Goal: Information Seeking & Learning: Learn about a topic

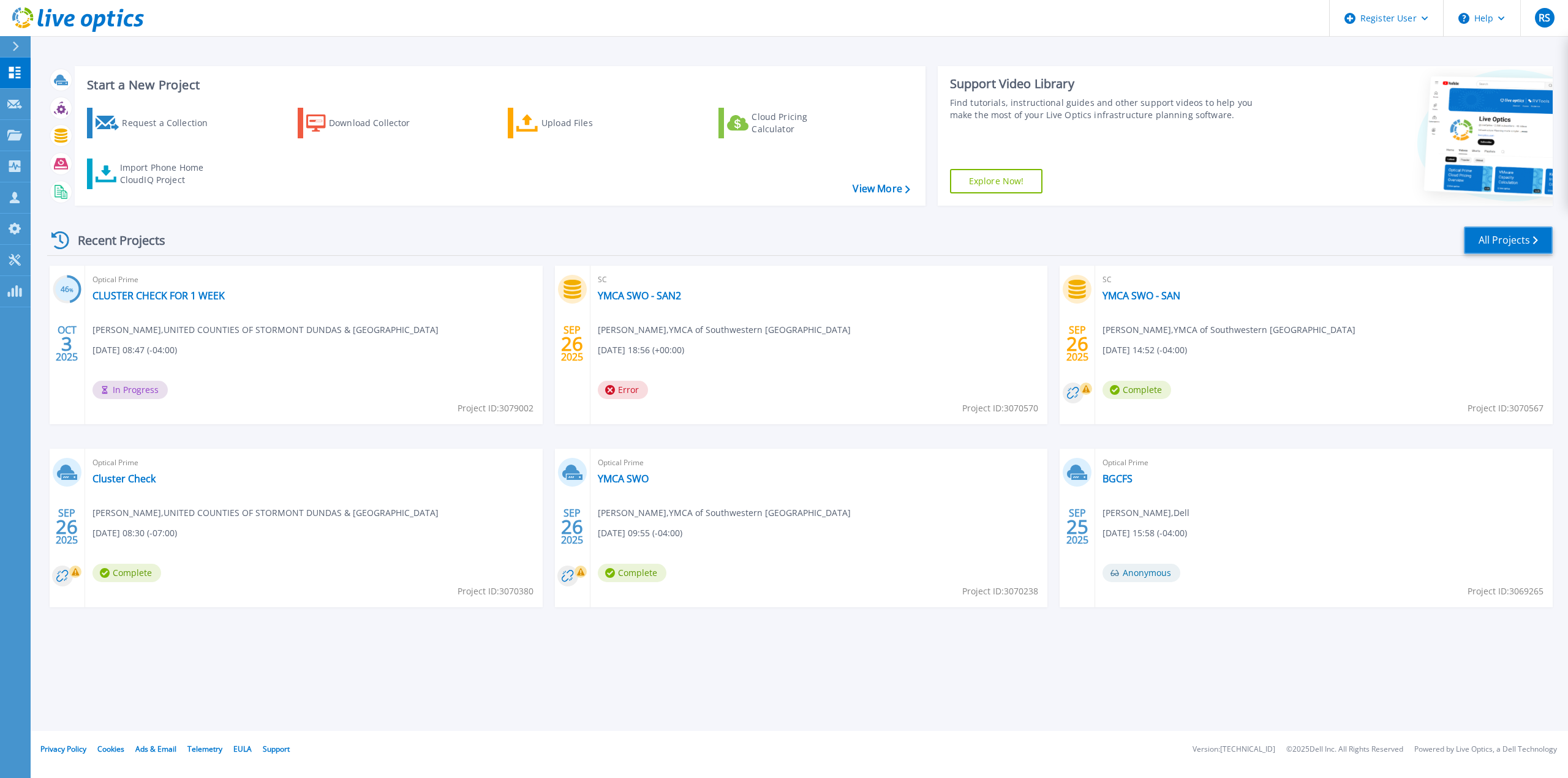
click at [1504, 246] on link "All Projects" at bounding box center [1508, 240] width 89 height 28
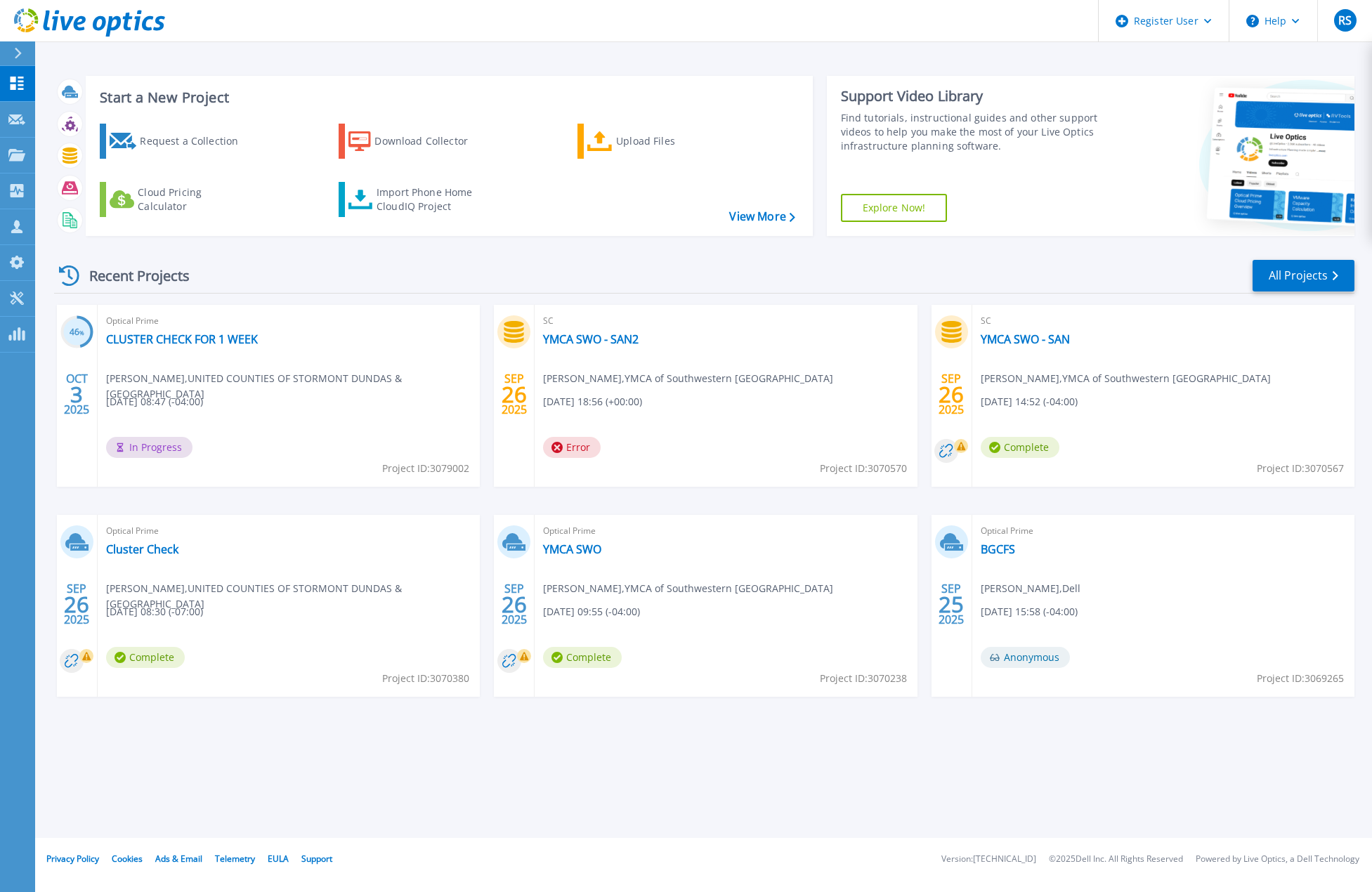
click at [569, 82] on div "Start a New Project Request a Collection Download Collector Upload Files Cloud …" at bounding box center [448, 156] width 727 height 160
click at [466, 76] on div "Start a New Project Request a Collection Download Collector Upload Files Cloud …" at bounding box center [448, 156] width 727 height 160
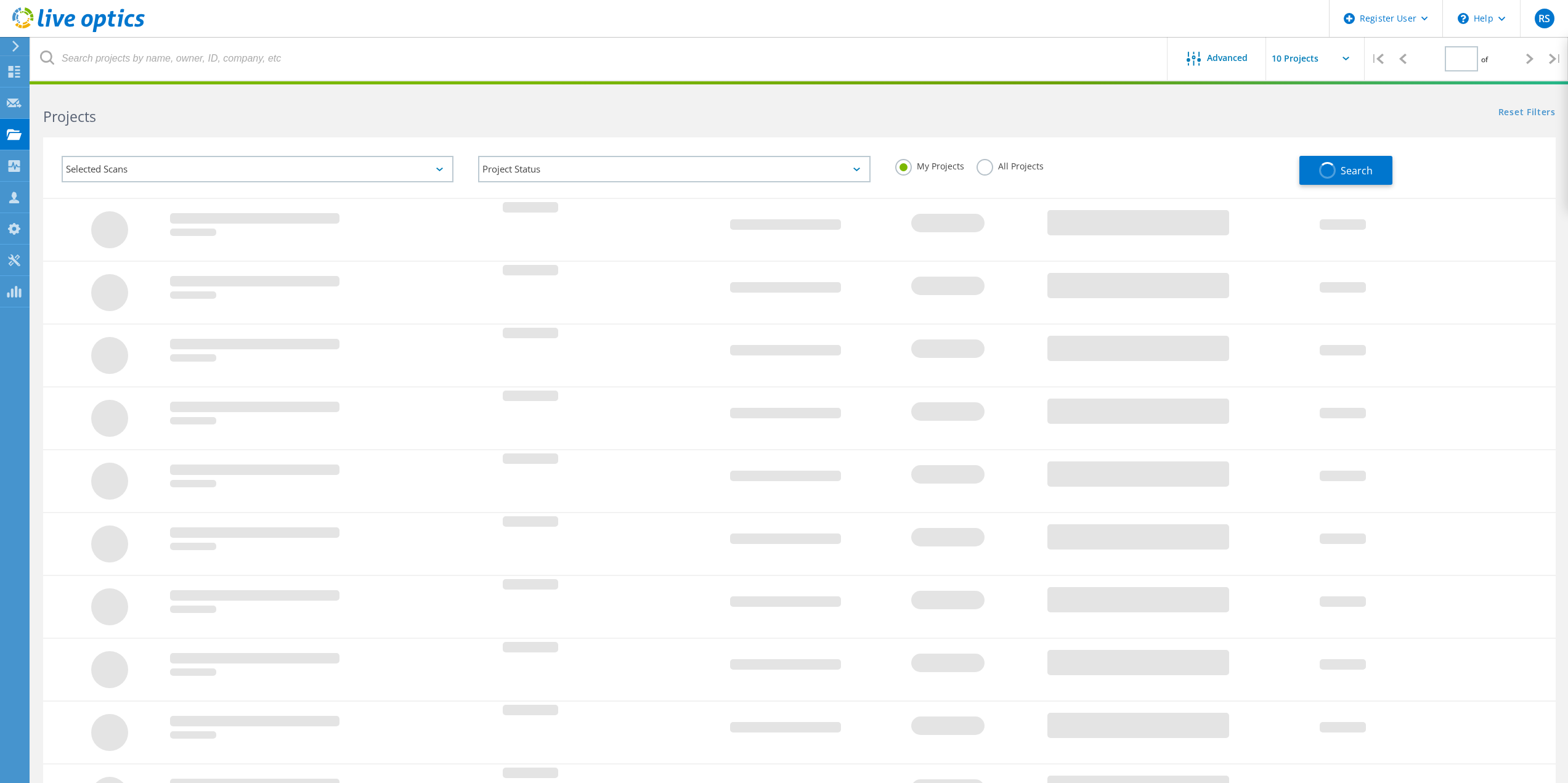
type input "1"
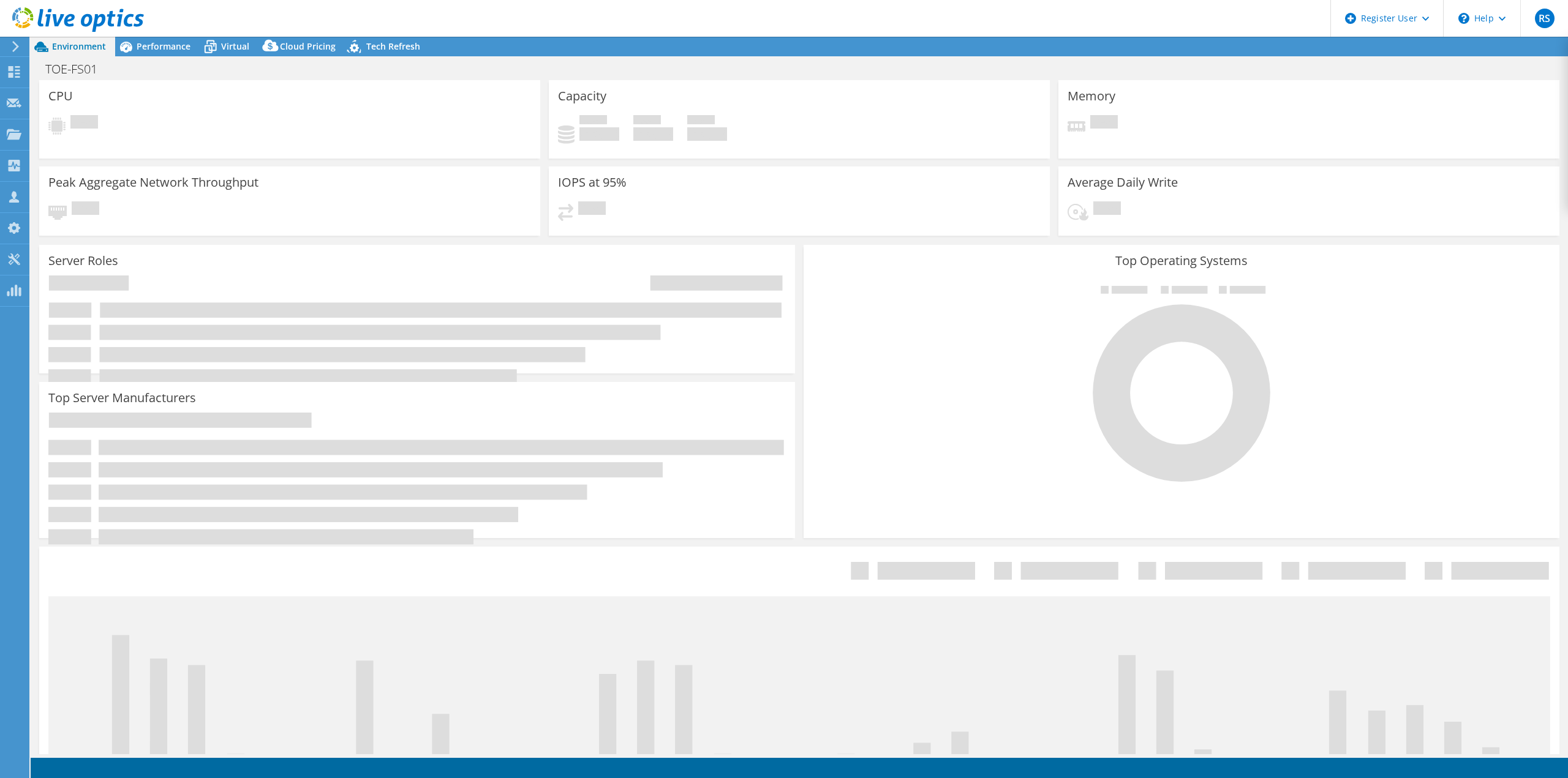
select select "USD"
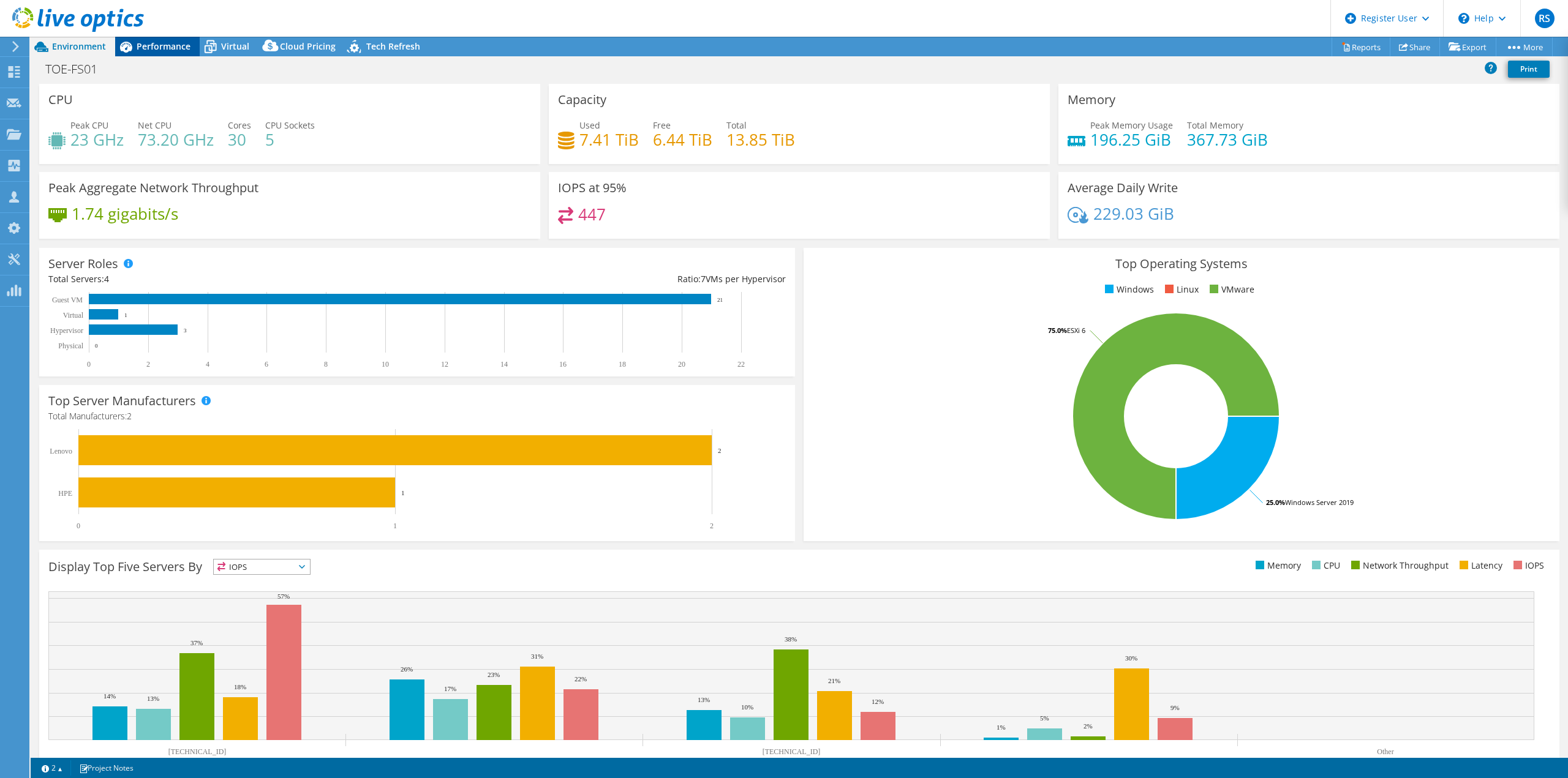
click at [149, 44] on span "Performance" at bounding box center [163, 46] width 54 height 11
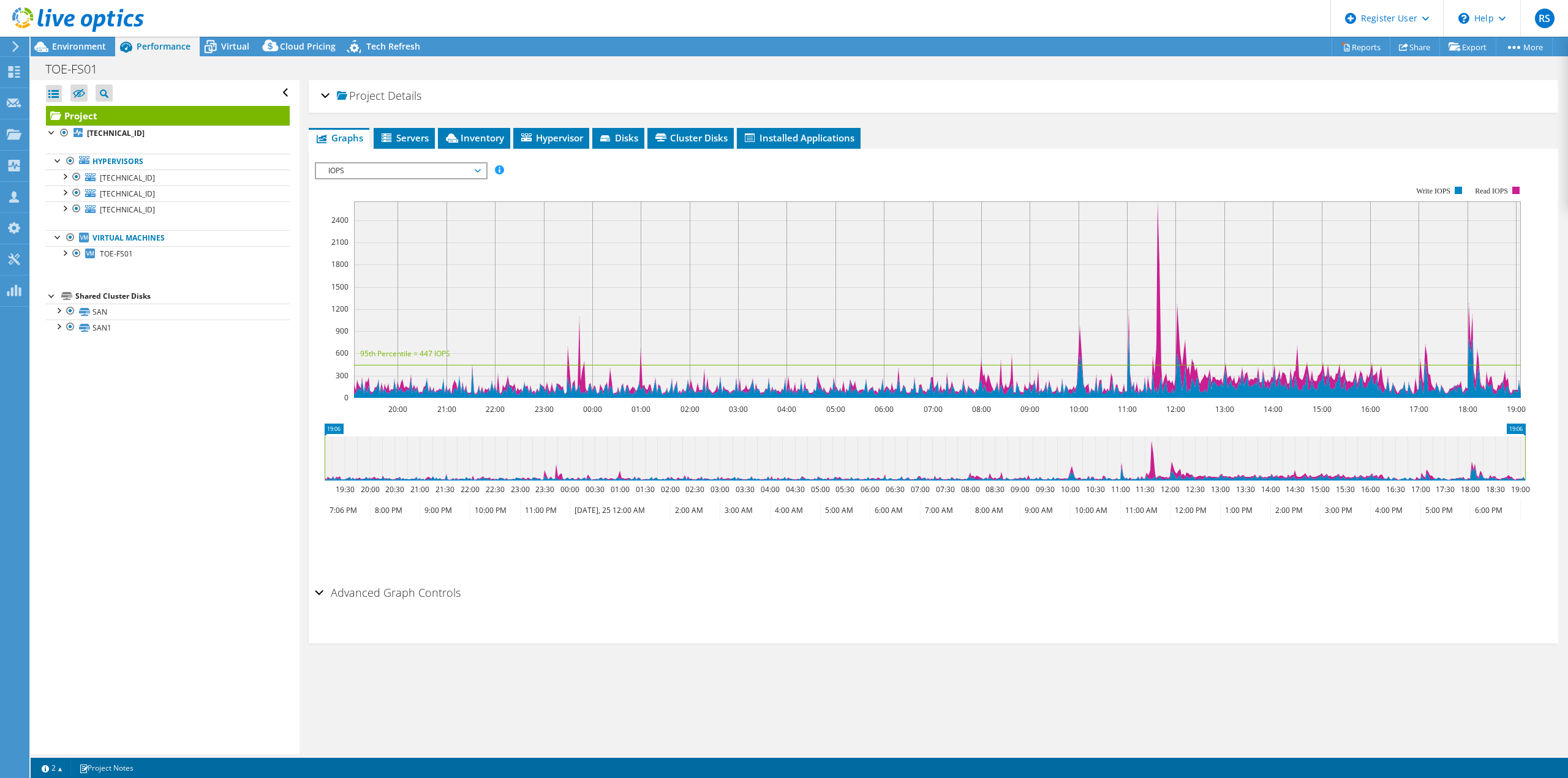
click at [325, 95] on div "Project Details" at bounding box center [933, 96] width 1225 height 26
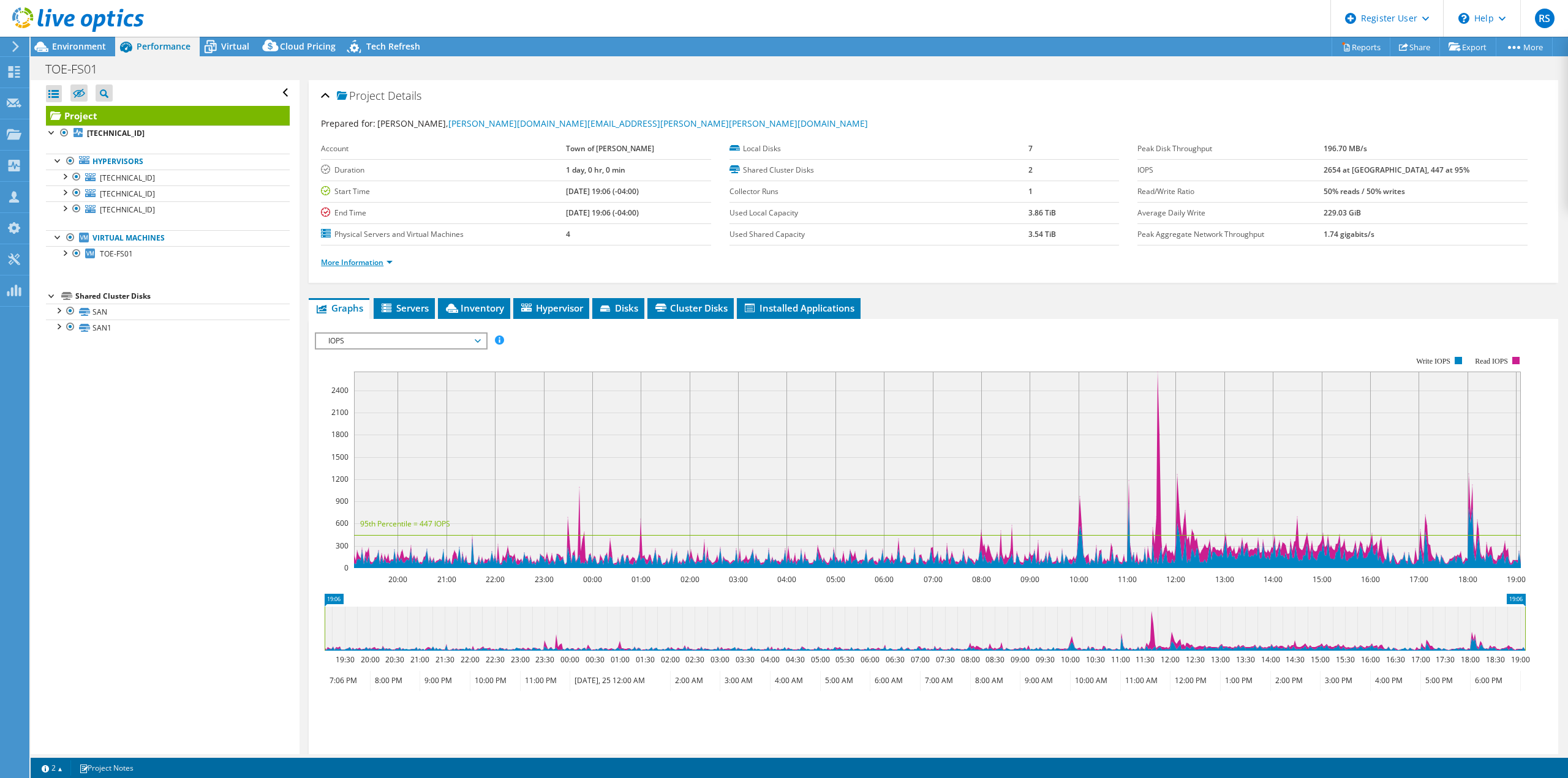
click at [375, 262] on link "More Information" at bounding box center [357, 262] width 72 height 11
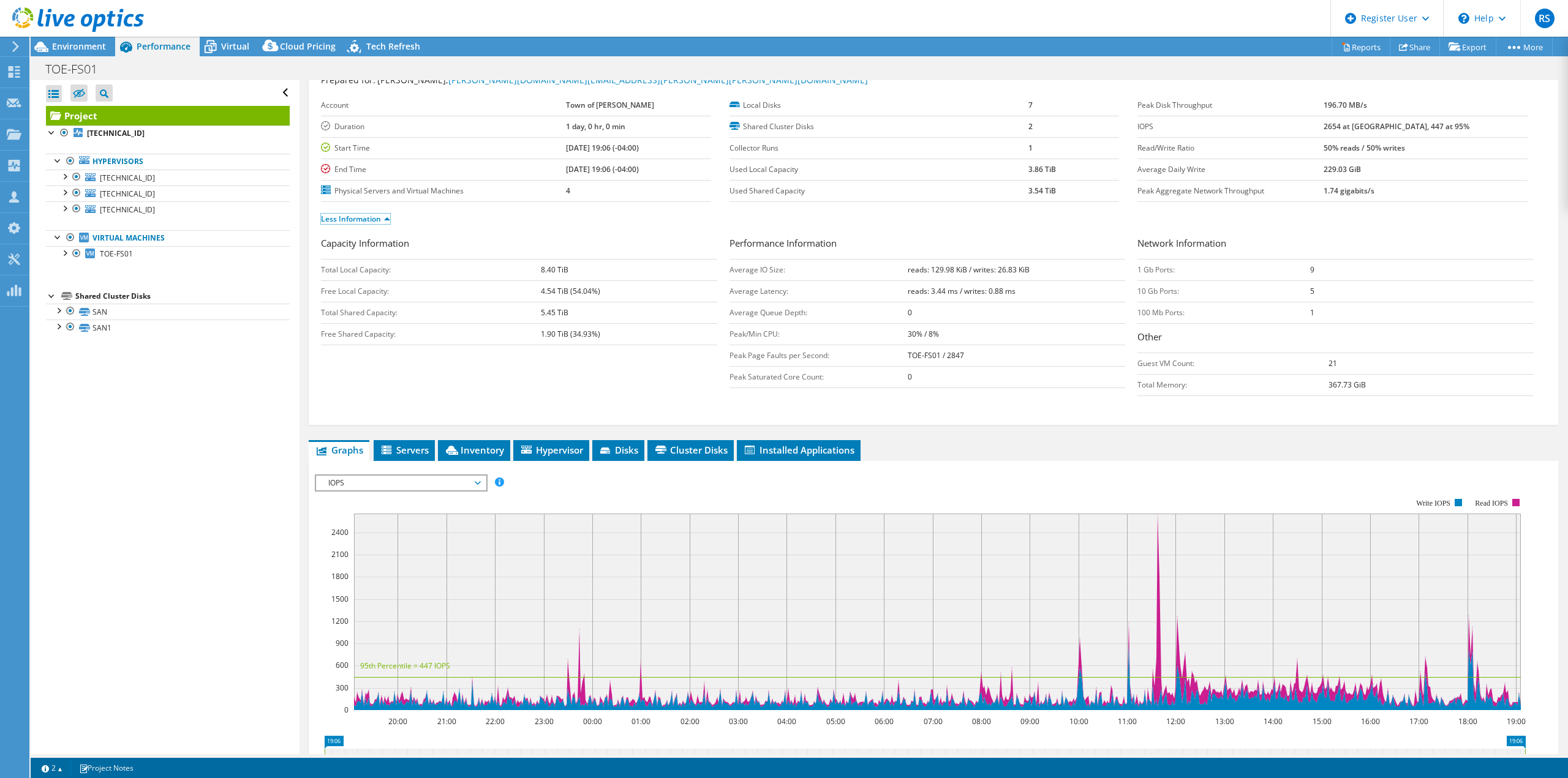
scroll to position [61, 0]
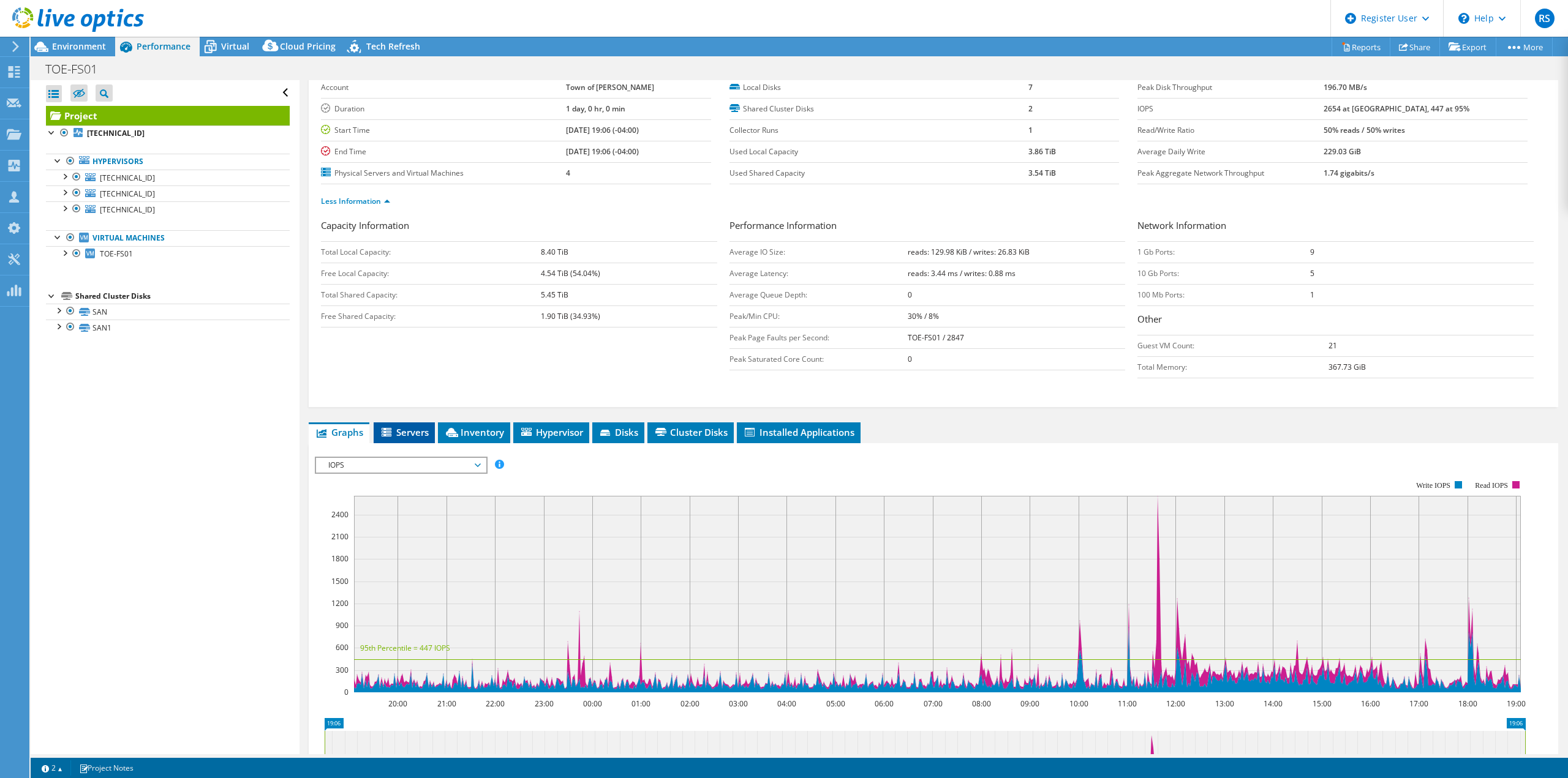
click at [416, 427] on span "Servers" at bounding box center [404, 432] width 49 height 12
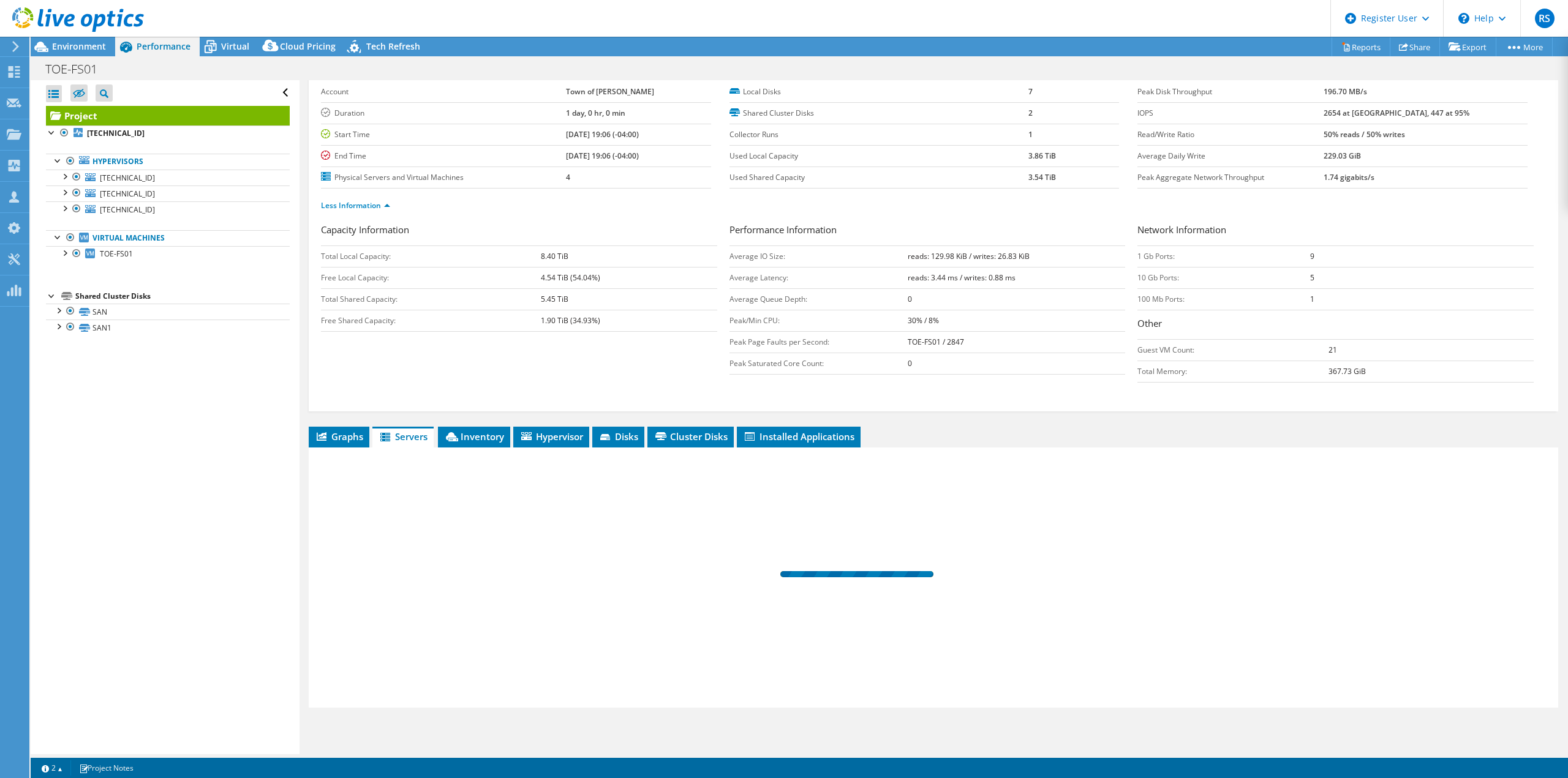
scroll to position [57, 0]
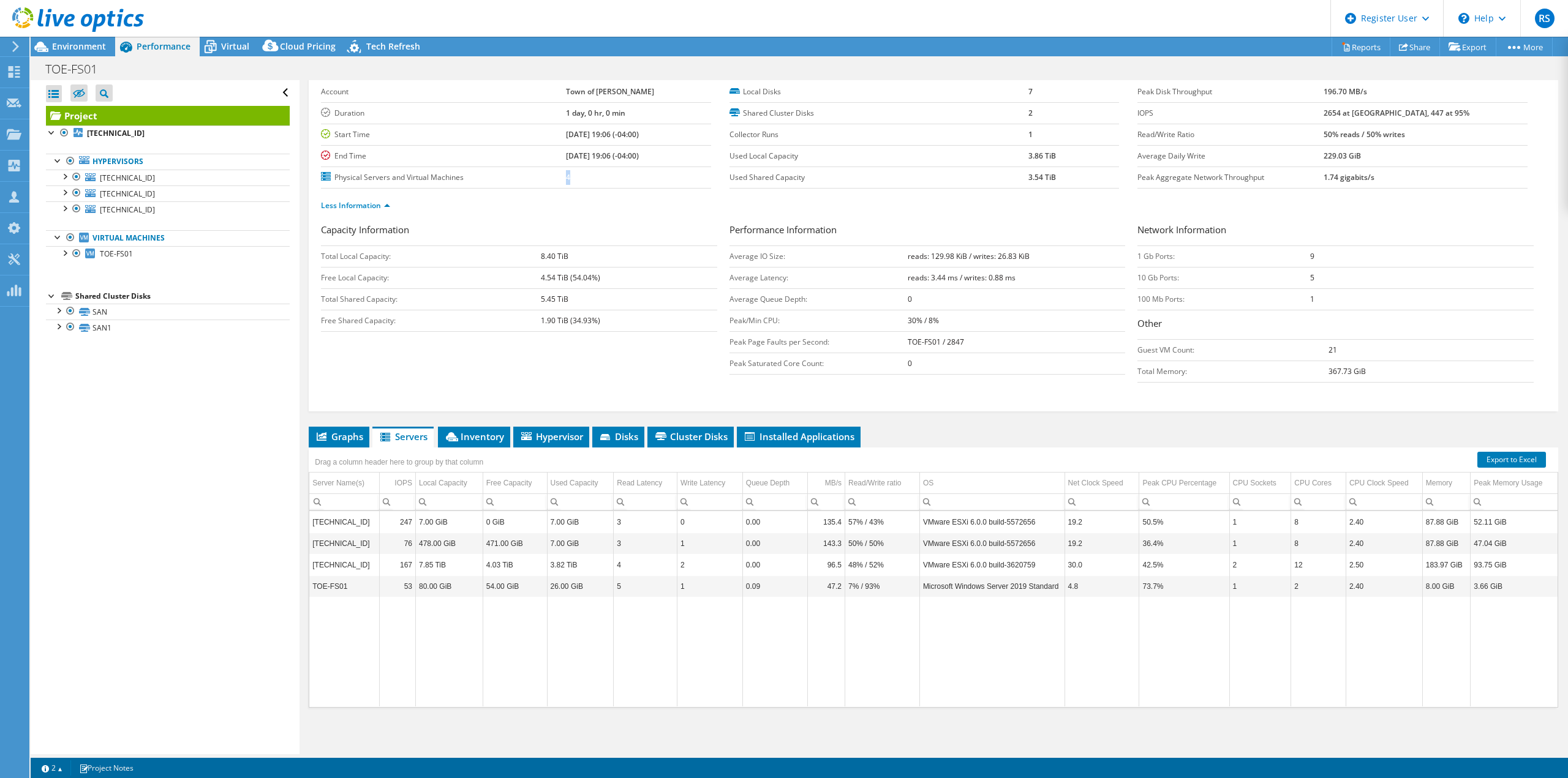
drag, startPoint x: 573, startPoint y: 180, endPoint x: 551, endPoint y: 180, distance: 22.0
click at [551, 180] on tr "Physical Servers and Virtual Machines 4" at bounding box center [516, 177] width 390 height 21
click at [573, 180] on td "4" at bounding box center [638, 177] width 145 height 21
click at [453, 436] on icon at bounding box center [452, 437] width 12 height 9
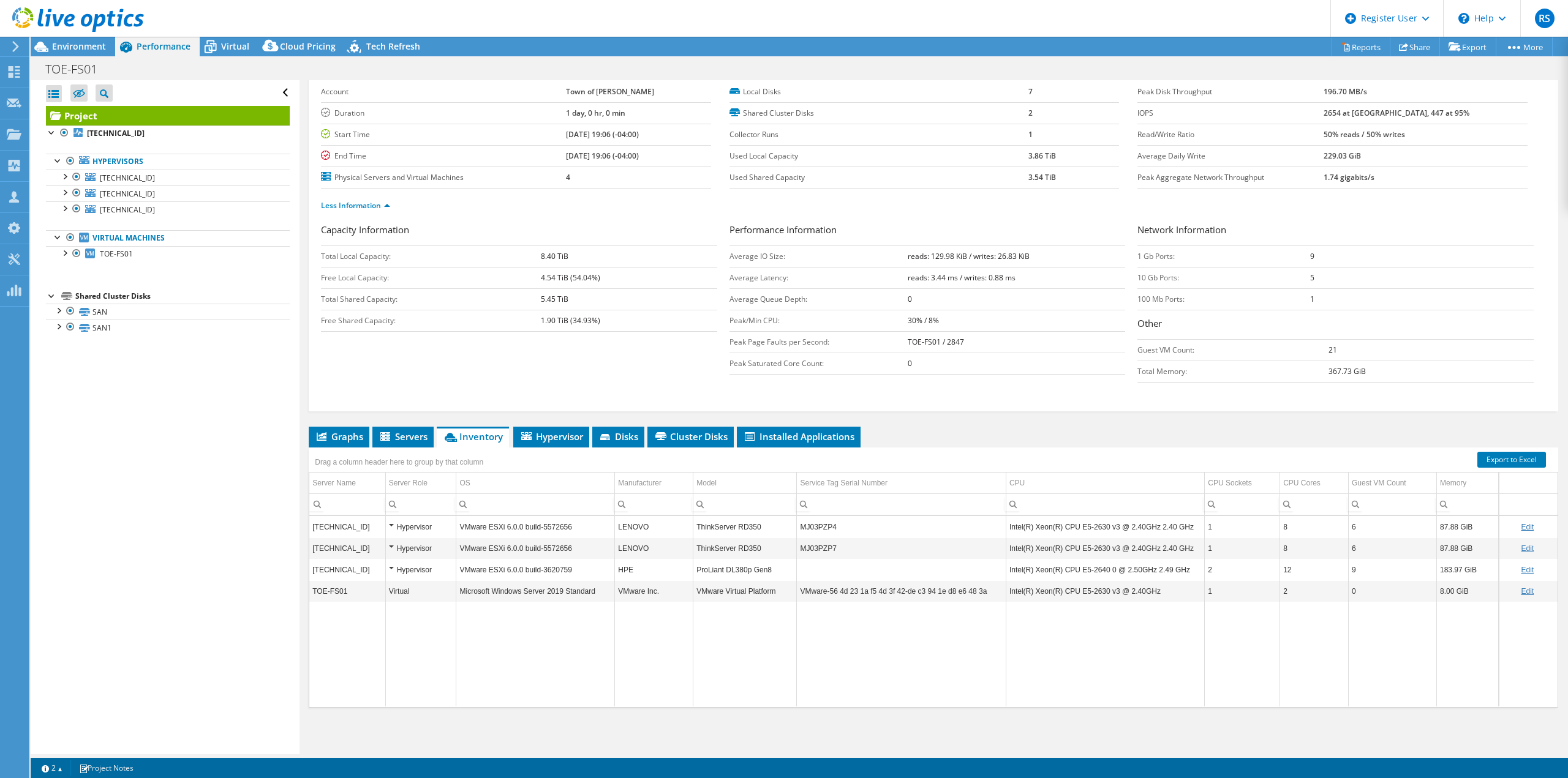
scroll to position [5, 0]
click at [60, 45] on span "Environment" at bounding box center [79, 46] width 54 height 11
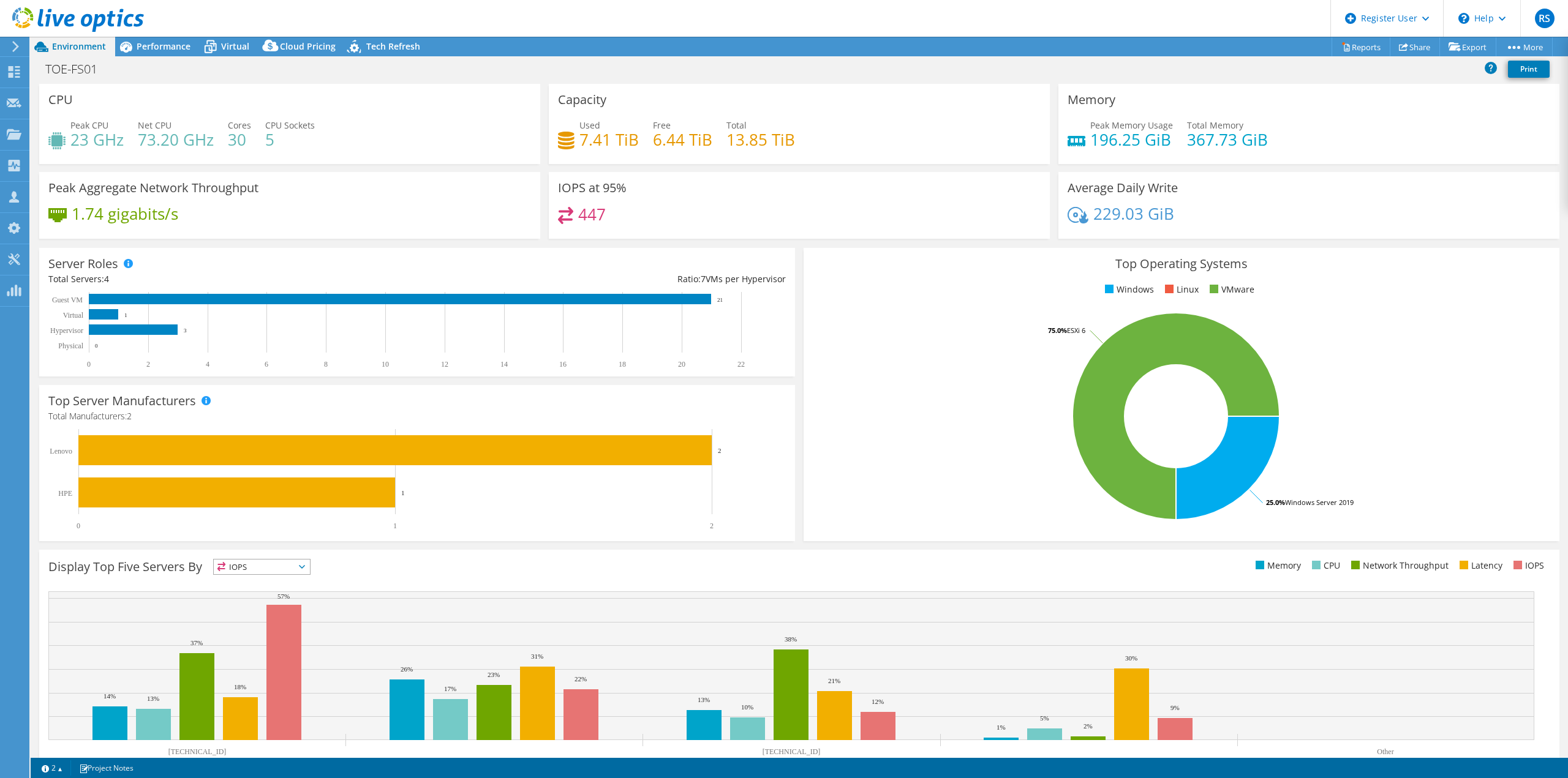
drag, startPoint x: 728, startPoint y: 303, endPoint x: 711, endPoint y: 302, distance: 17.0
click at [711, 302] on rect at bounding box center [412, 330] width 727 height 76
click at [153, 49] on span "Performance" at bounding box center [163, 46] width 54 height 11
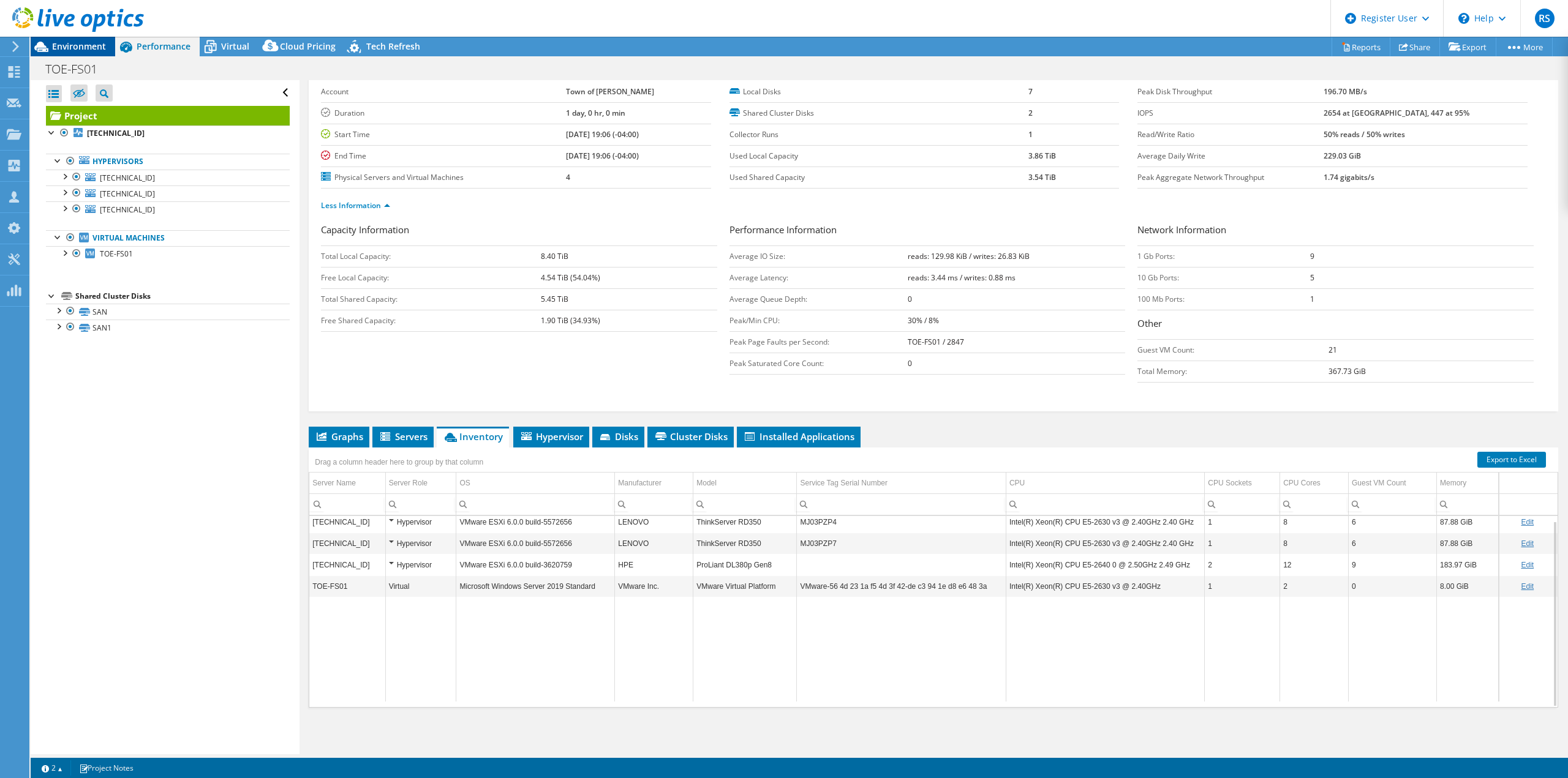
click at [64, 47] on span "Environment" at bounding box center [79, 46] width 54 height 11
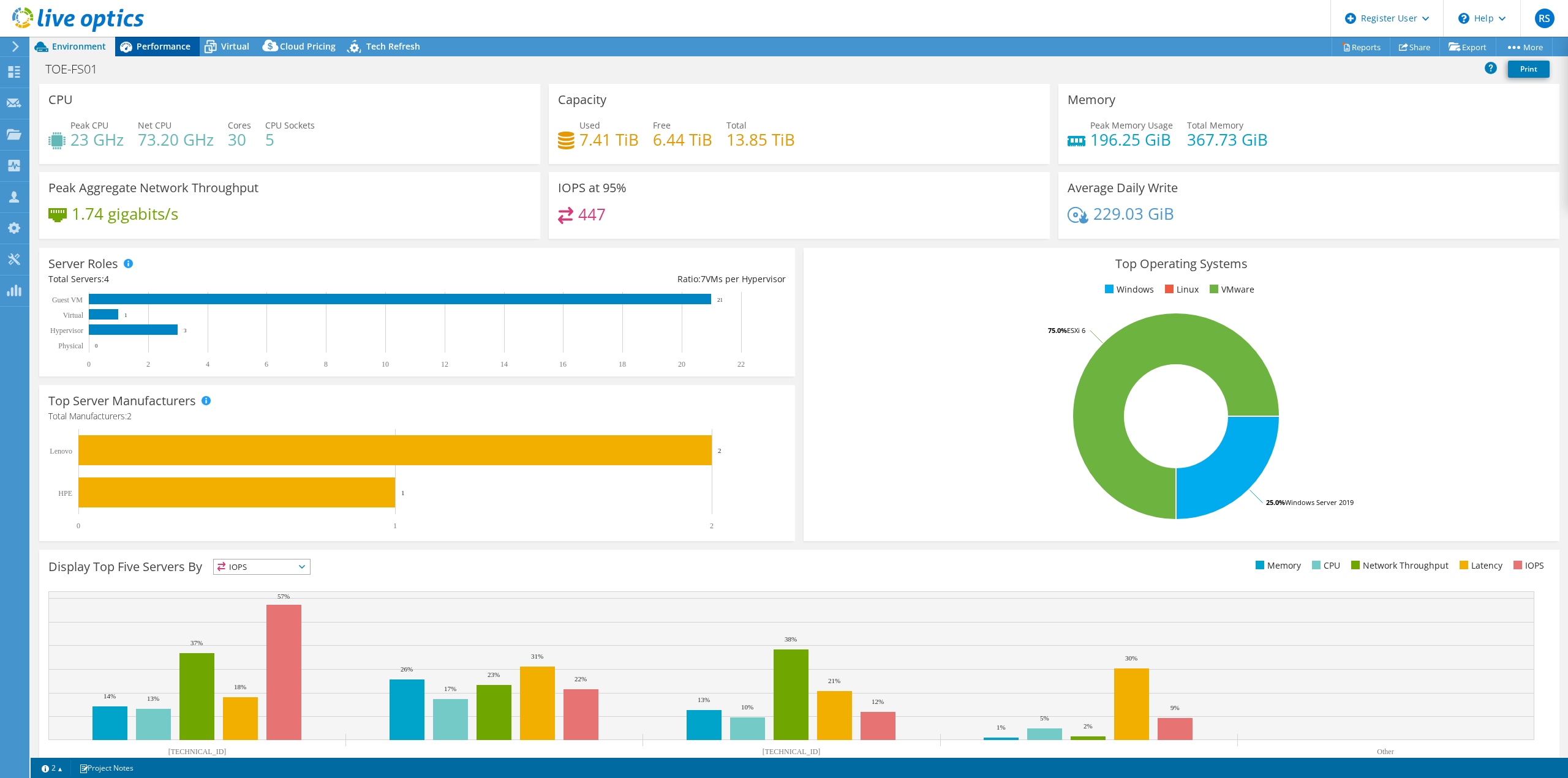
click at [149, 48] on span "Performance" at bounding box center [163, 46] width 54 height 11
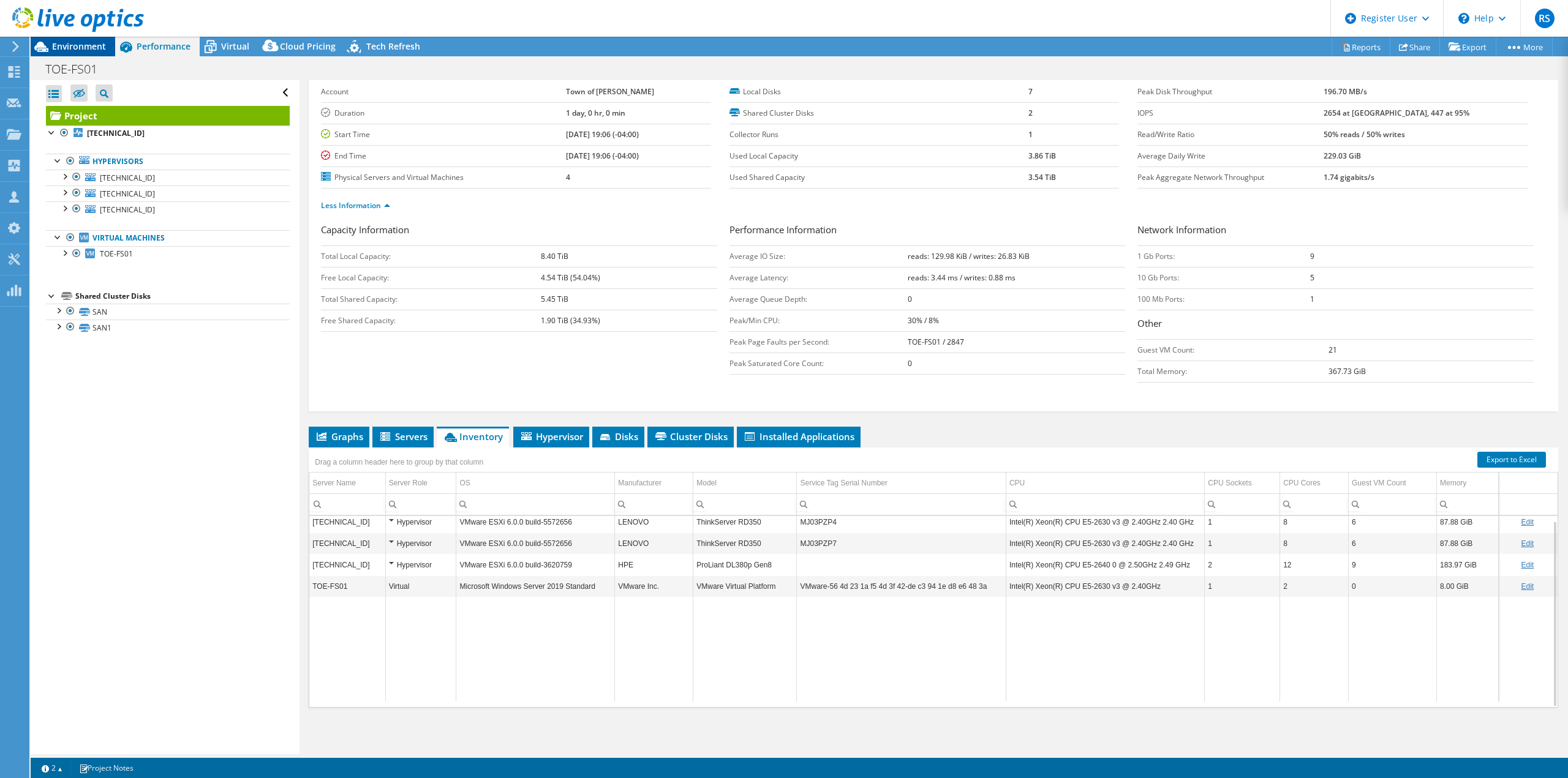
click at [59, 48] on span "Environment" at bounding box center [79, 46] width 54 height 11
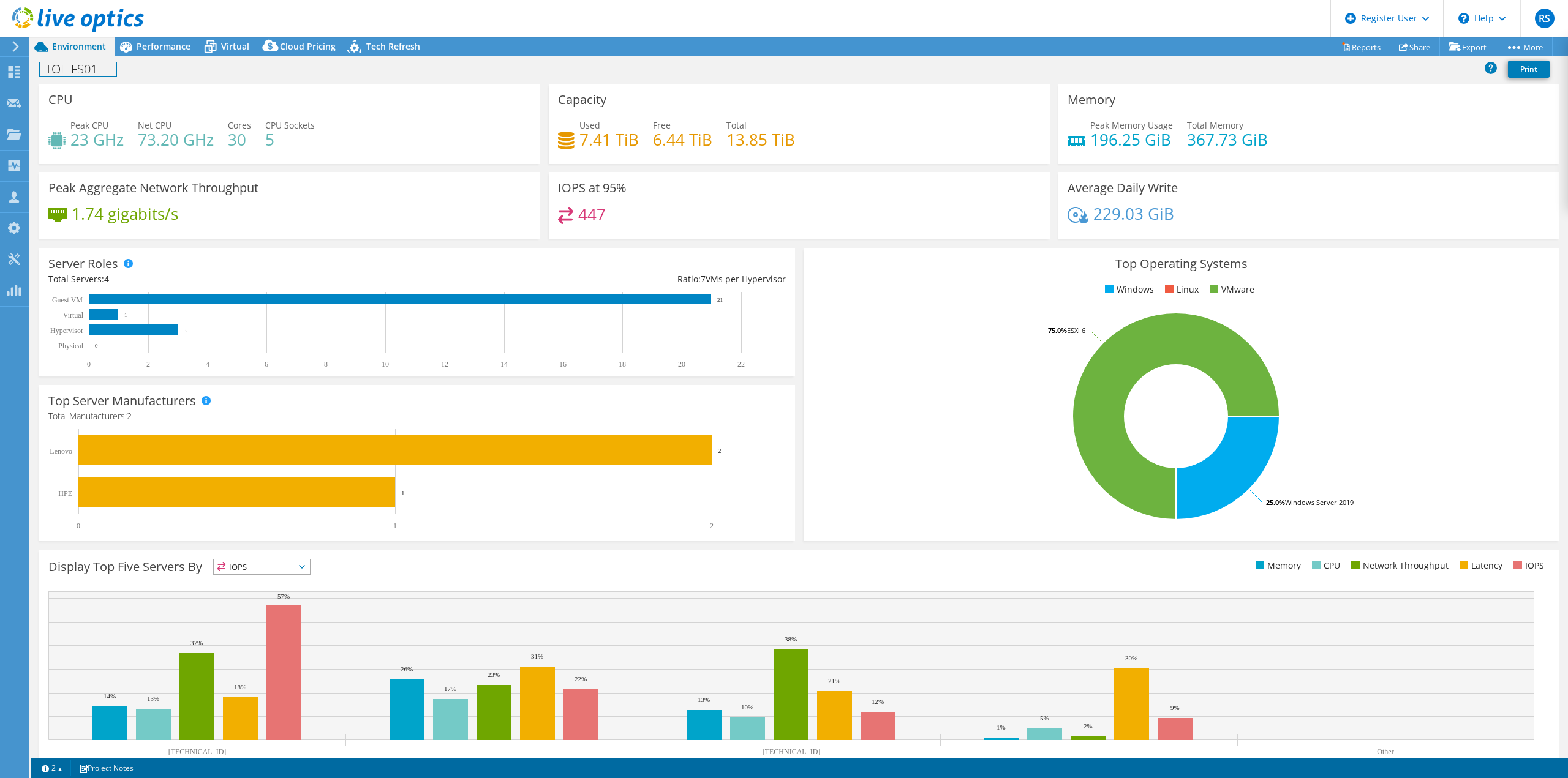
click at [85, 74] on h1 "TOE-FS01" at bounding box center [78, 69] width 76 height 13
copy h1 "TOE-FS01"
click at [300, 74] on div "TOE-FS01 Print" at bounding box center [800, 69] width 1538 height 23
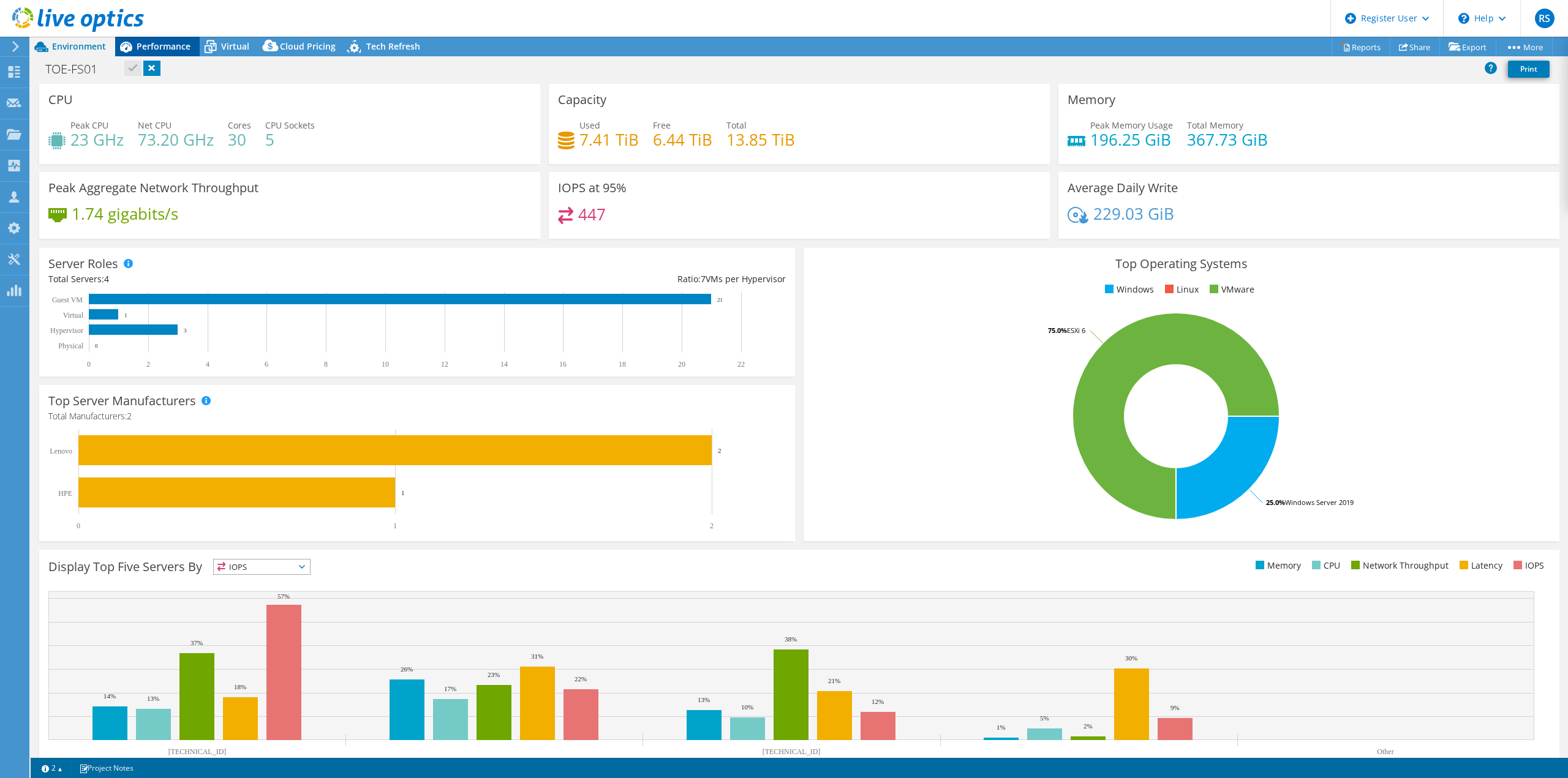
click at [149, 44] on span "Performance" at bounding box center [163, 46] width 54 height 11
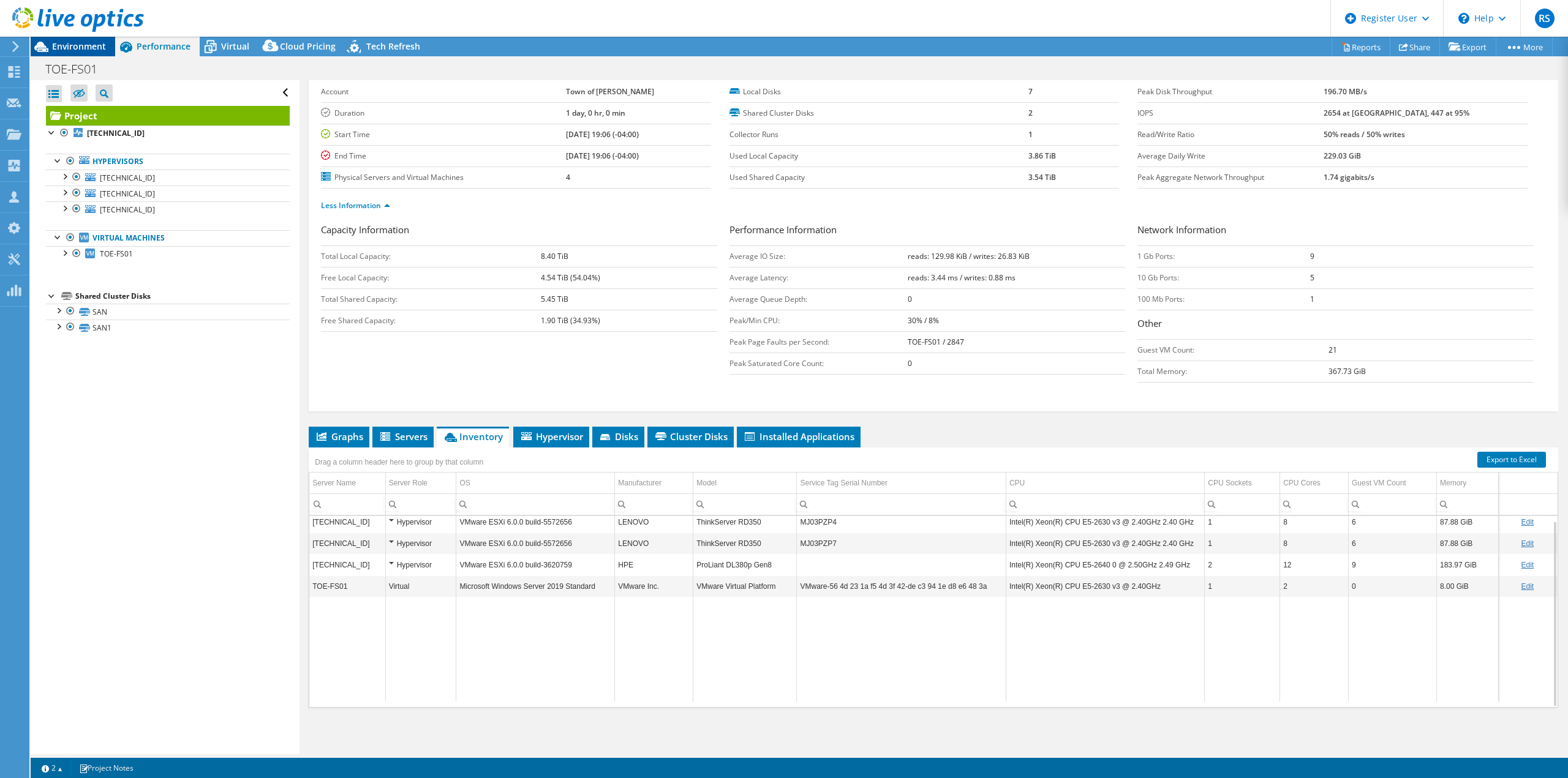
click at [86, 49] on span "Environment" at bounding box center [79, 46] width 54 height 11
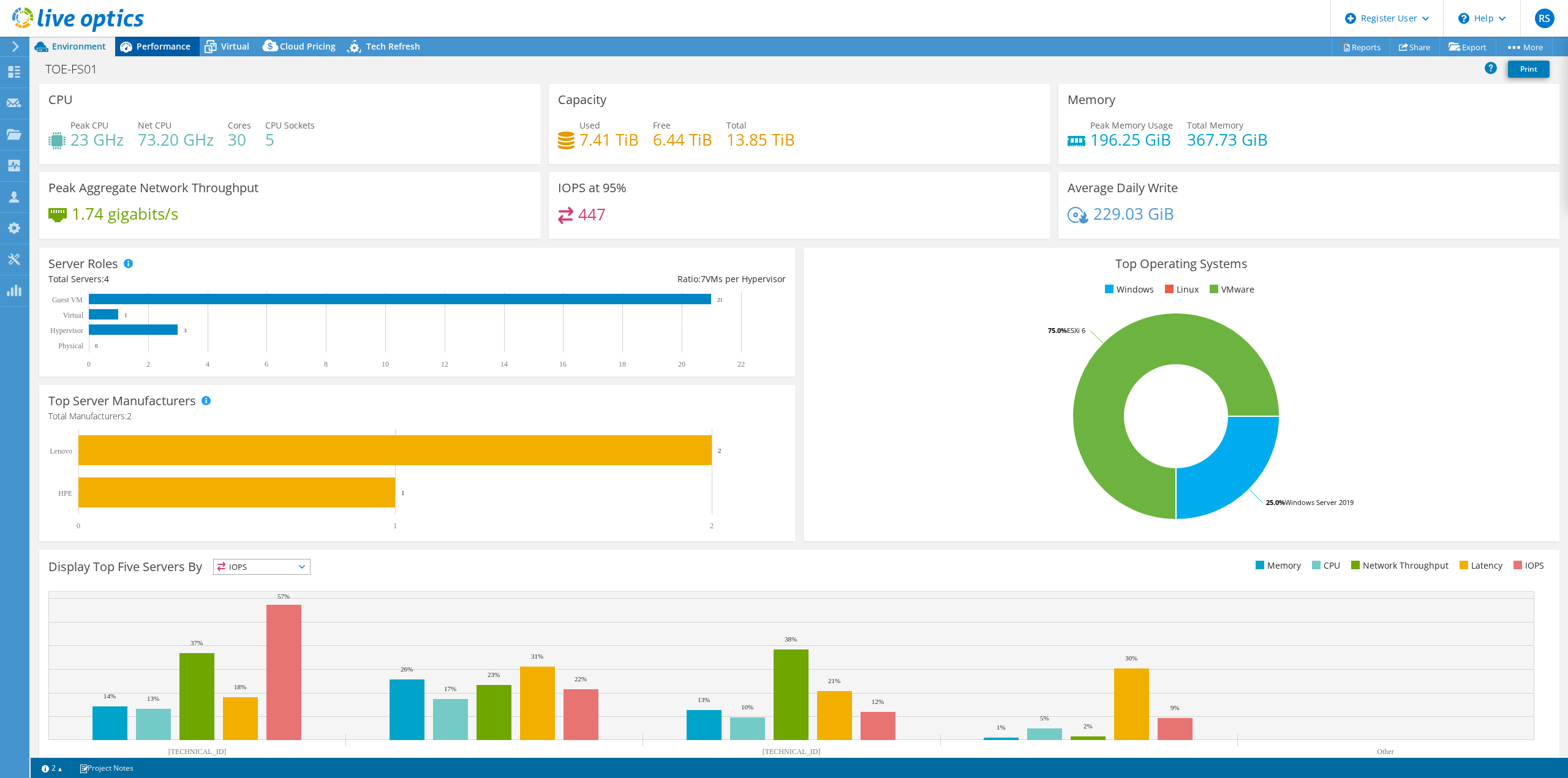
click at [180, 45] on span "Performance" at bounding box center [163, 46] width 54 height 11
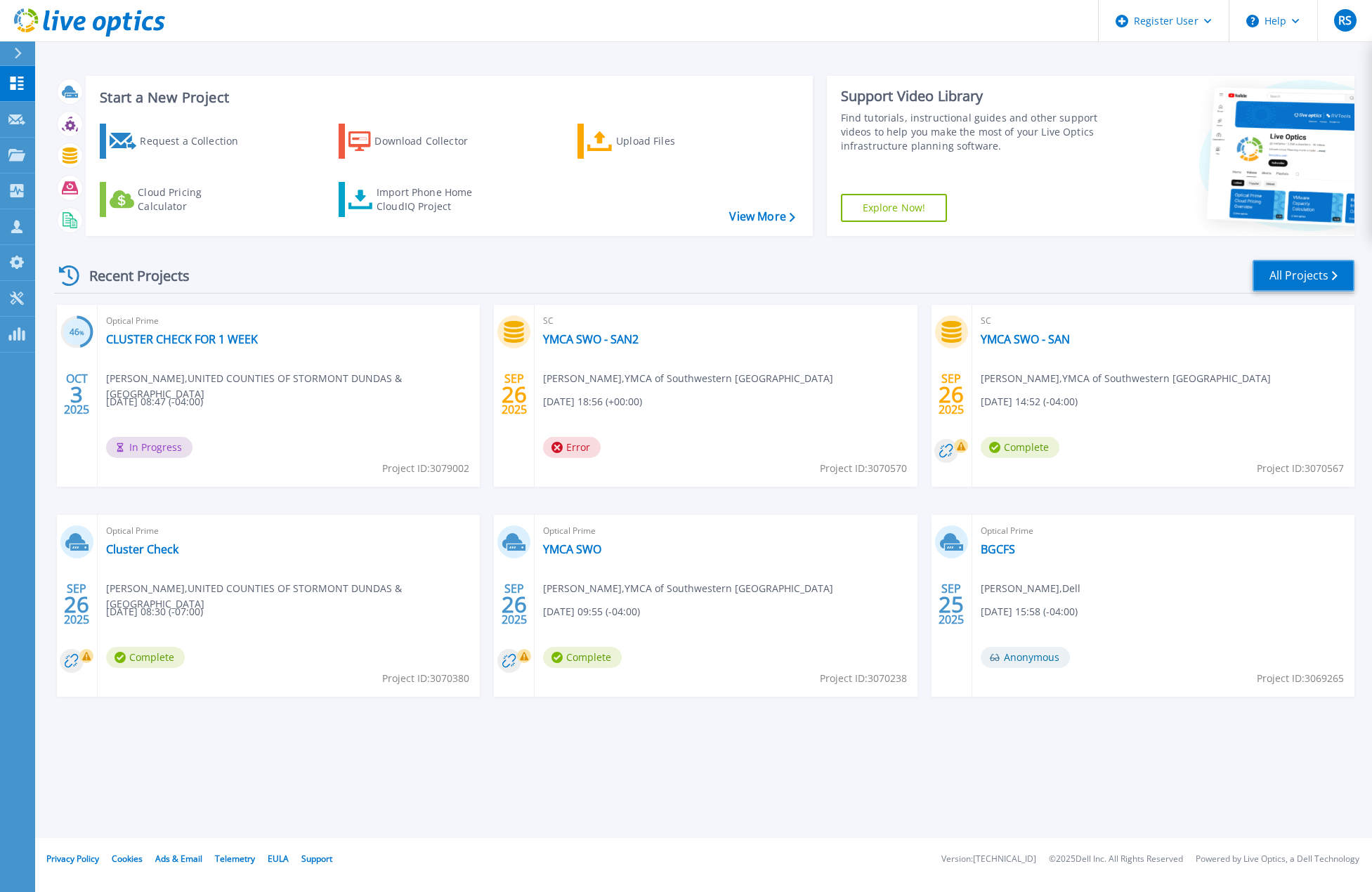
click at [1281, 276] on link "All Projects" at bounding box center [1303, 276] width 102 height 32
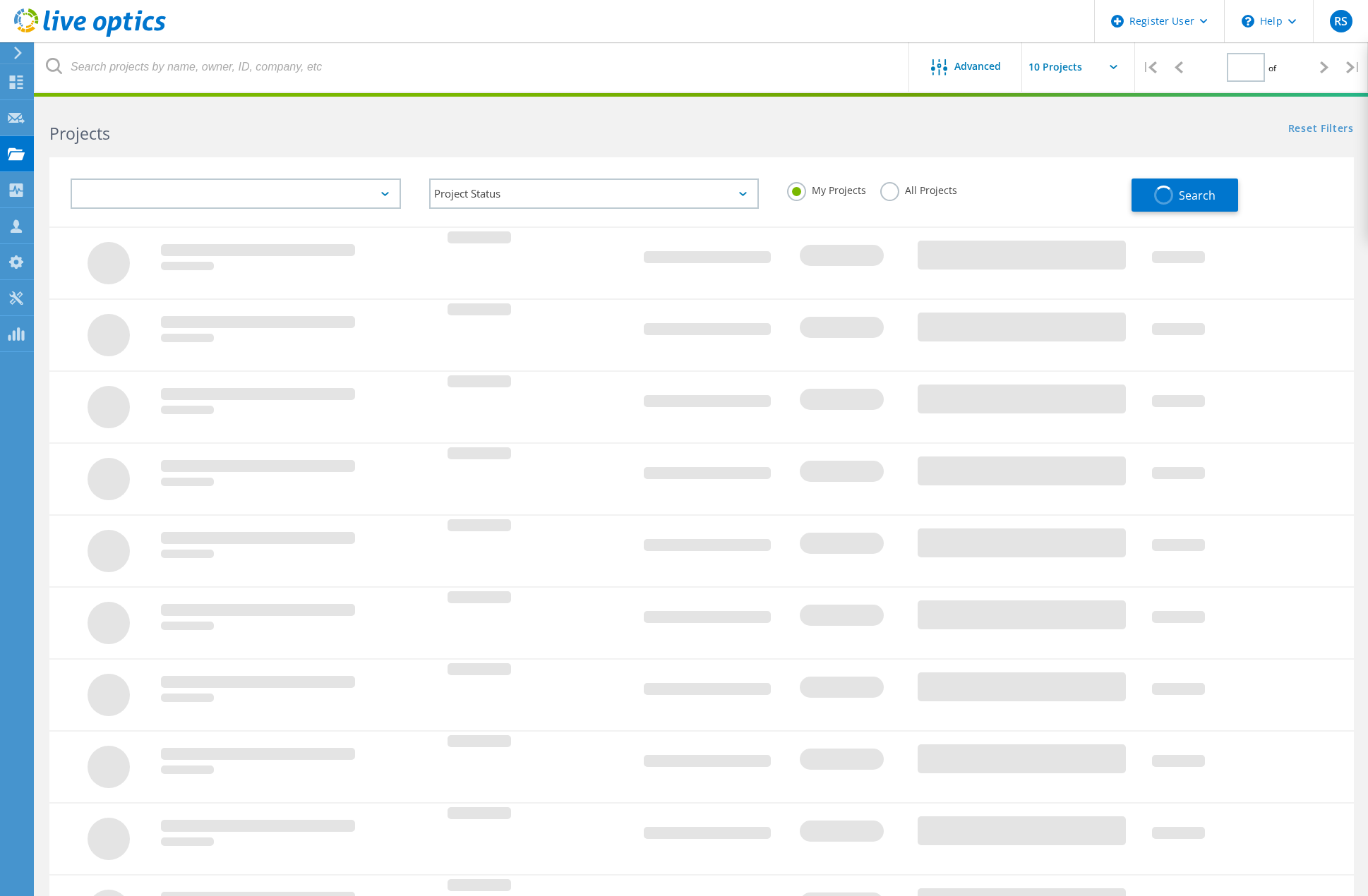
type input "1"
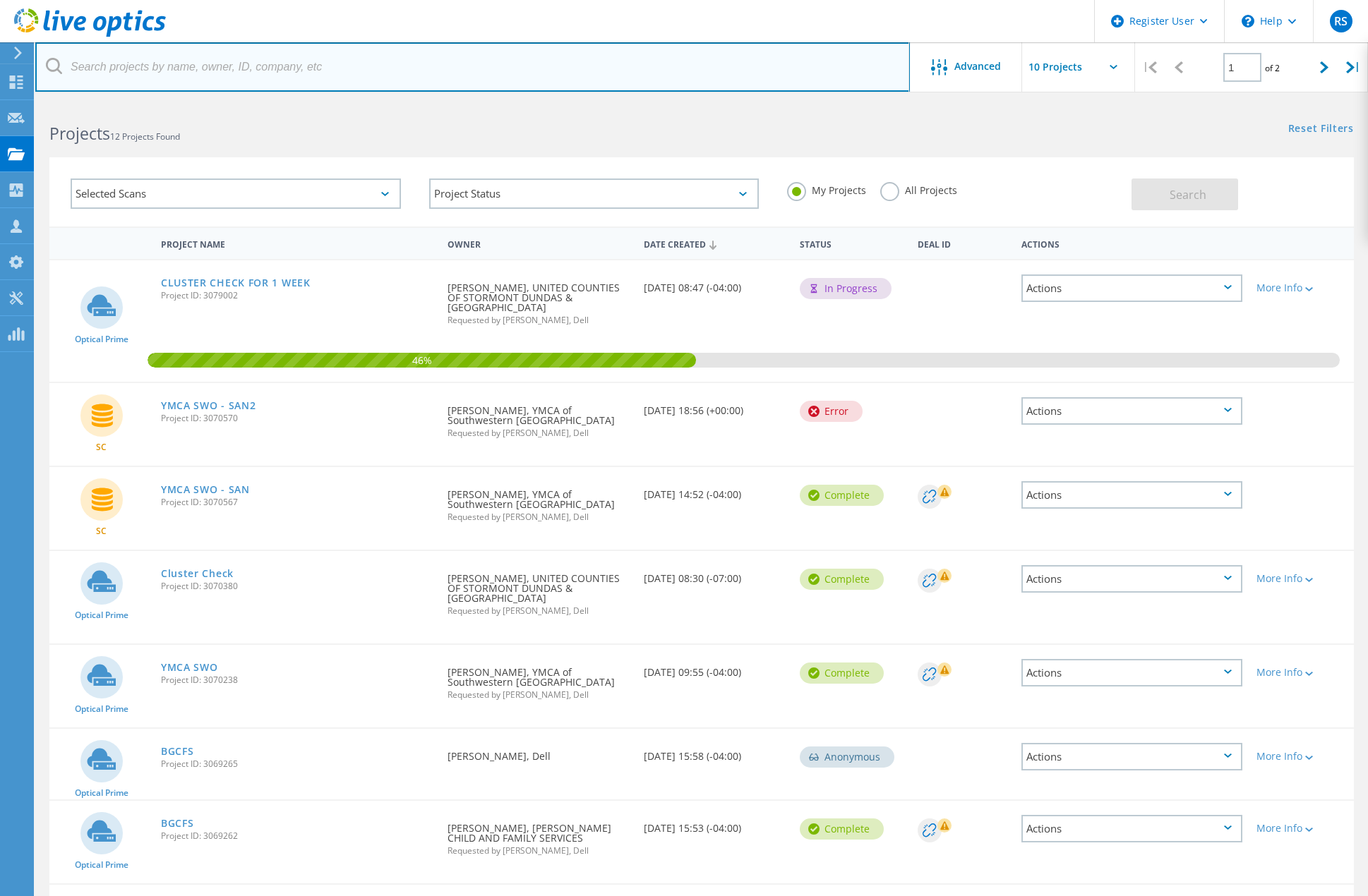
click at [165, 69] on input "text" at bounding box center [472, 67] width 874 height 49
paste input "TOE-FS01"
type input "TOE-FS01"
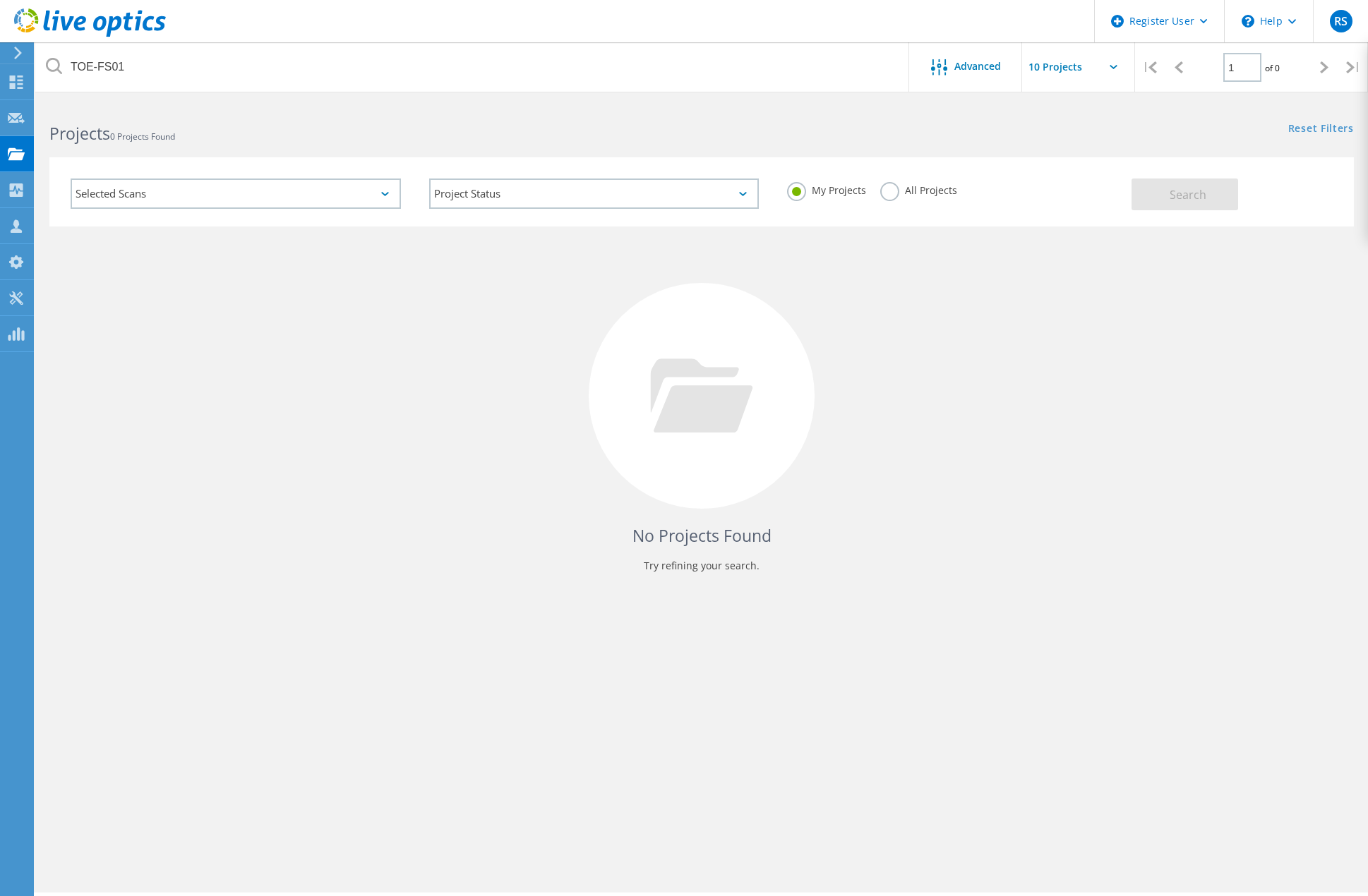
click at [893, 191] on label "All Projects" at bounding box center [919, 189] width 77 height 13
click at [0, 0] on input "All Projects" at bounding box center [0, 0] width 0 height 0
click at [1180, 189] on span "Search" at bounding box center [1188, 194] width 37 height 15
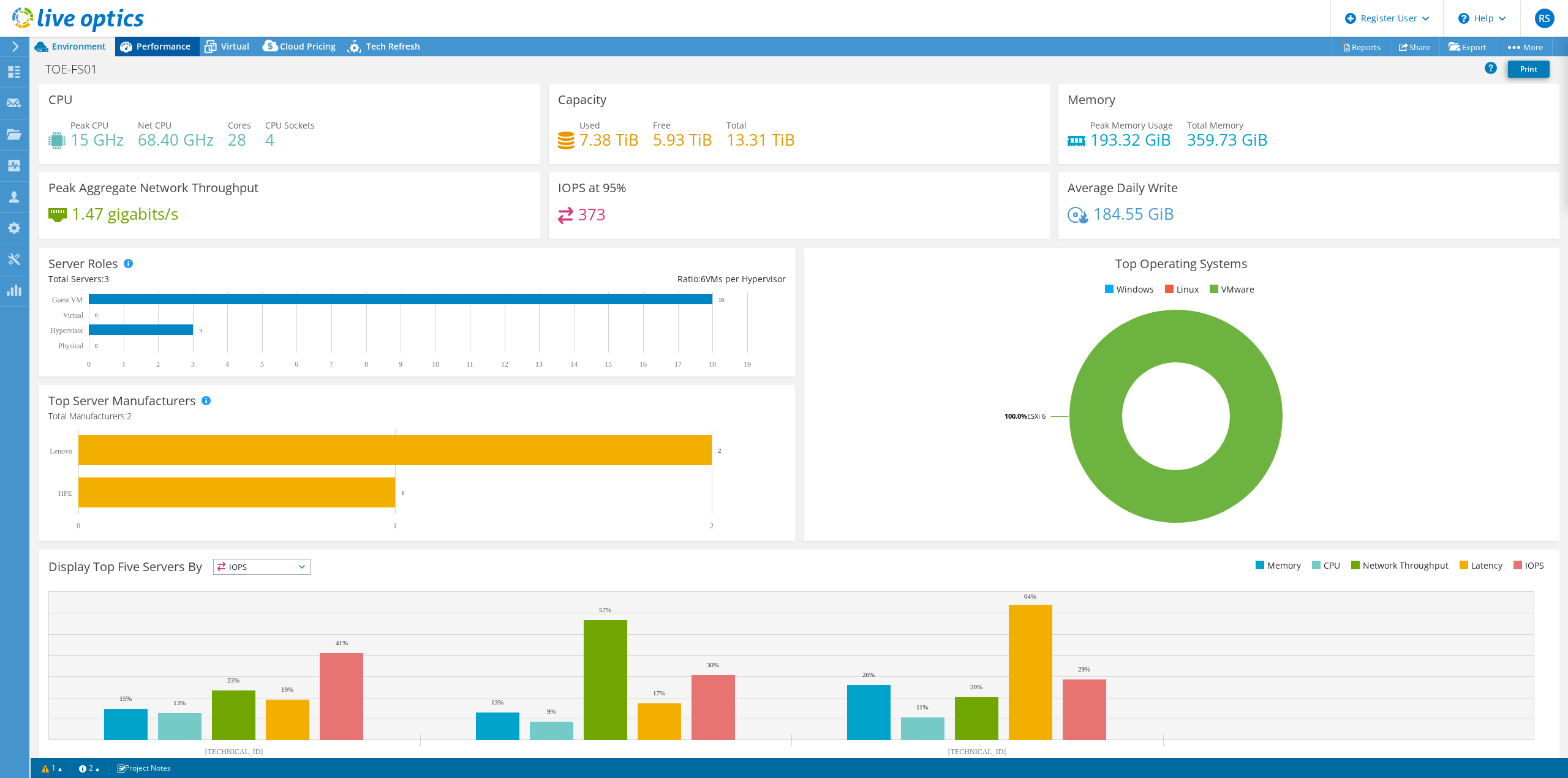
click at [141, 42] on span "Performance" at bounding box center [163, 46] width 54 height 11
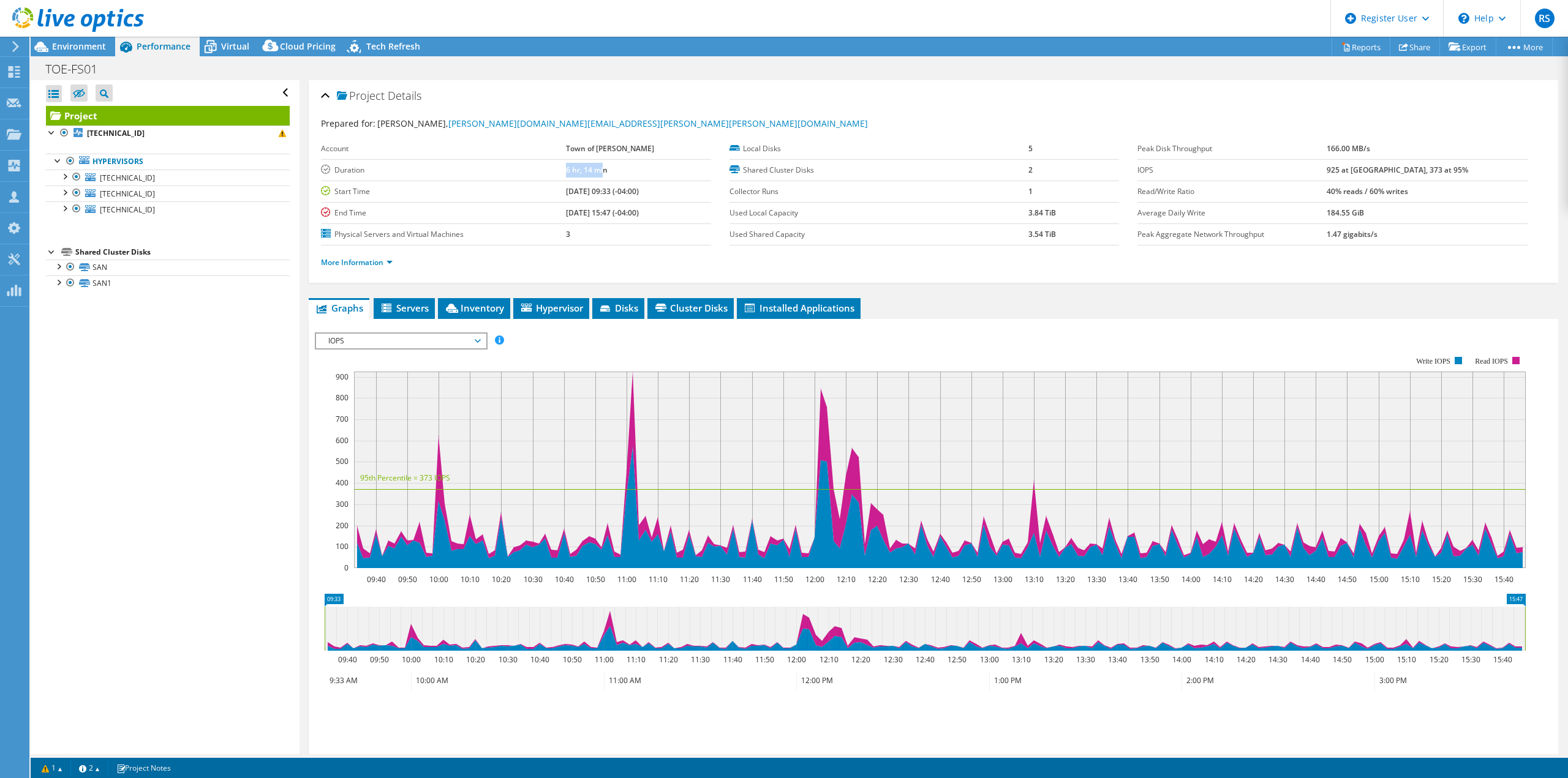
drag, startPoint x: 601, startPoint y: 173, endPoint x: 542, endPoint y: 173, distance: 59.0
click at [542, 173] on tr "Duration 6 hr, 14 min" at bounding box center [516, 170] width 390 height 21
click at [603, 175] on b "6 hr, 14 min" at bounding box center [587, 170] width 42 height 11
click at [611, 171] on td "6 hr, 14 min" at bounding box center [638, 170] width 145 height 21
click at [580, 171] on b "6 hr, 14 min" at bounding box center [587, 170] width 42 height 11
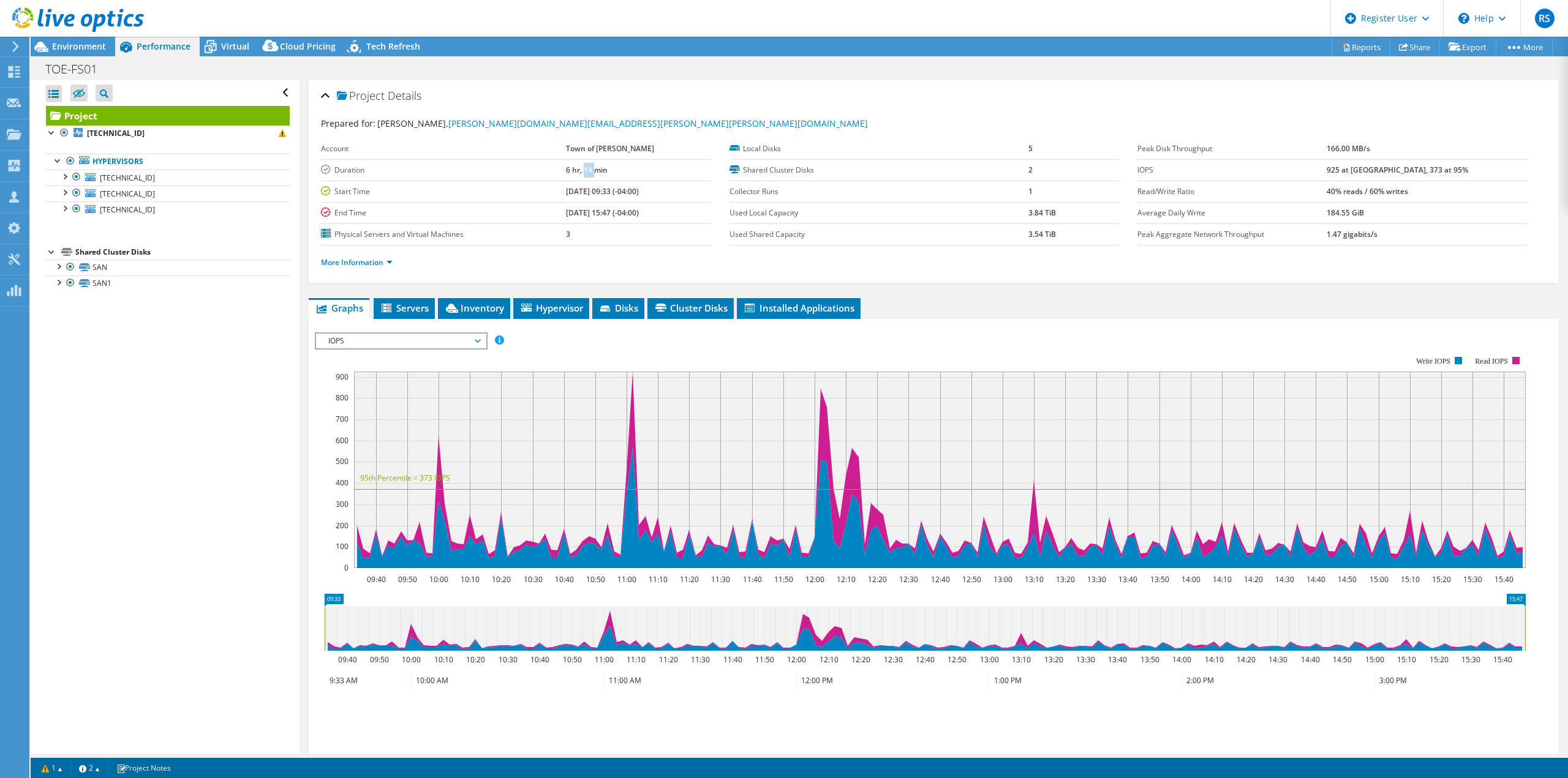
click at [580, 171] on b "6 hr, 14 min" at bounding box center [587, 170] width 42 height 11
click at [59, 42] on span "Environment" at bounding box center [79, 46] width 54 height 11
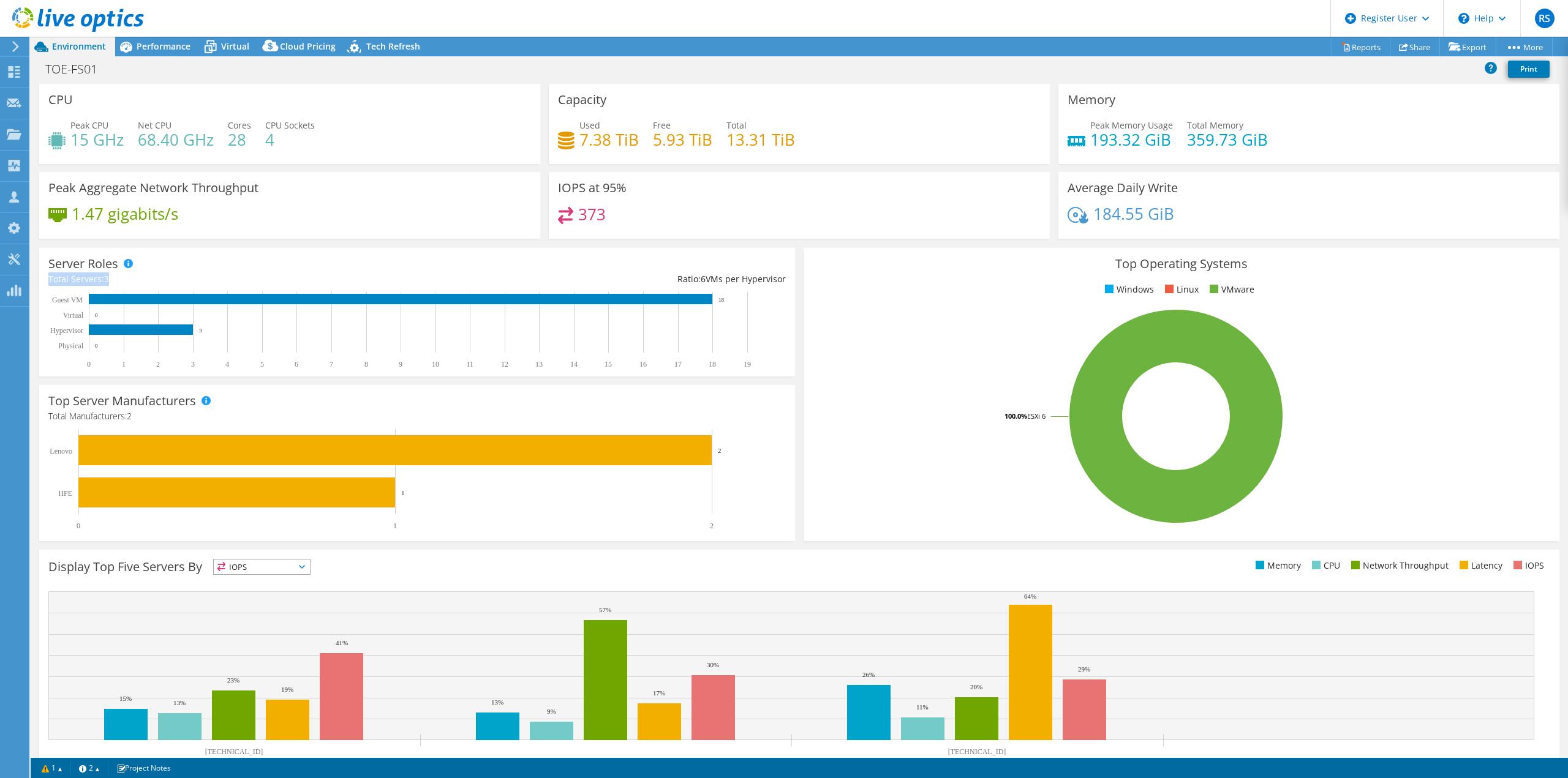
drag, startPoint x: 110, startPoint y: 280, endPoint x: 39, endPoint y: 280, distance: 71.0
click at [39, 280] on div "Server Roles Physical Servers represent bare metal servers that were targets of…" at bounding box center [417, 312] width 756 height 129
click at [202, 270] on div "Server Roles Physical Servers represent bare metal servers that were targets of…" at bounding box center [417, 312] width 756 height 129
drag, startPoint x: 105, startPoint y: 317, endPoint x: 87, endPoint y: 317, distance: 18.0
click at [87, 317] on rect at bounding box center [412, 330] width 727 height 76
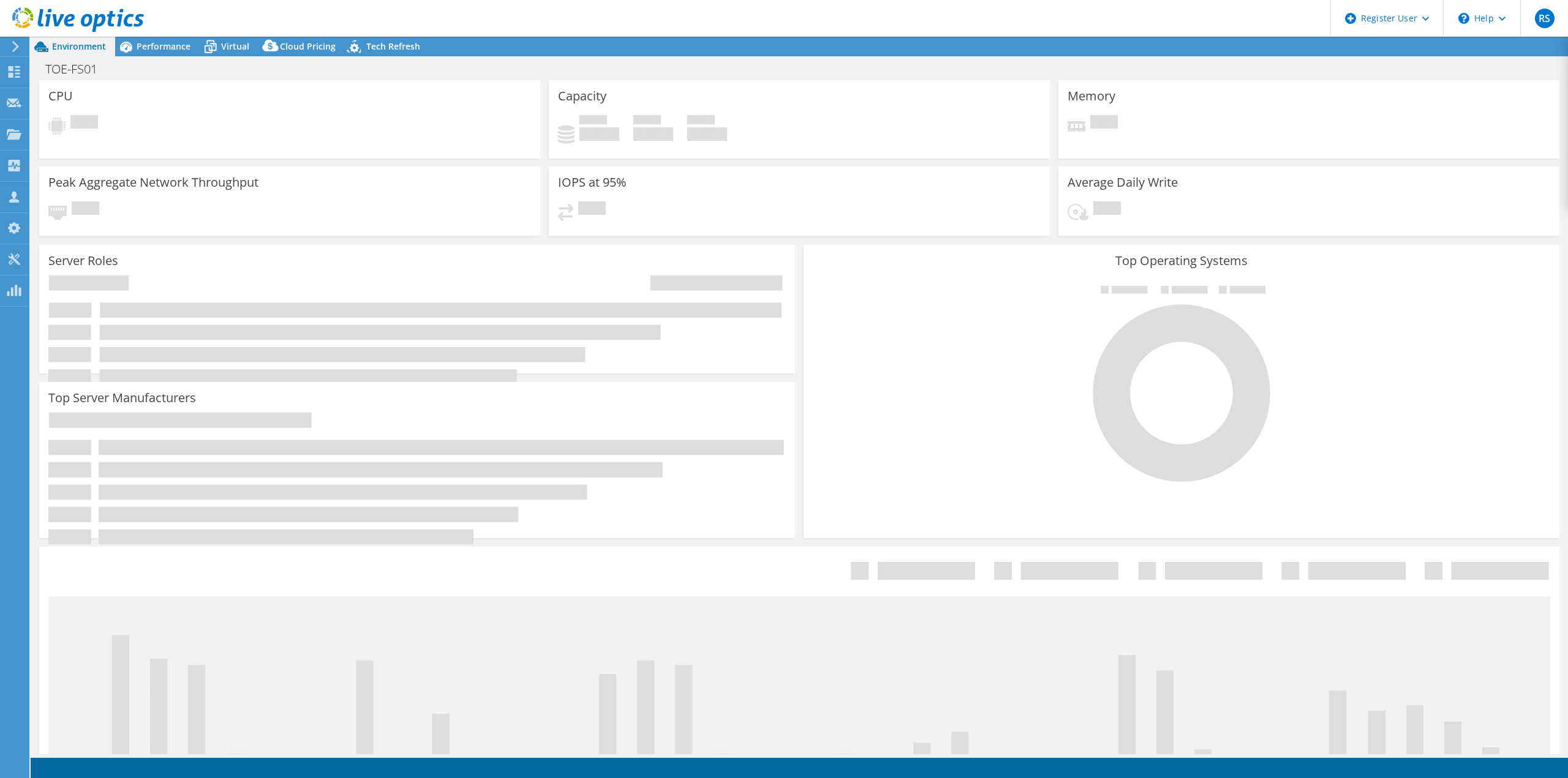
select select "USD"
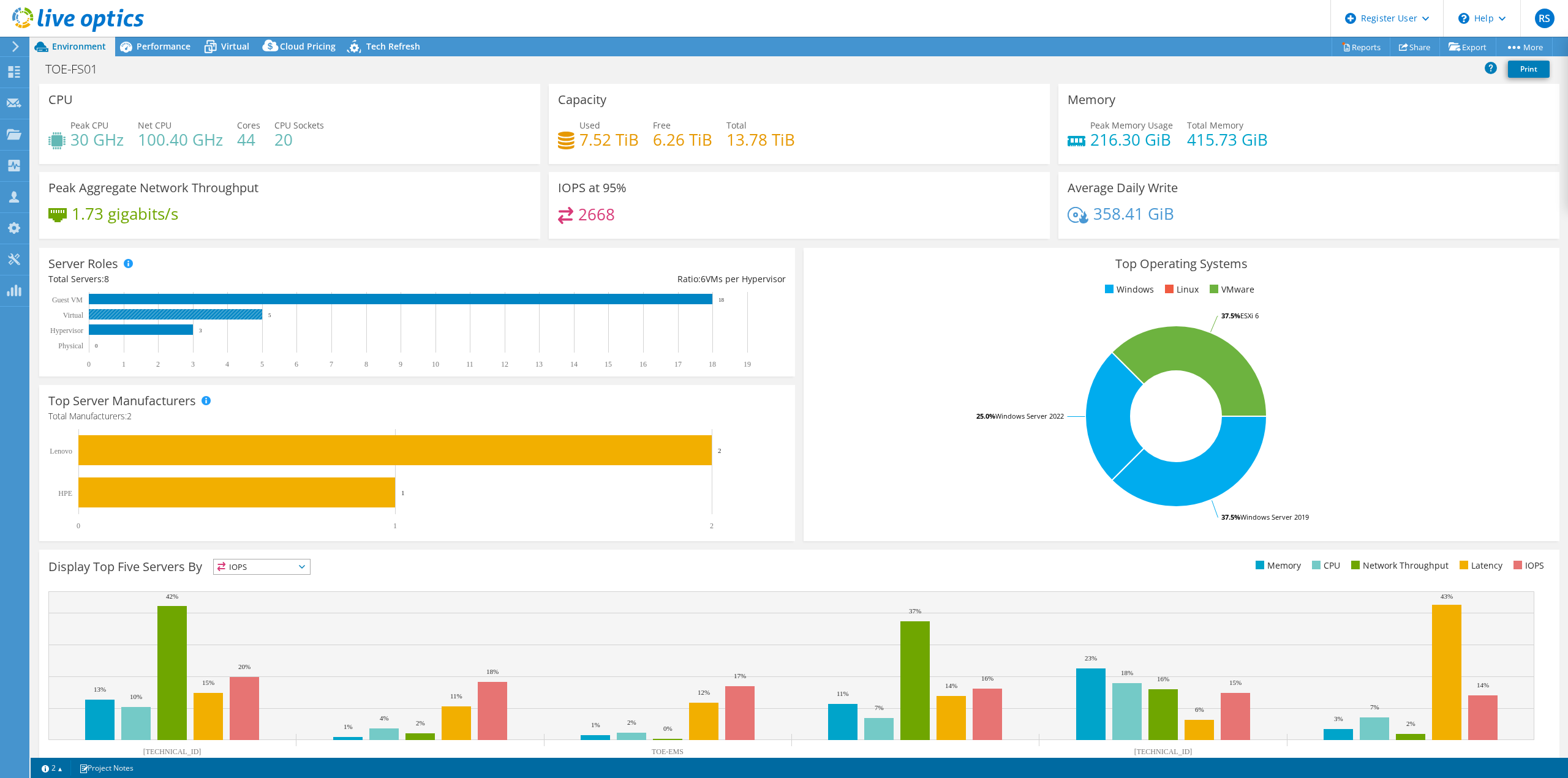
drag, startPoint x: 278, startPoint y: 315, endPoint x: 240, endPoint y: 316, distance: 38.0
click at [240, 316] on icon "0 1 2 3 4 5 6 7 8 9 10 11 12 13 14 15 16 17 18 19 Physical Hypervisor Virtual G…" at bounding box center [412, 330] width 727 height 76
click at [132, 37] on div at bounding box center [72, 20] width 144 height 41
click at [156, 44] on span "Performance" at bounding box center [163, 46] width 54 height 11
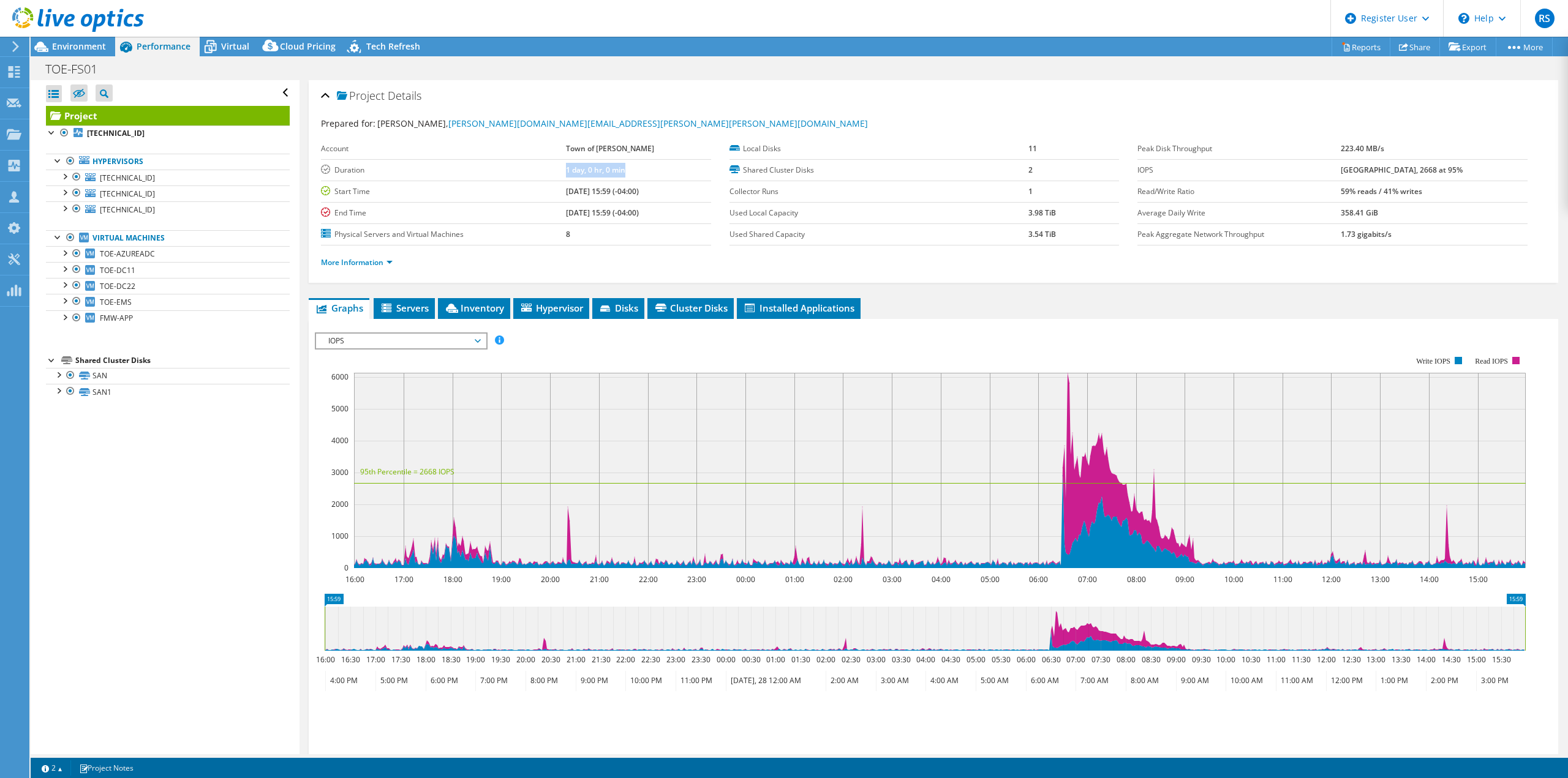
drag, startPoint x: 634, startPoint y: 171, endPoint x: 553, endPoint y: 173, distance: 81.0
click at [553, 173] on tr "Duration 1 day, 0 hr, 0 min" at bounding box center [516, 170] width 390 height 21
click at [640, 170] on td "1 day, 0 hr, 0 min" at bounding box center [638, 170] width 145 height 21
click at [606, 171] on b "1 day, 0 hr, 0 min" at bounding box center [595, 170] width 59 height 11
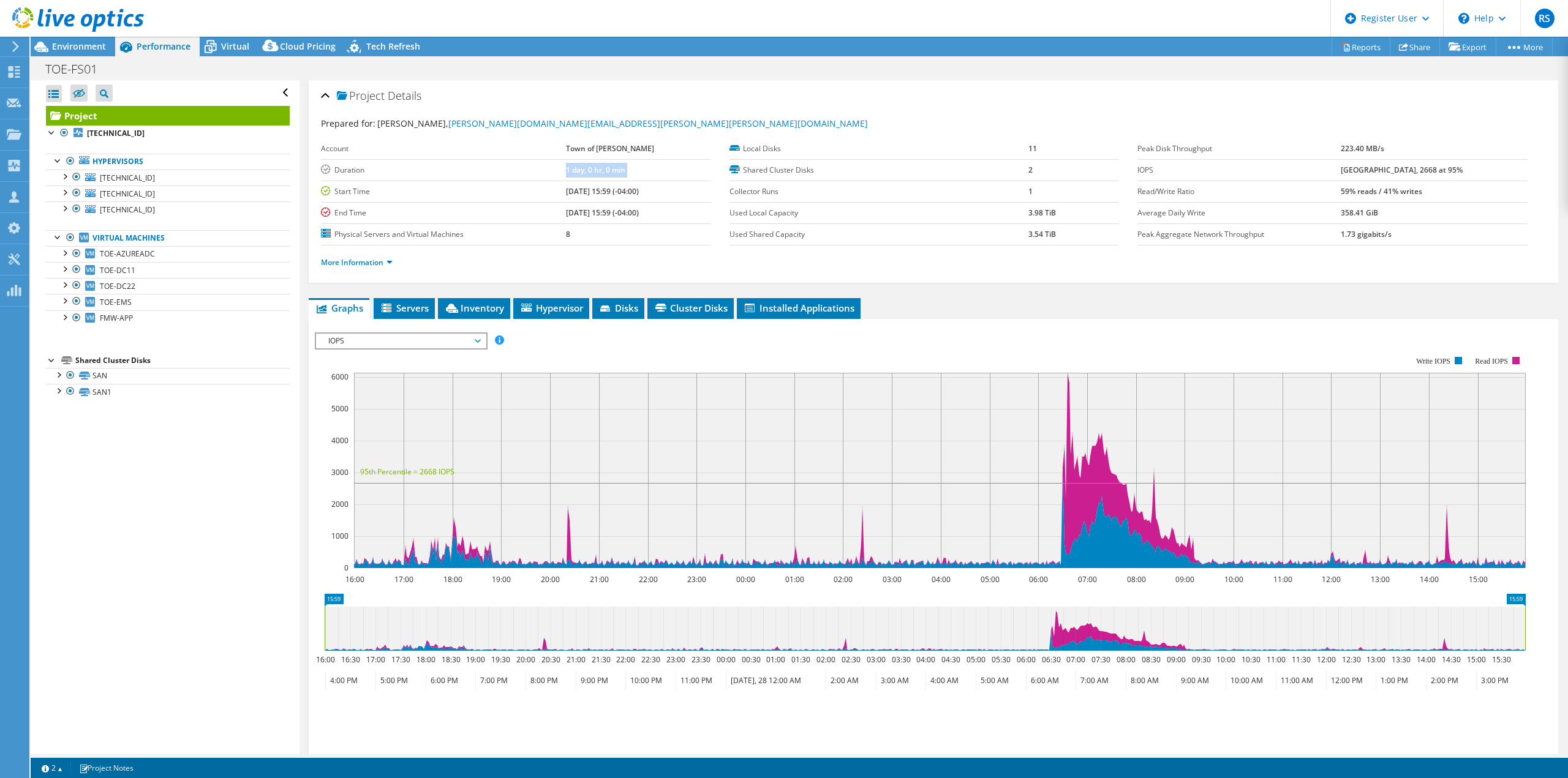
click at [606, 171] on b "1 day, 0 hr, 0 min" at bounding box center [595, 170] width 59 height 11
drag, startPoint x: 575, startPoint y: 238, endPoint x: 551, endPoint y: 240, distance: 24.1
click at [551, 240] on tr "Physical Servers and Virtual Machines 8" at bounding box center [516, 234] width 390 height 21
click at [921, 267] on ul "More Information" at bounding box center [933, 261] width 1225 height 16
click at [97, 377] on link "SAN" at bounding box center [168, 376] width 244 height 16
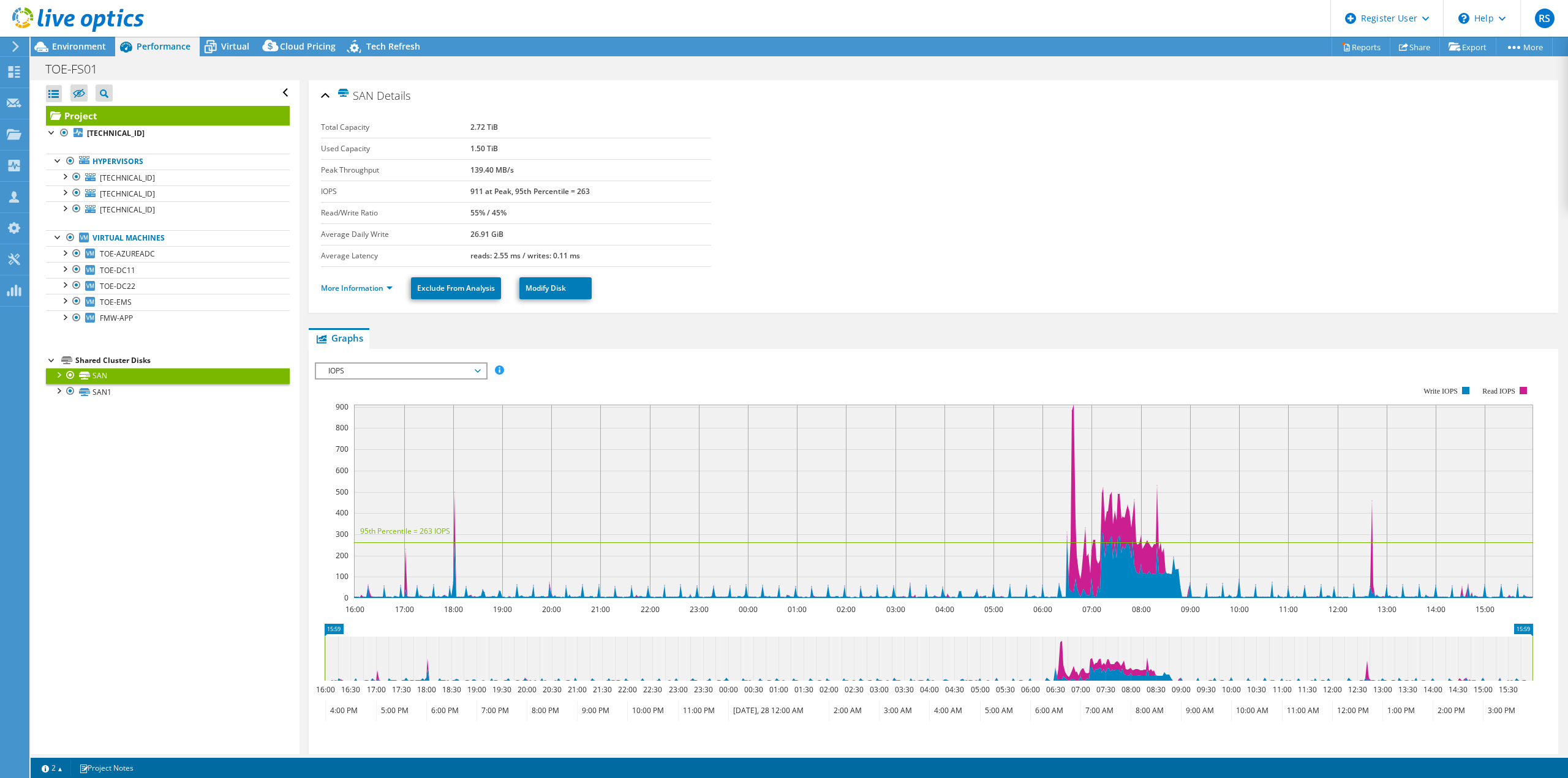
click at [50, 359] on div at bounding box center [52, 359] width 12 height 12
click at [50, 359] on div at bounding box center [52, 359] width 12 height 12
click at [59, 387] on div at bounding box center [58, 390] width 12 height 12
click at [105, 390] on link "SAN1" at bounding box center [168, 392] width 244 height 16
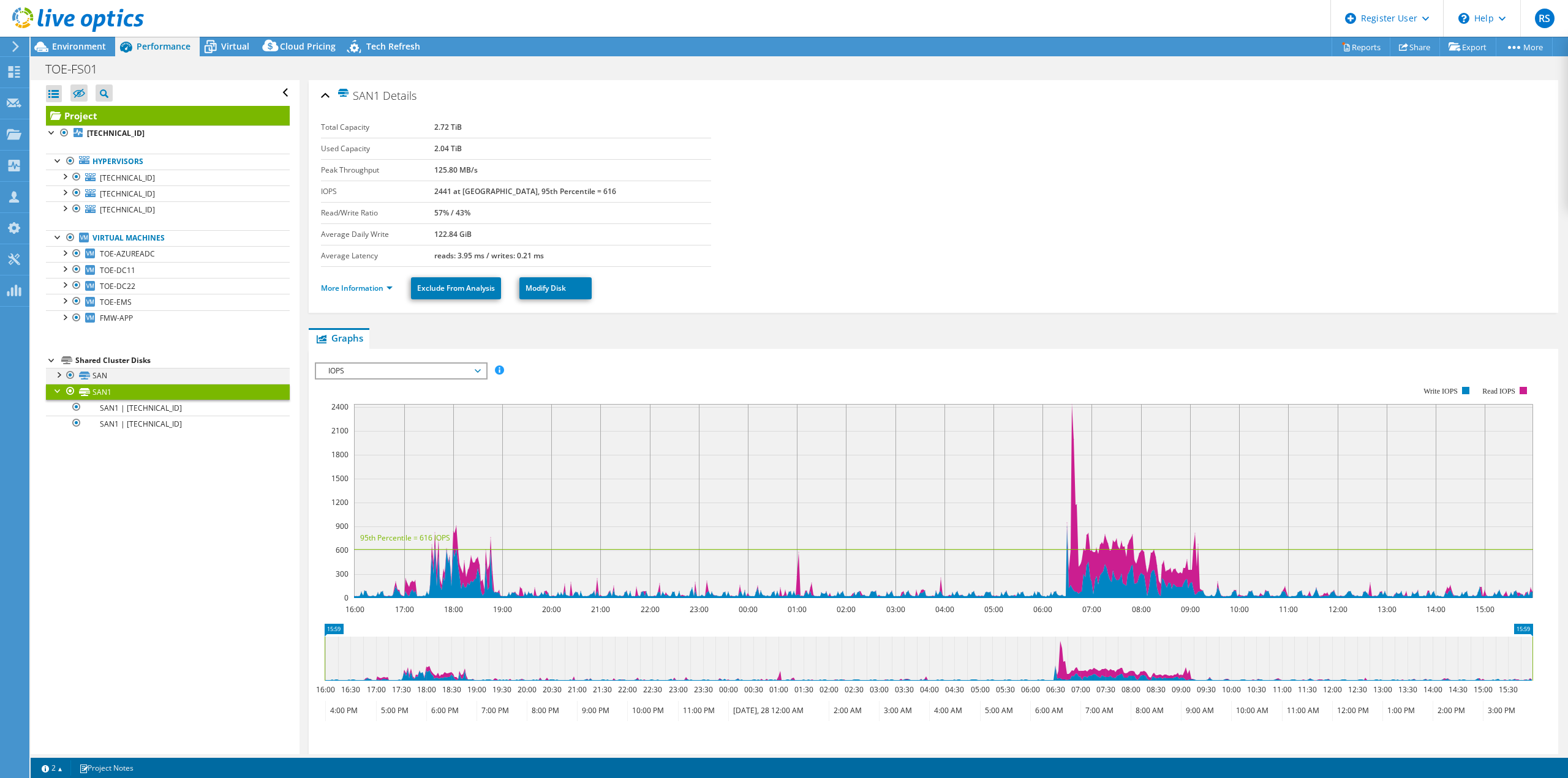
click at [58, 374] on div at bounding box center [58, 374] width 12 height 12
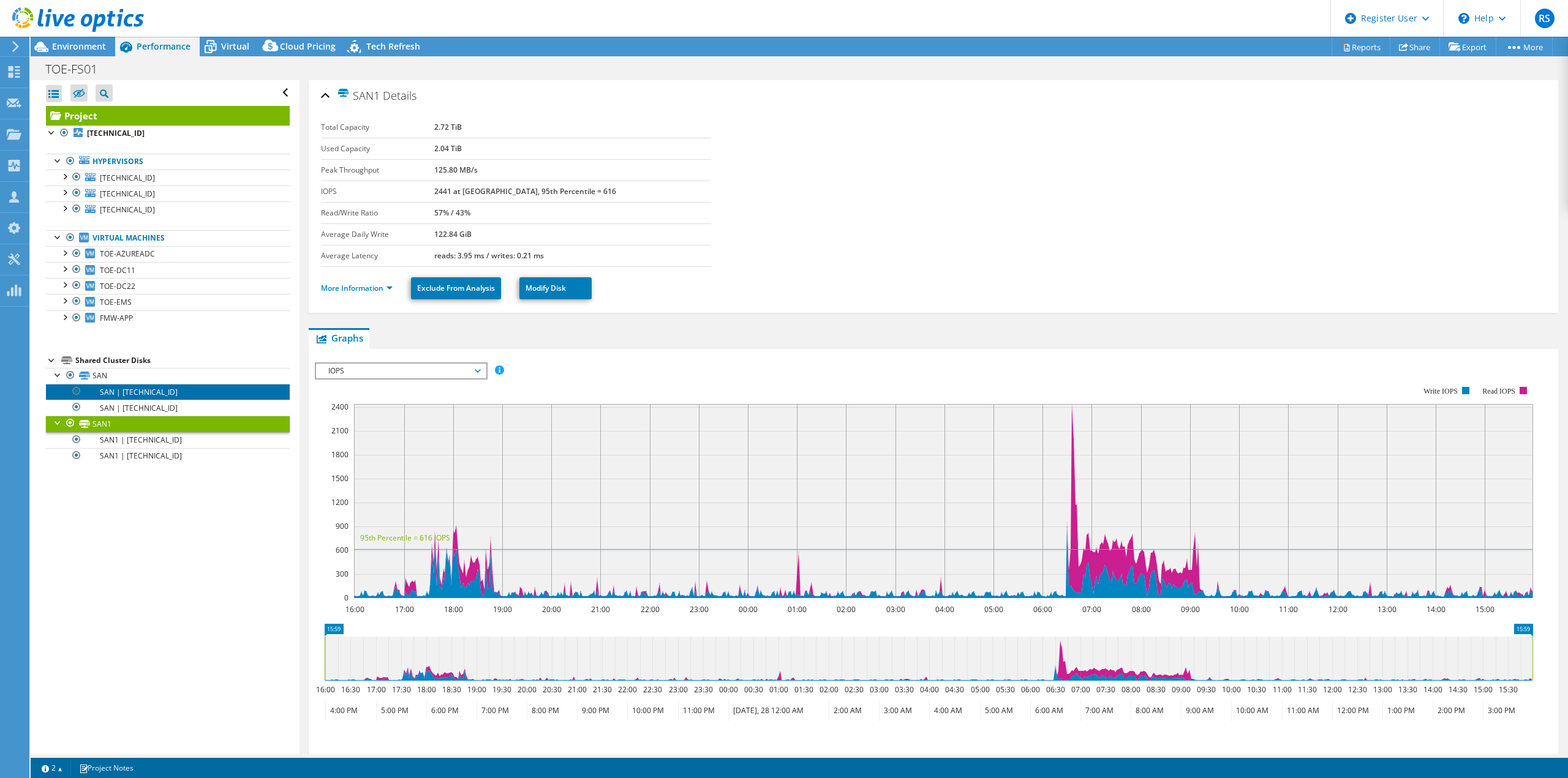
click at [140, 392] on link "SAN | [TECHNICAL_ID]" at bounding box center [168, 392] width 244 height 16
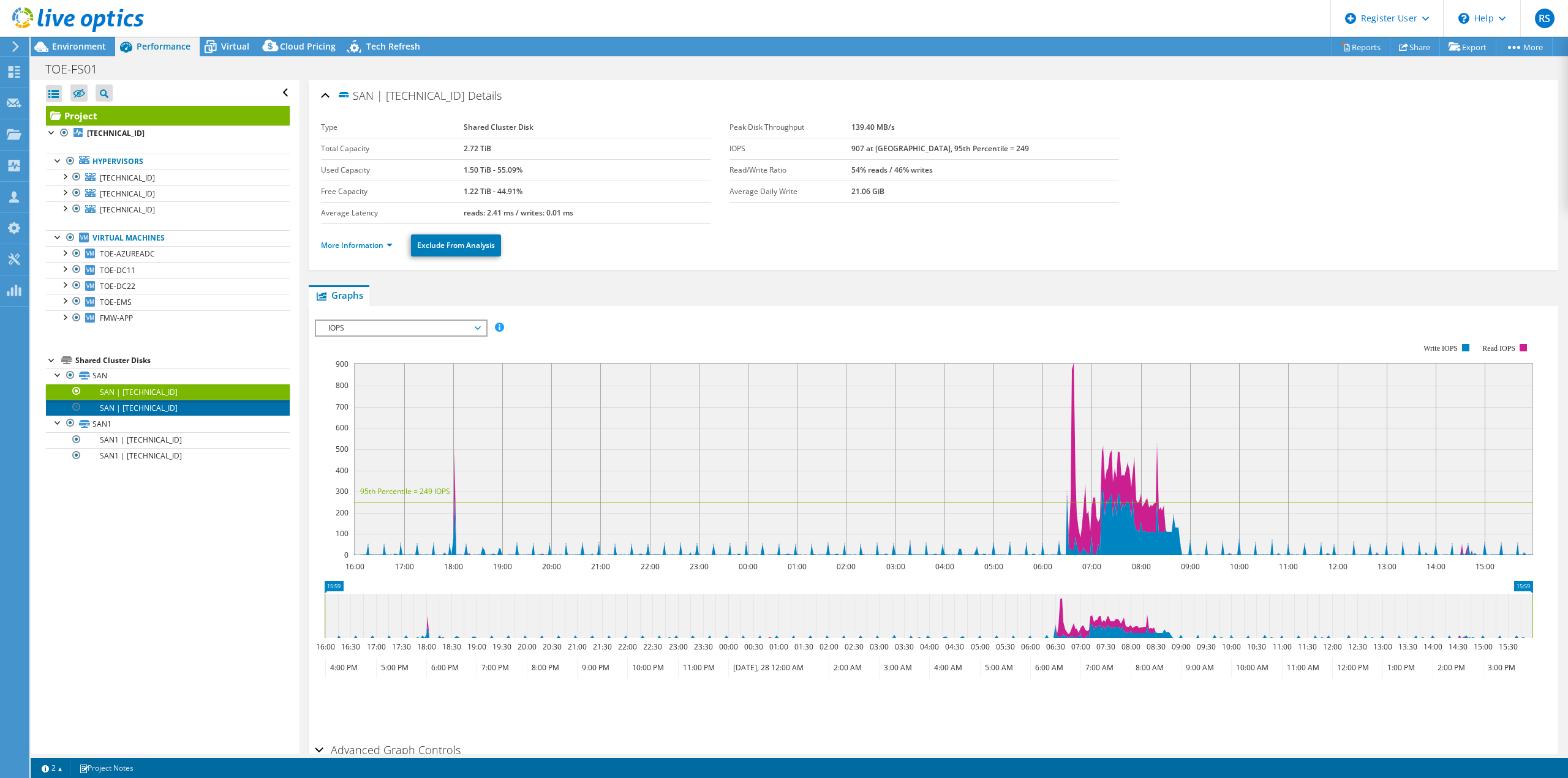
click at [142, 410] on link "SAN | [TECHNICAL_ID]" at bounding box center [168, 407] width 244 height 16
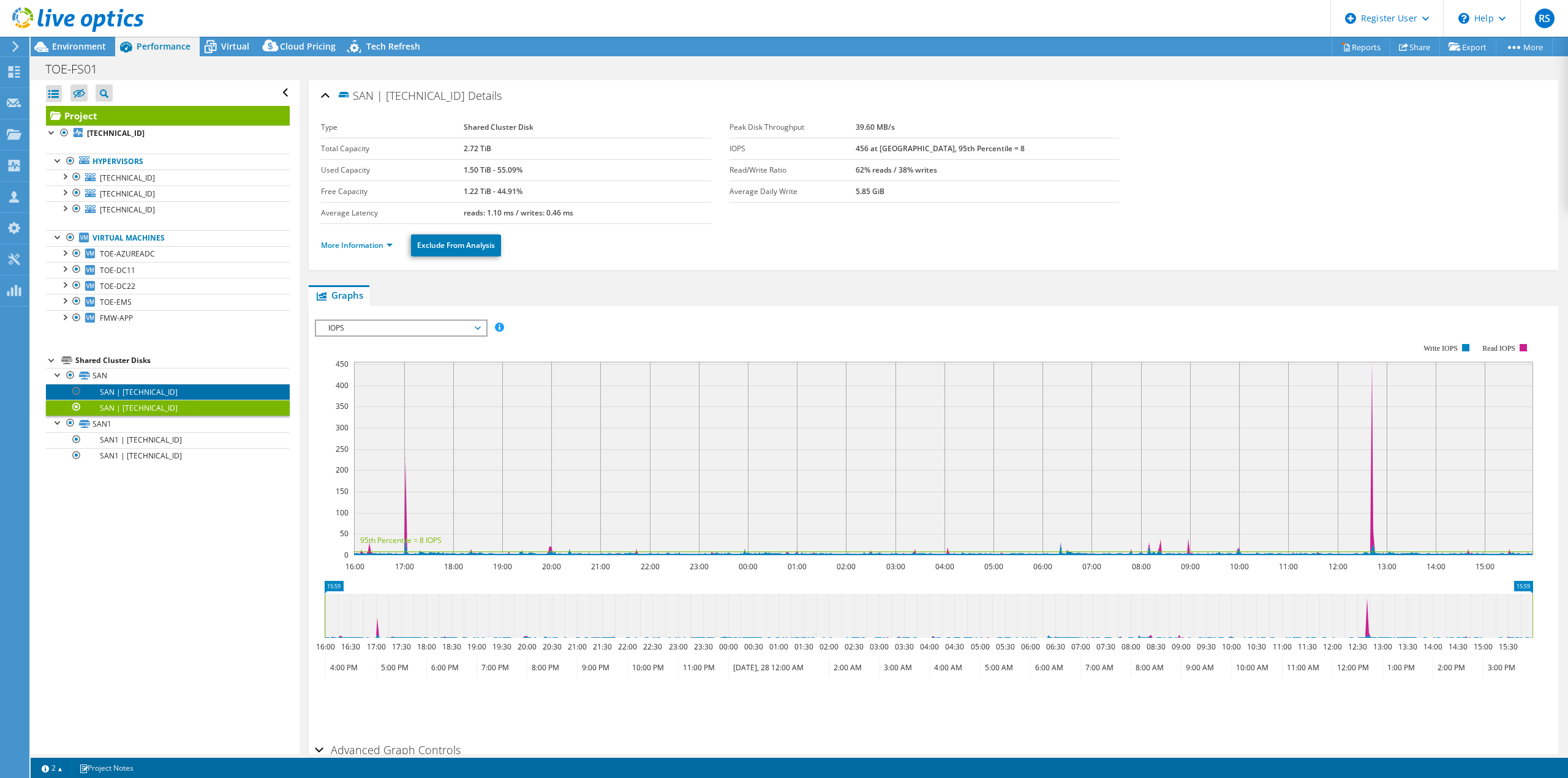
click at [141, 392] on link "SAN | [TECHNICAL_ID]" at bounding box center [168, 392] width 244 height 16
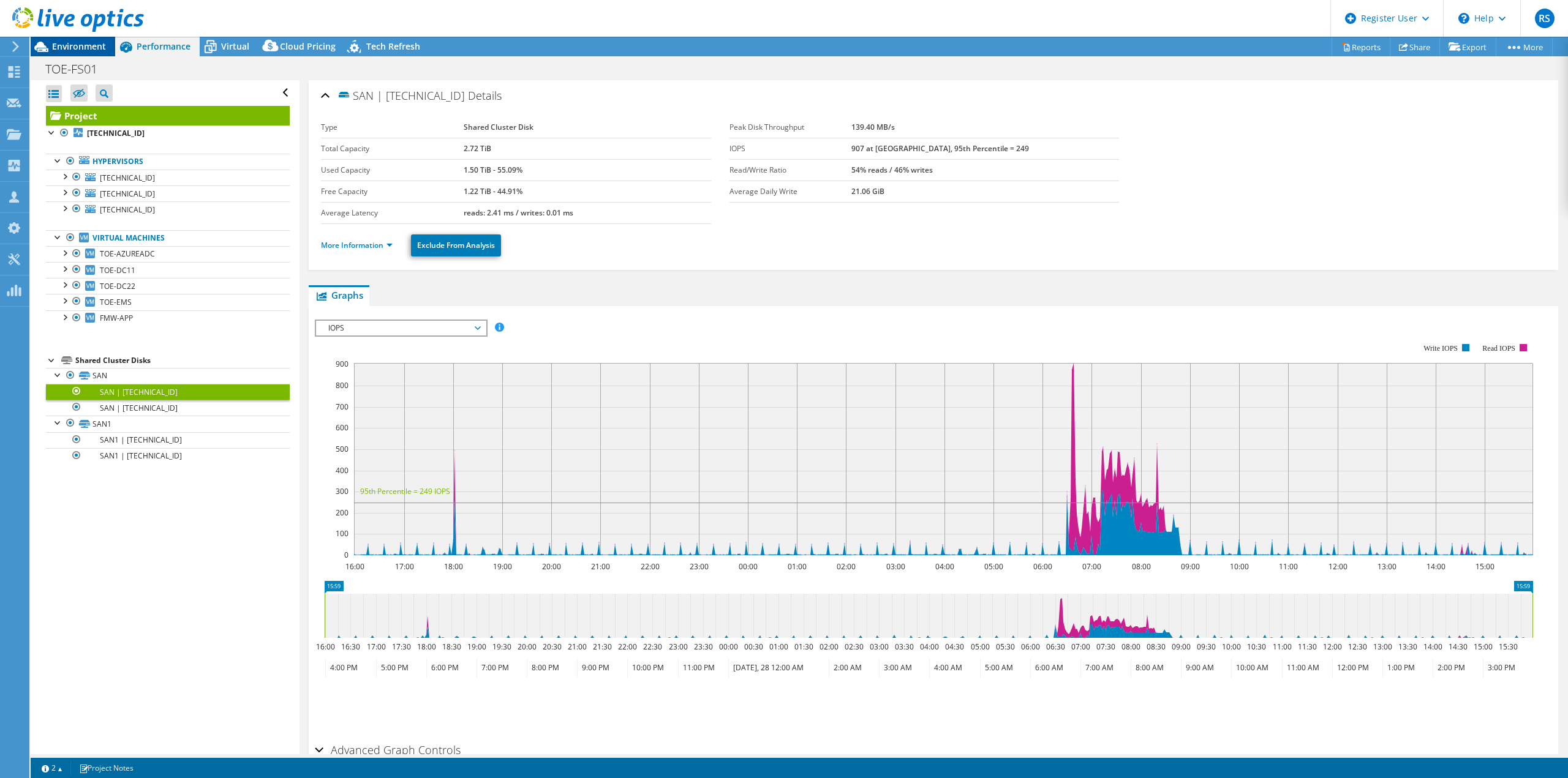
click at [80, 47] on span "Environment" at bounding box center [79, 46] width 54 height 11
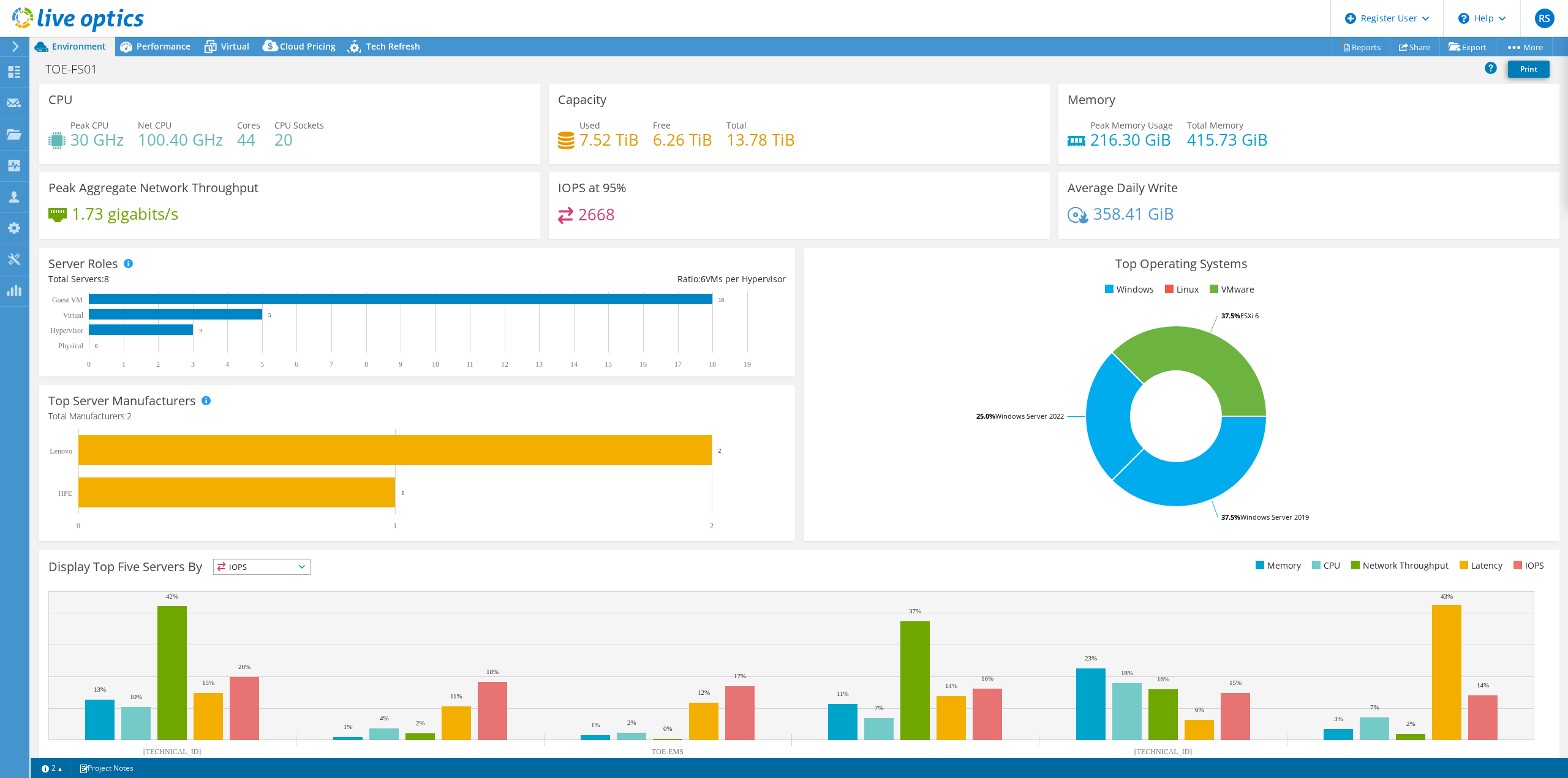
drag, startPoint x: 261, startPoint y: 146, endPoint x: 255, endPoint y: 146, distance: 6.0
click at [255, 146] on div "Peak CPU 30 GHz Net CPU 100.40 GHz Cores 44 CPU Sockets 20" at bounding box center [290, 138] width 483 height 40
drag, startPoint x: 259, startPoint y: 150, endPoint x: 244, endPoint y: 151, distance: 15.0
click at [244, 151] on div "Peak CPU 30 GHz Net CPU 100.40 GHz Cores 44 CPU Sockets 20" at bounding box center [290, 138] width 483 height 40
click at [283, 142] on h4 "20" at bounding box center [299, 139] width 50 height 13
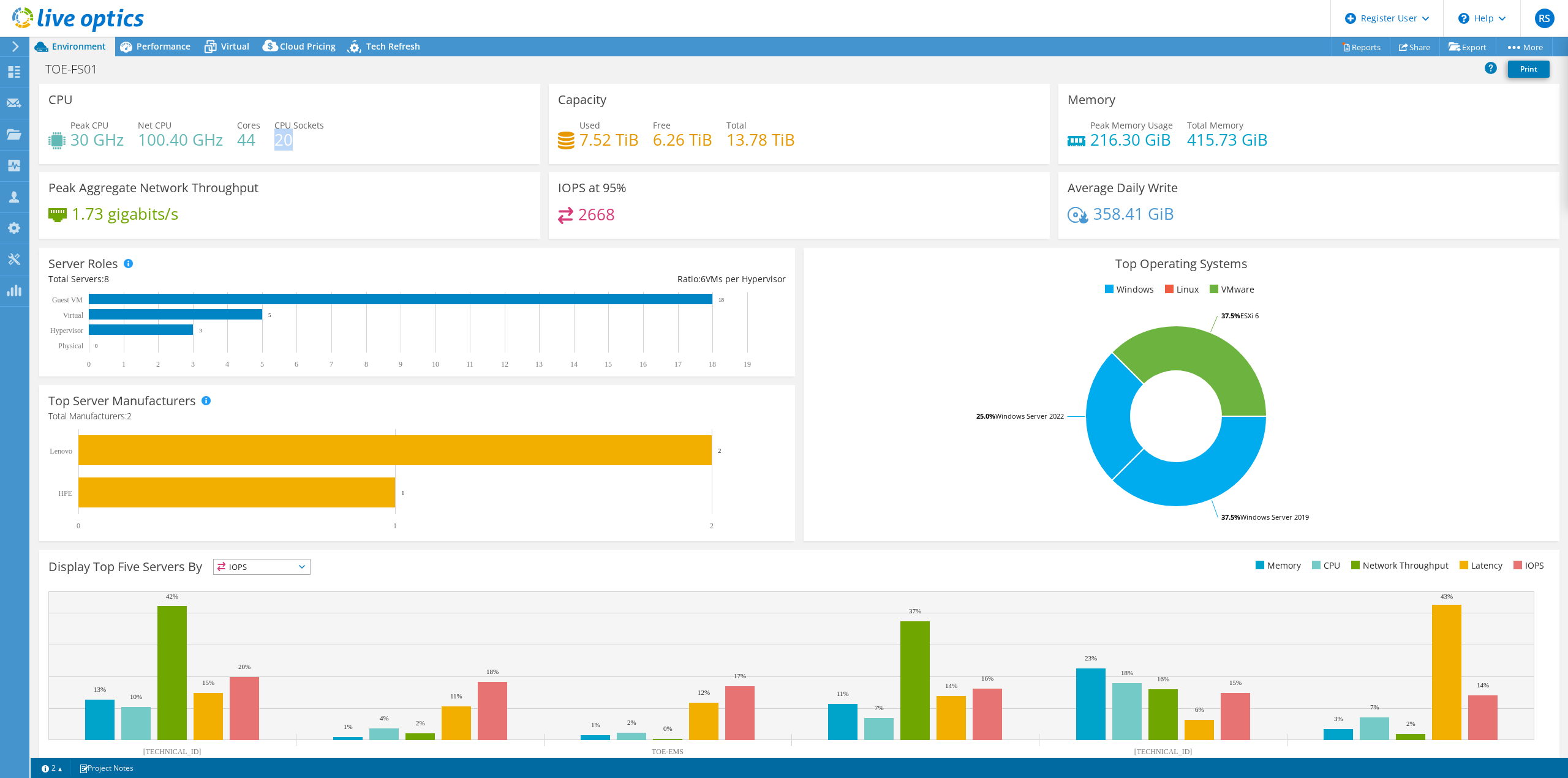
click at [283, 142] on h4 "20" at bounding box center [299, 139] width 50 height 13
drag, startPoint x: 276, startPoint y: 316, endPoint x: 234, endPoint y: 332, distance: 44.9
click at [74, 313] on icon "0 1 2 3 4 5 6 7 8 9 10 11 12 13 14 15 16 17 18 19 Physical Hypervisor Virtual G…" at bounding box center [412, 330] width 727 height 76
click at [162, 43] on span "Performance" at bounding box center [163, 46] width 54 height 11
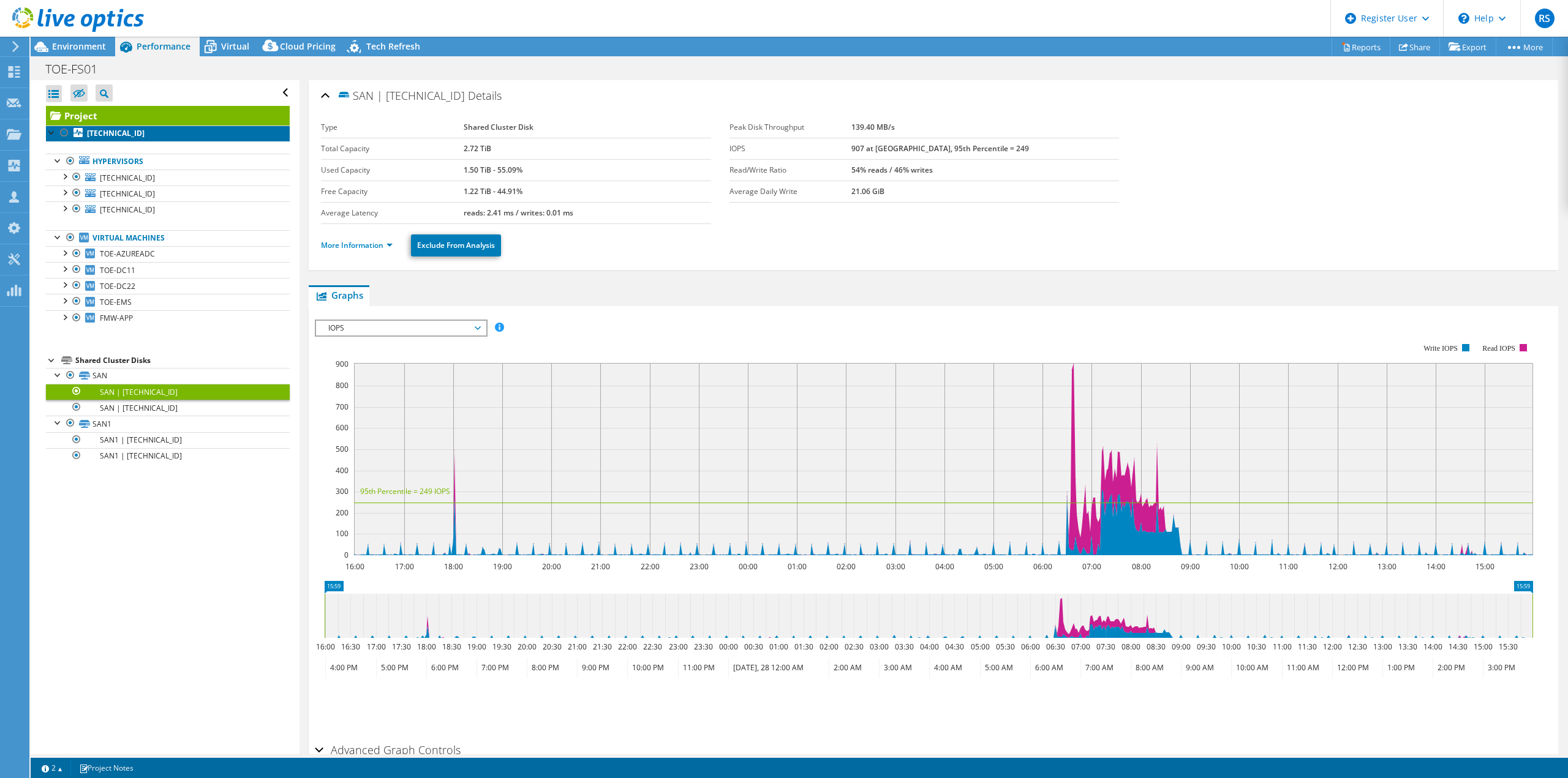
click at [112, 132] on b "[TECHNICAL_ID]" at bounding box center [115, 133] width 57 height 11
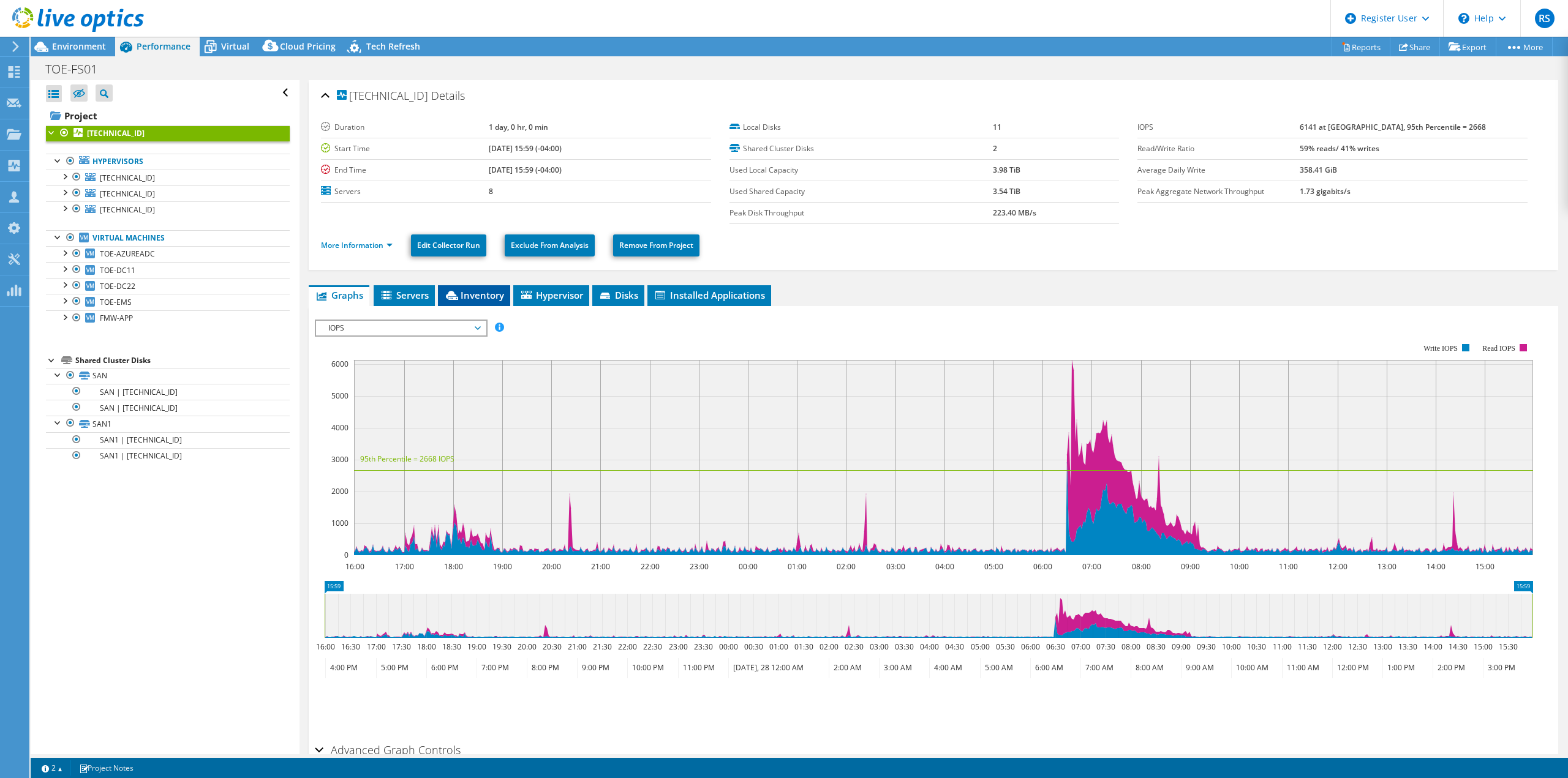
click at [476, 290] on span "Inventory" at bounding box center [474, 294] width 60 height 12
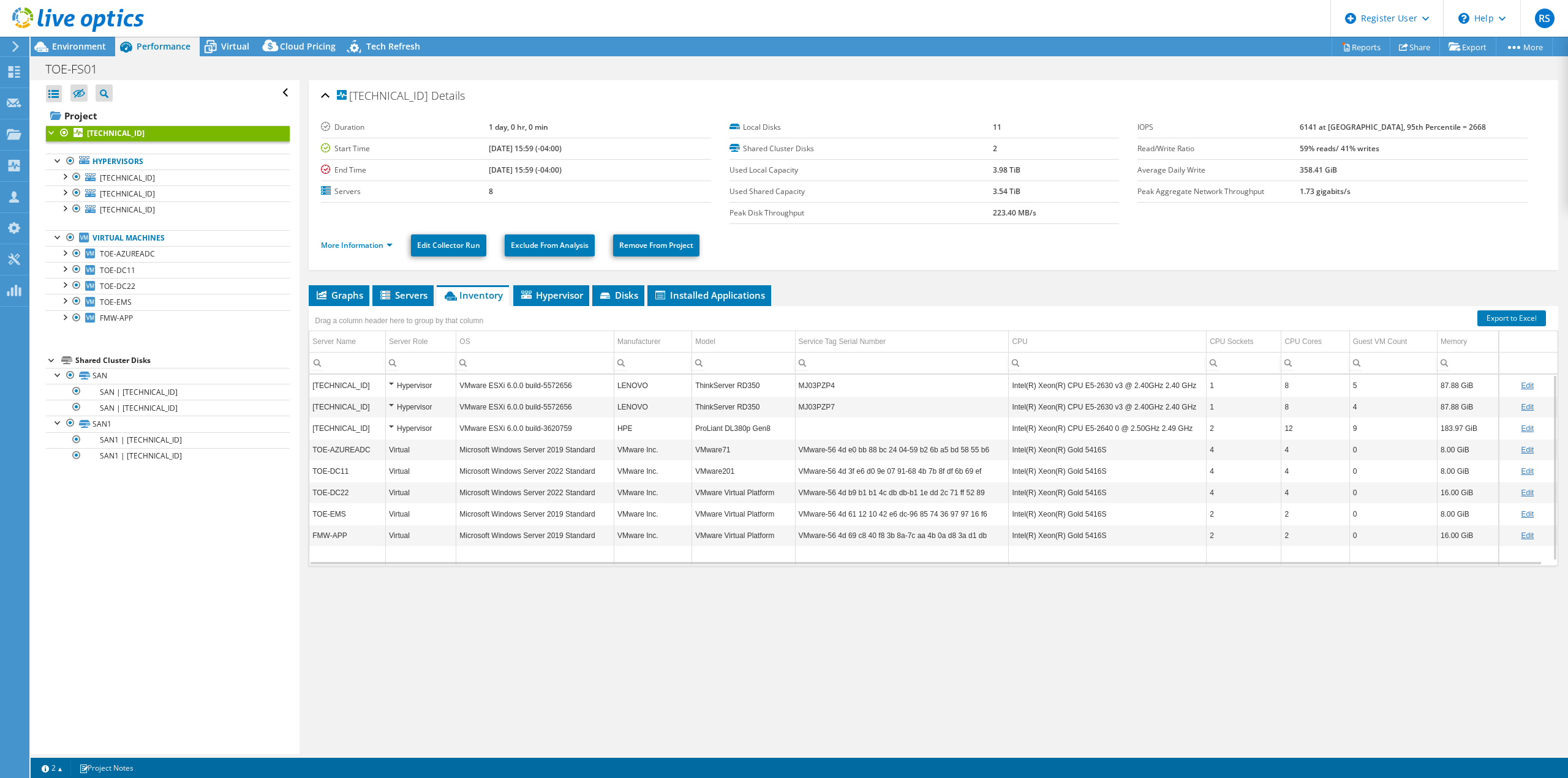
click at [1060, 456] on td "Intel(R) Xeon(R) Gold 5416S" at bounding box center [1108, 450] width 198 height 21
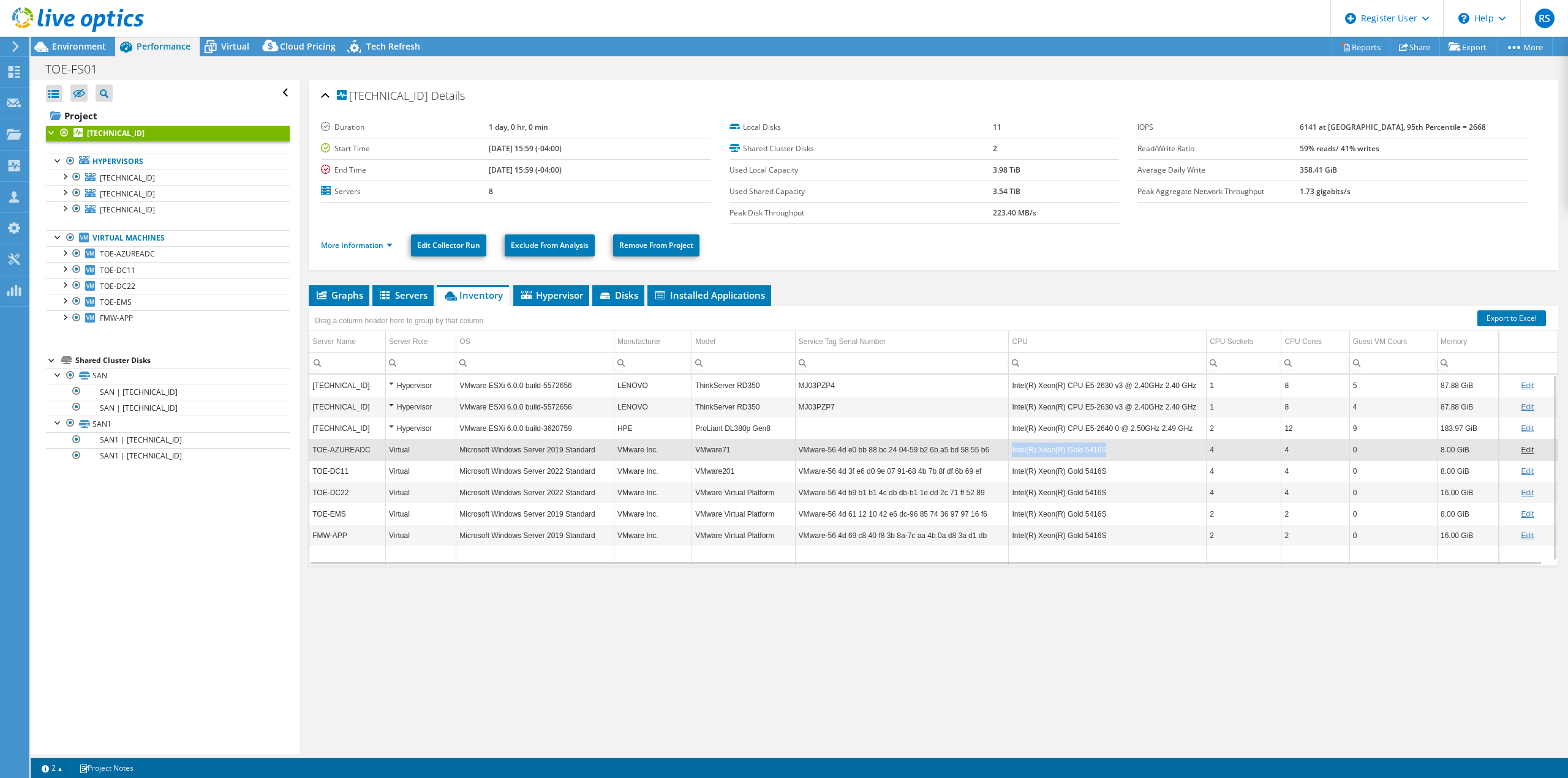
click at [1060, 456] on td "Intel(R) Xeon(R) Gold 5416S" at bounding box center [1108, 450] width 198 height 21
click at [1111, 448] on td "Intel(R) Xeon(R) Gold 5416S" at bounding box center [1108, 450] width 198 height 21
click at [1223, 430] on td "2" at bounding box center [1244, 428] width 74 height 21
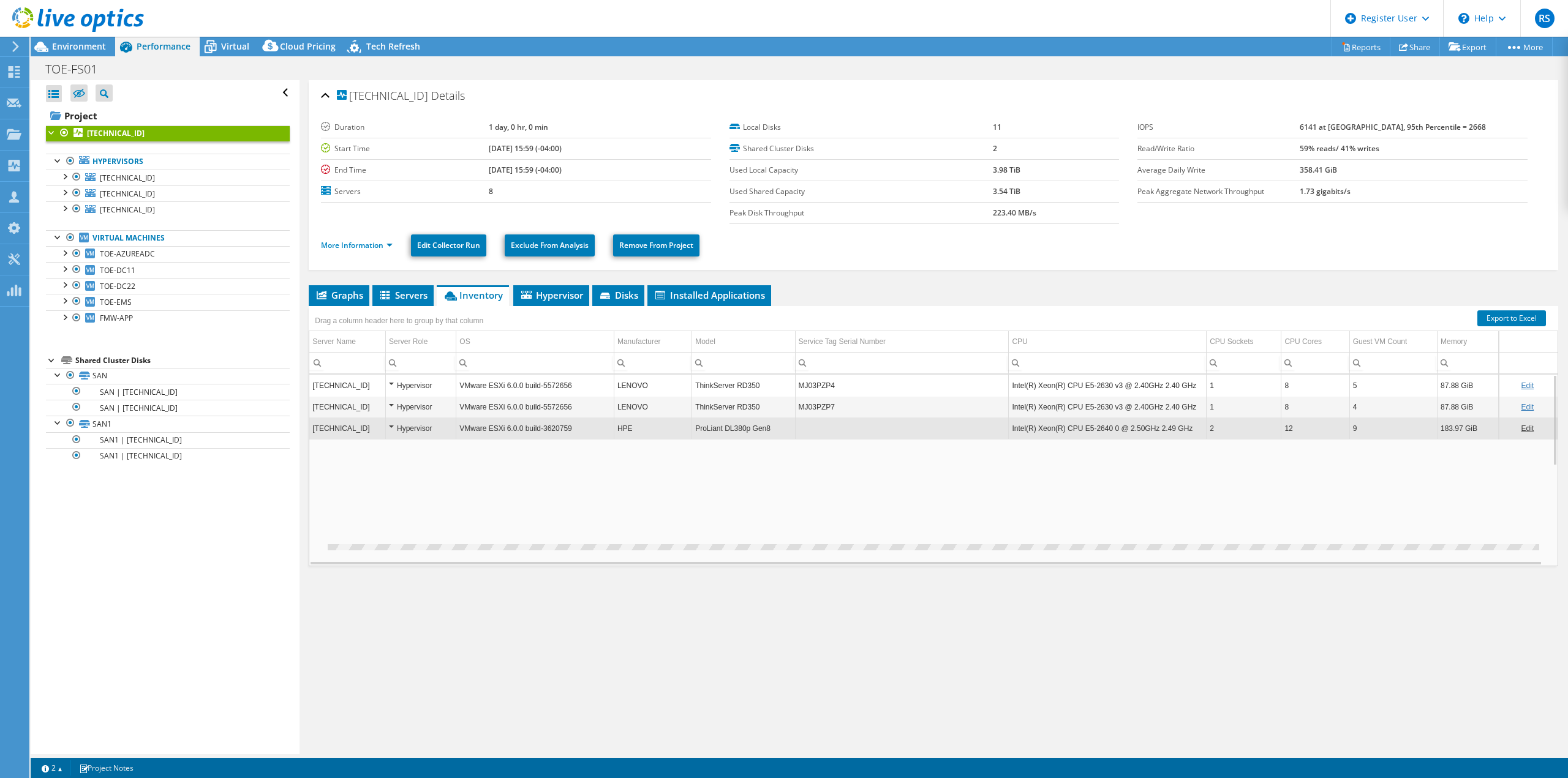
click at [1223, 430] on td "2" at bounding box center [1244, 428] width 74 height 21
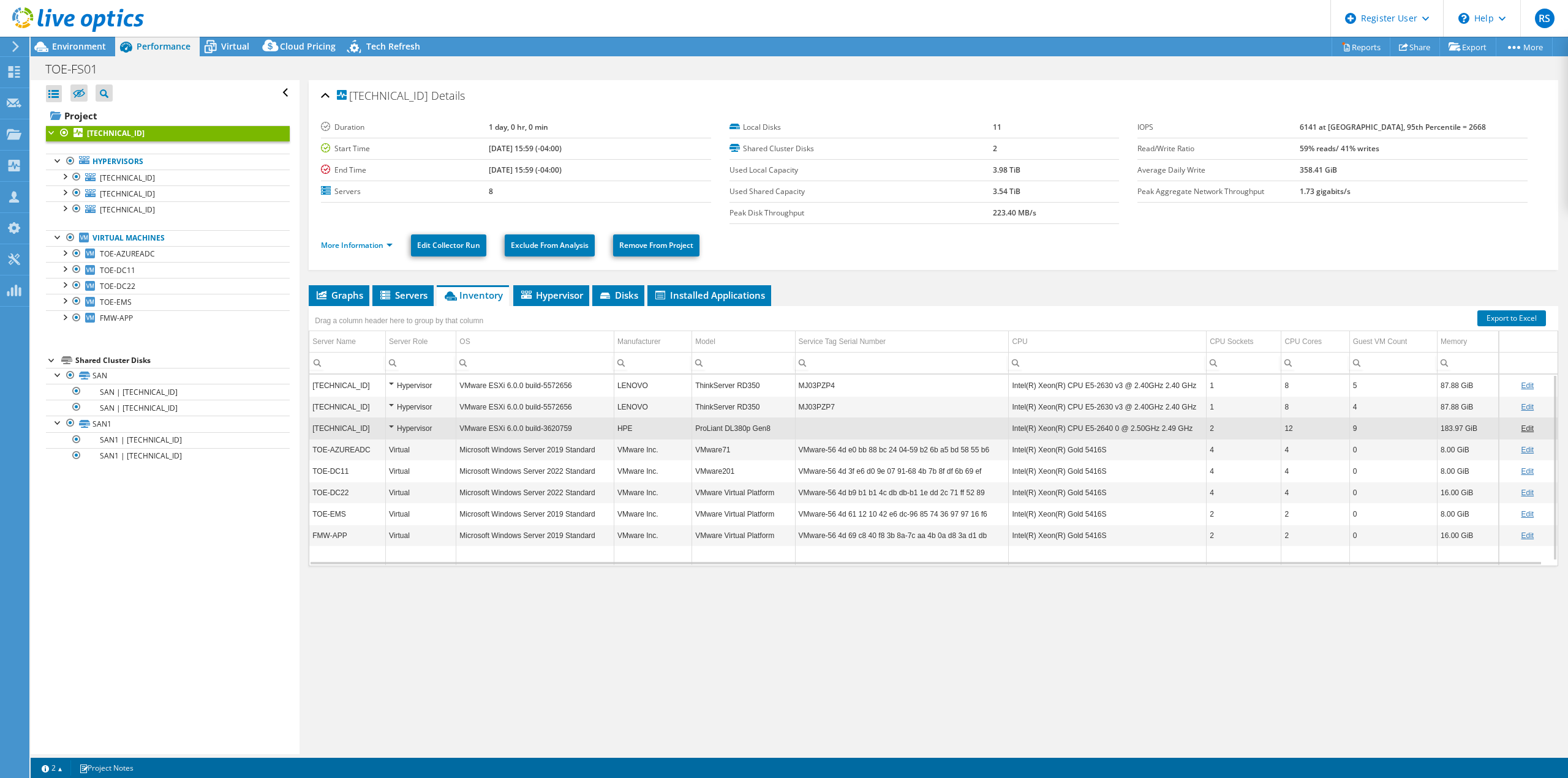
click at [1096, 456] on td "Intel(R) Xeon(R) Gold 5416S" at bounding box center [1108, 450] width 198 height 21
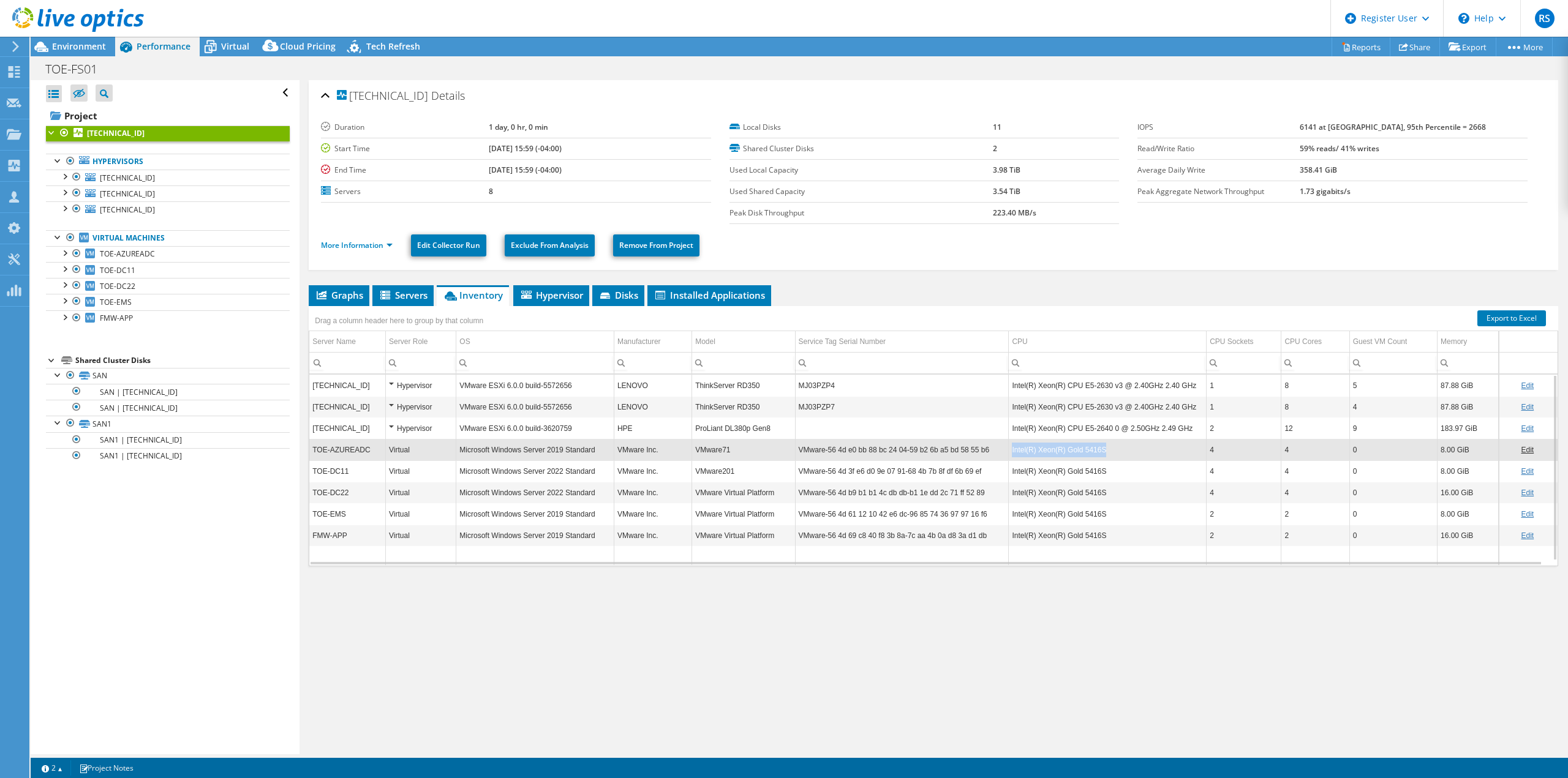
click at [1096, 456] on td "Intel(R) Xeon(R) Gold 5416S" at bounding box center [1108, 450] width 198 height 21
click at [1109, 444] on td "Intel(R) Xeon(R) Gold 5416S" at bounding box center [1108, 450] width 198 height 21
drag, startPoint x: 1307, startPoint y: 453, endPoint x: 1204, endPoint y: 456, distance: 103.0
click at [1204, 456] on tr "TOE-AZUREADC Virtual Microsoft Windows Server 2019 Standard VMware Inc. VMware7…" at bounding box center [933, 450] width 1248 height 21
click at [1238, 452] on td "4" at bounding box center [1244, 450] width 74 height 21
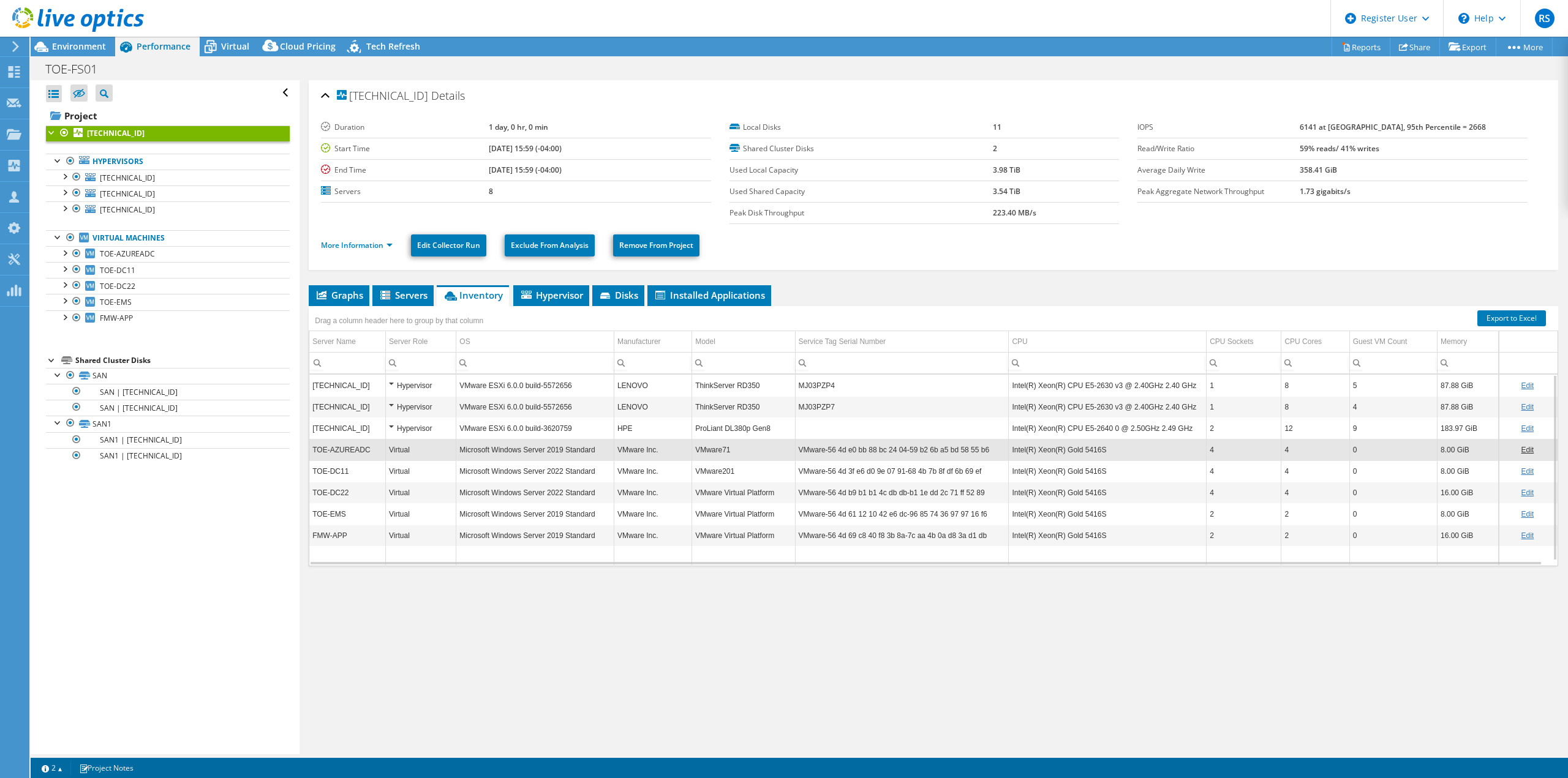
click at [850, 586] on div "Graphs Servers Inventory Hypervisor Disks Cluster Disks Installed Applications …" at bounding box center [933, 439] width 1249 height 306
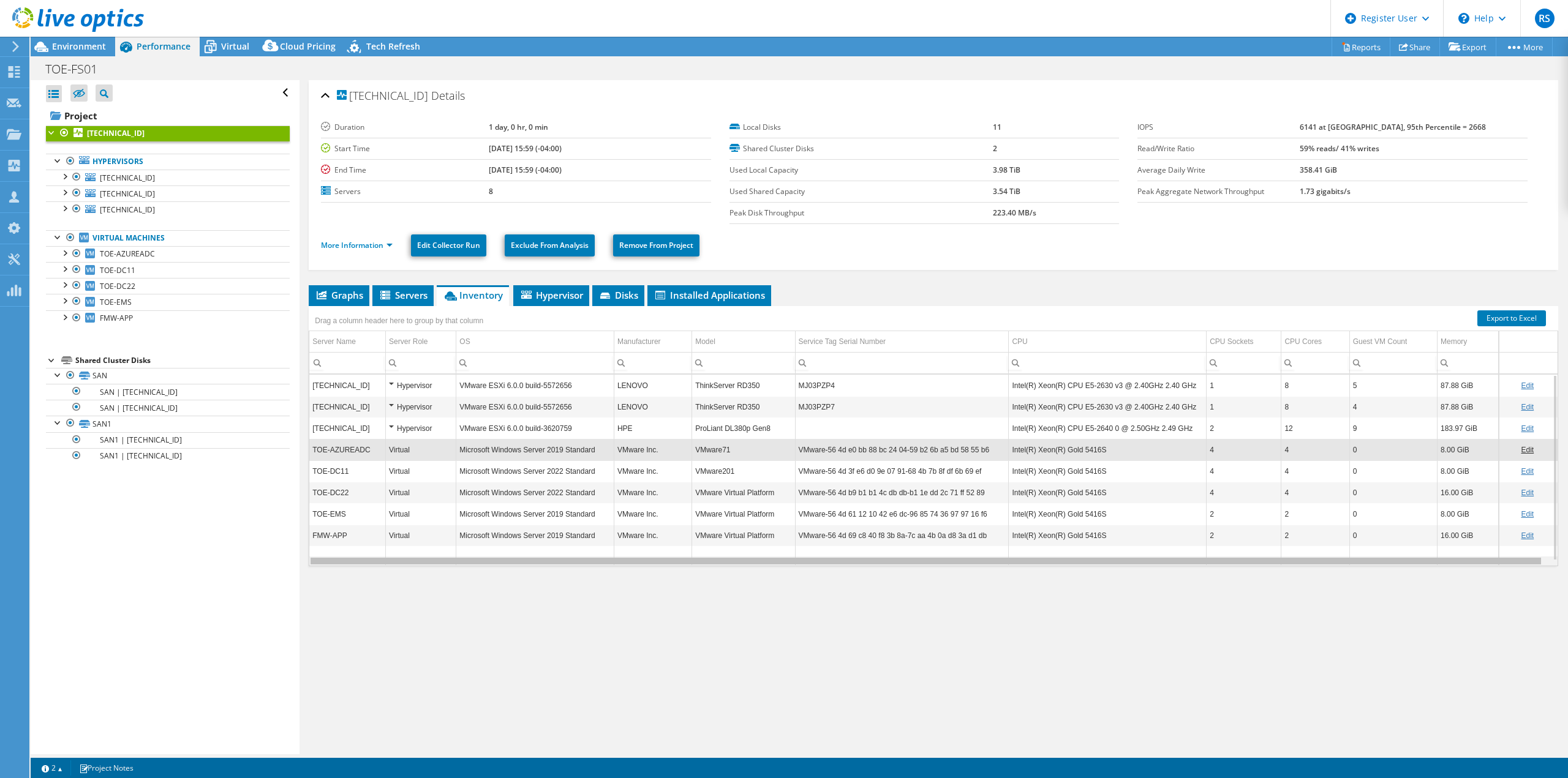
drag, startPoint x: 853, startPoint y: 562, endPoint x: 804, endPoint y: 560, distance: 49.0
click at [804, 560] on body "RS Dell User Rishabh Sharma Rishabh.Sharma6@dell.com Dell My Profile Log Out \n…" at bounding box center [784, 389] width 1568 height 778
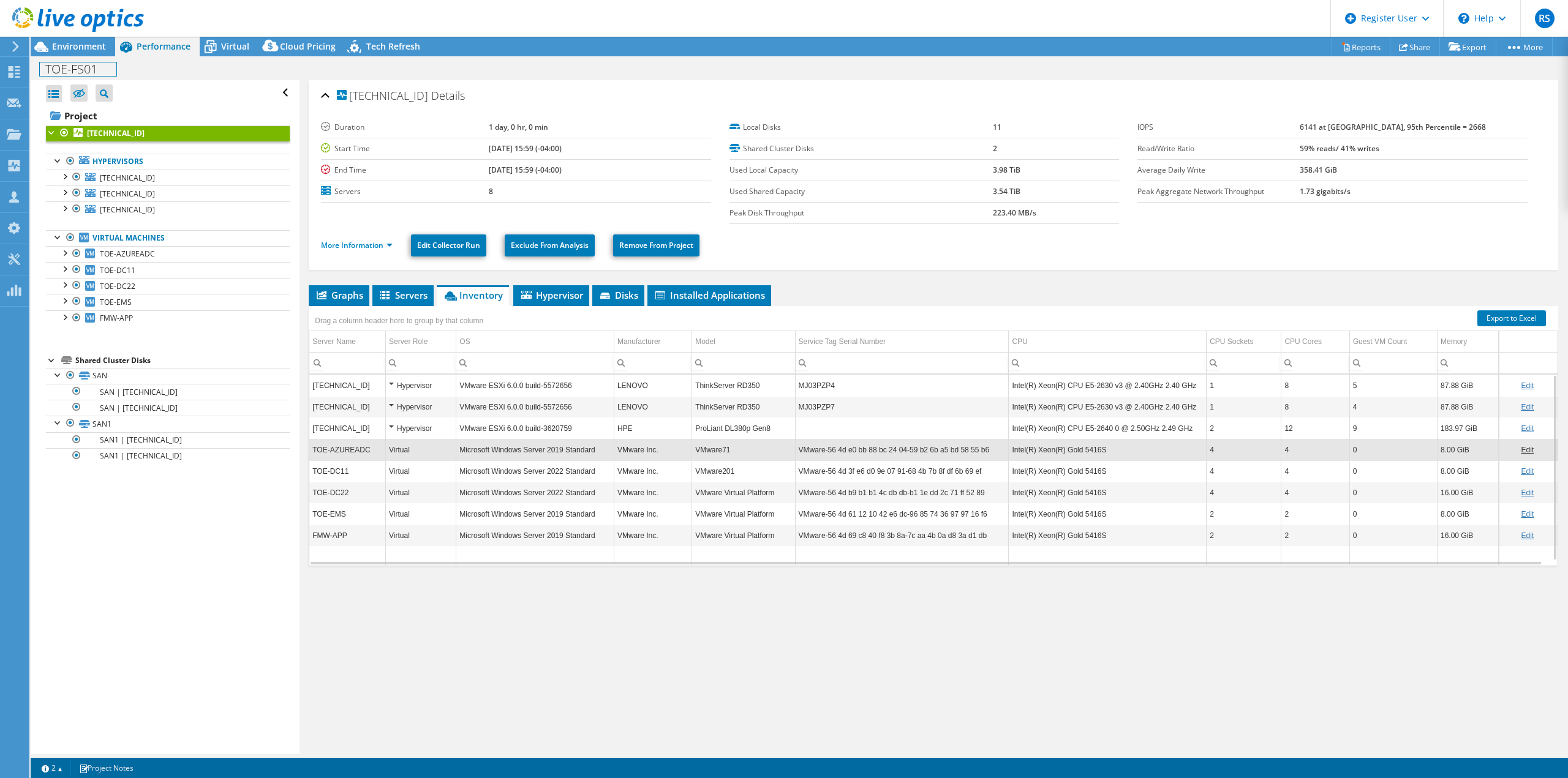
click at [84, 71] on h1 "TOE-FS01" at bounding box center [78, 69] width 76 height 13
click at [901, 102] on div "10.10.10.6 Details" at bounding box center [933, 96] width 1225 height 26
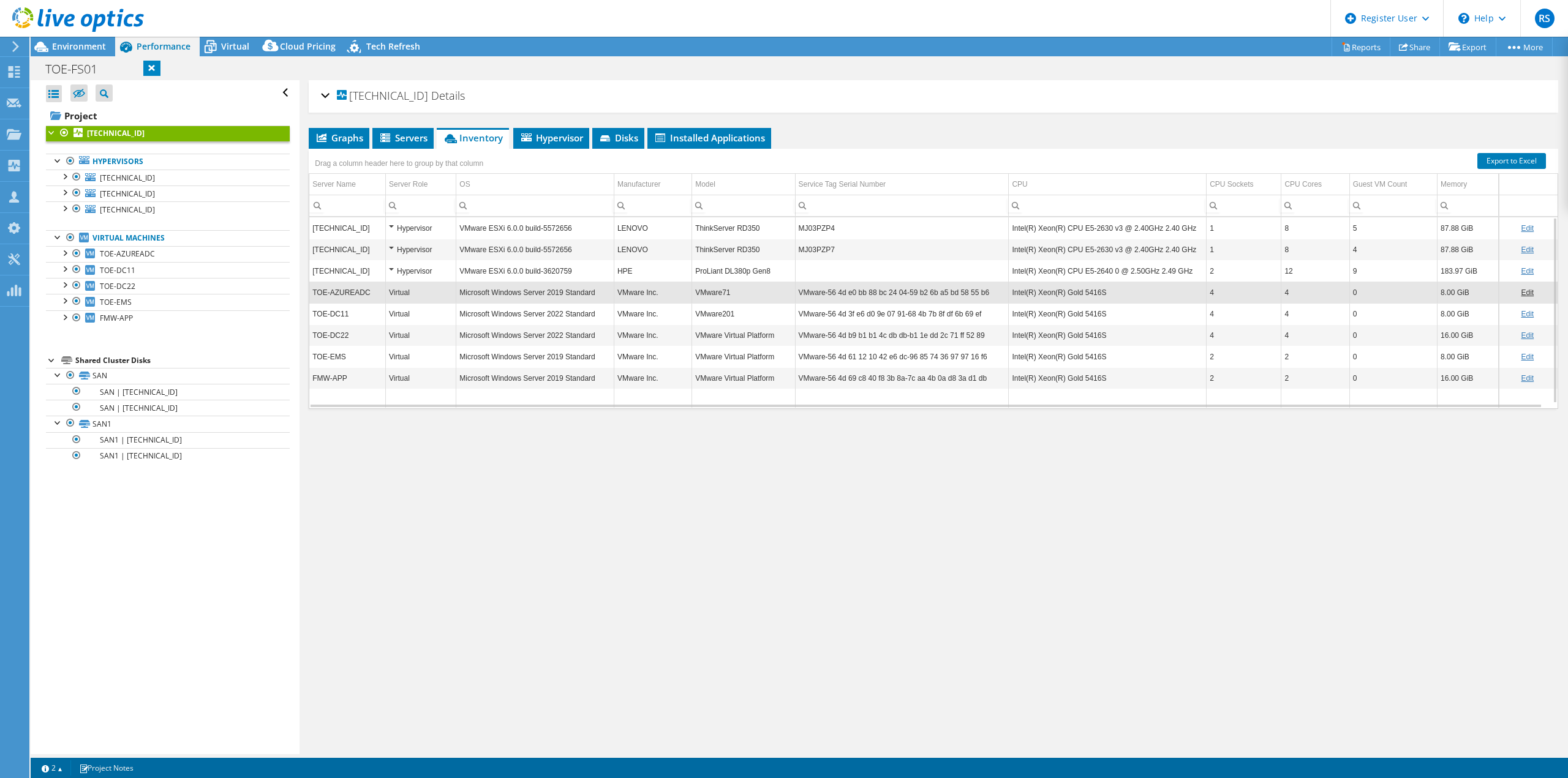
click at [431, 97] on span "Details" at bounding box center [448, 95] width 33 height 15
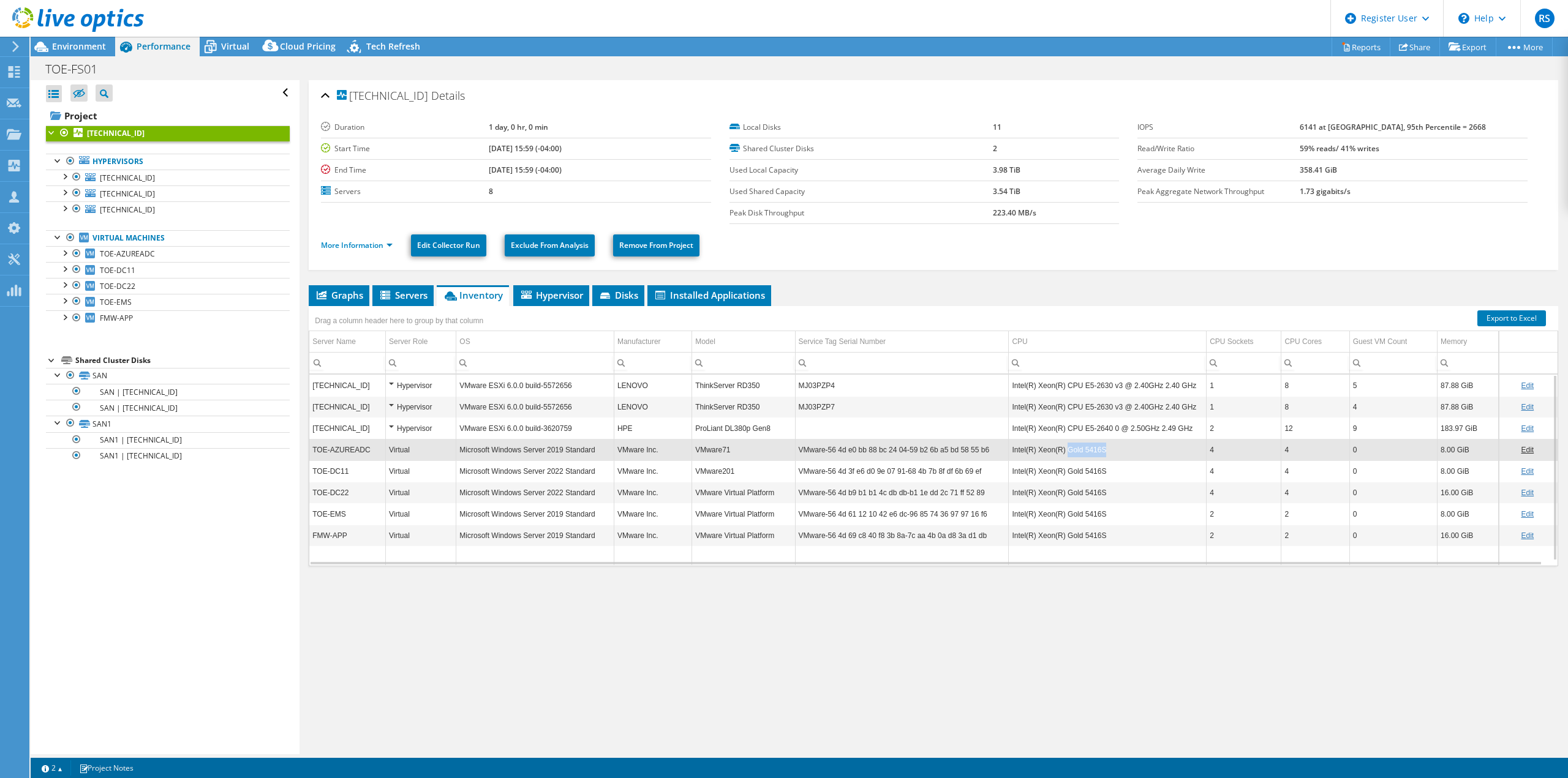
drag, startPoint x: 1106, startPoint y: 452, endPoint x: 1065, endPoint y: 453, distance: 41.0
click at [1065, 453] on td "Intel(R) Xeon(R) Gold 5416S" at bounding box center [1108, 450] width 198 height 21
drag, startPoint x: 1106, startPoint y: 430, endPoint x: 1079, endPoint y: 429, distance: 27.0
click at [1079, 429] on td "Intel(R) Xeon(R) CPU E5-2640 0 @ 2.50GHz 2.49 GHz" at bounding box center [1108, 428] width 198 height 21
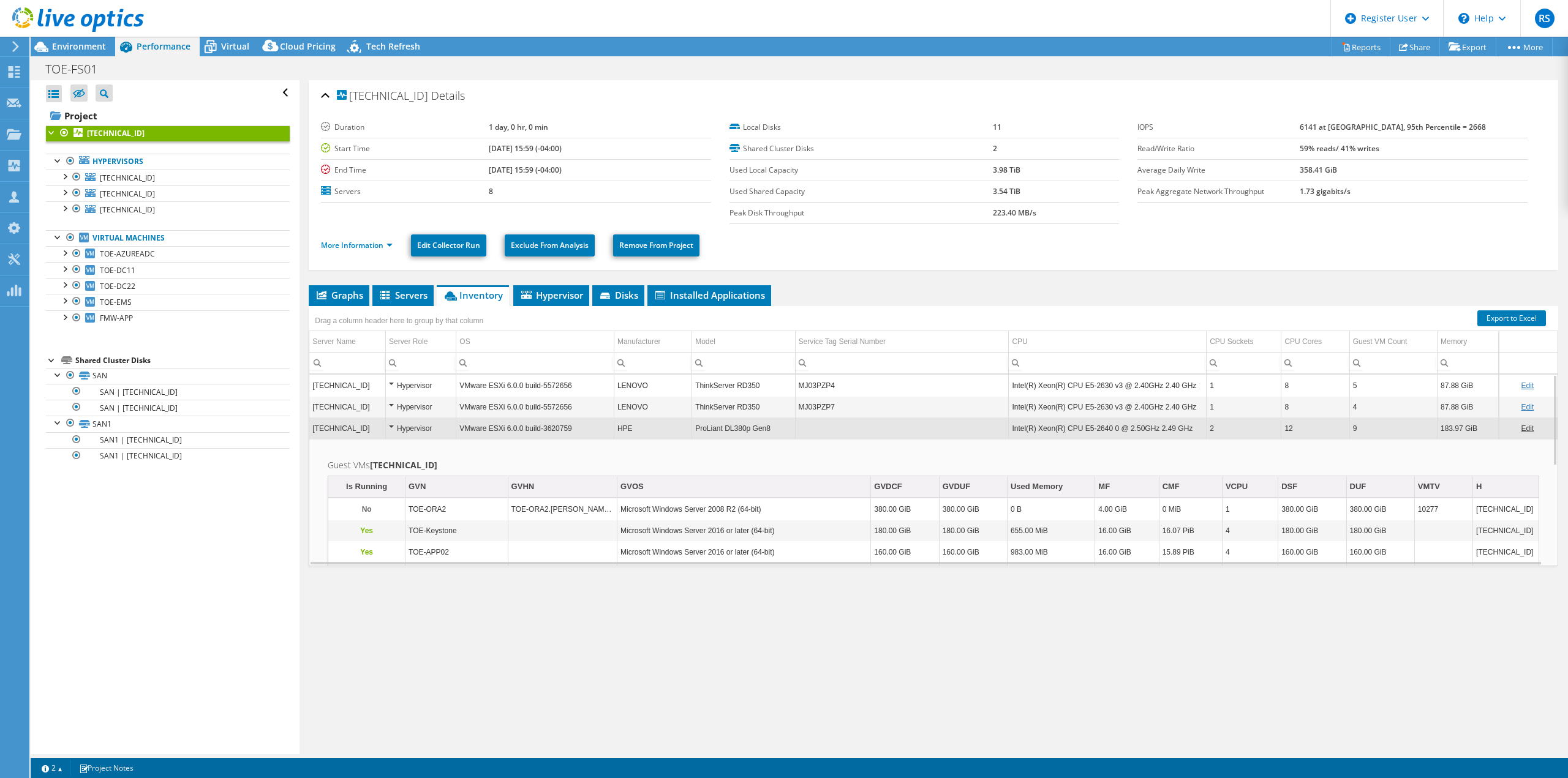
click at [948, 430] on td "Column Service Tag Serial Number, Value" at bounding box center [902, 428] width 214 height 21
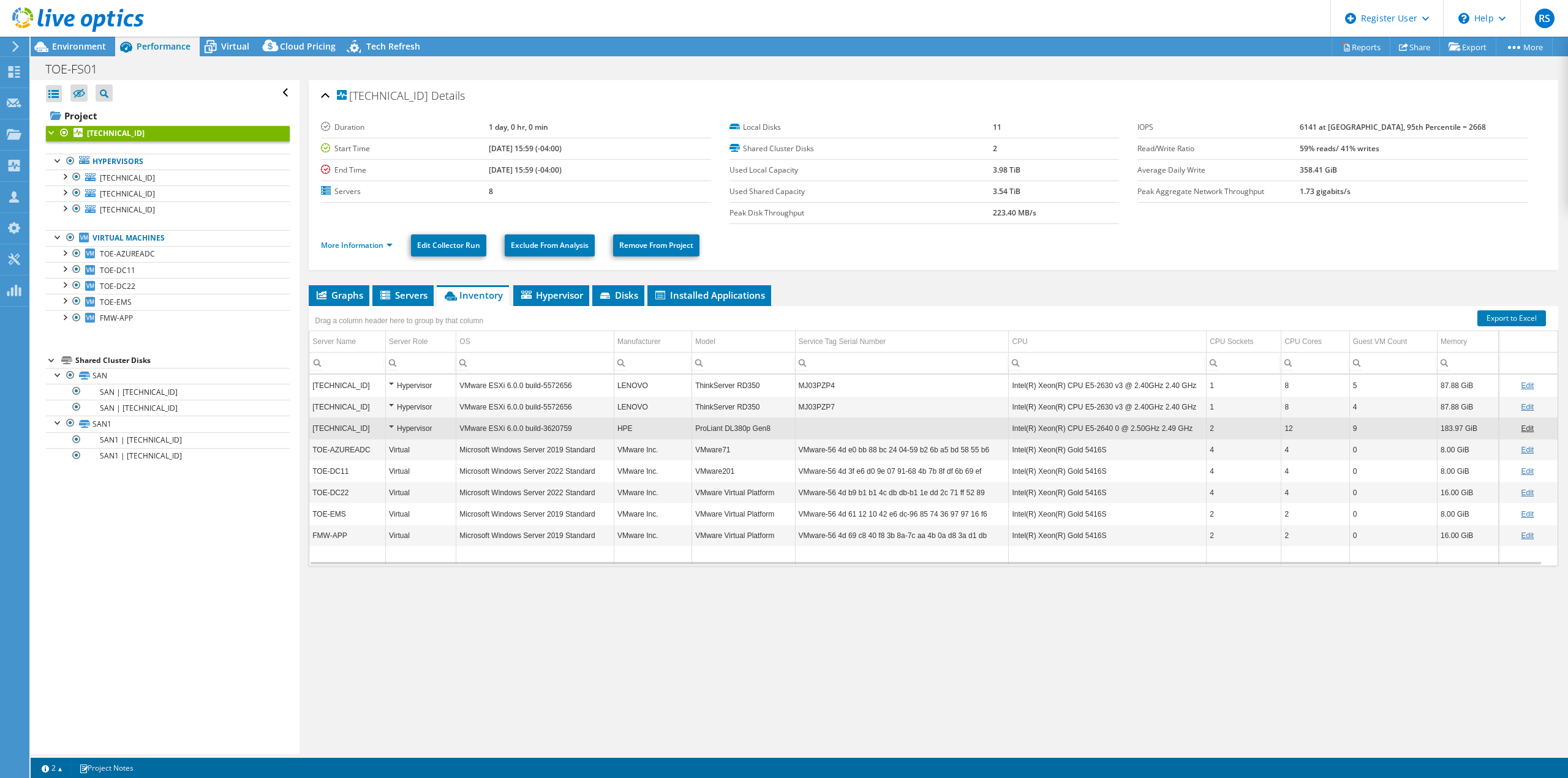
click at [1072, 427] on td "Intel(R) Xeon(R) CPU E5-2640 0 @ 2.50GHz 2.49 GHz" at bounding box center [1108, 428] width 198 height 21
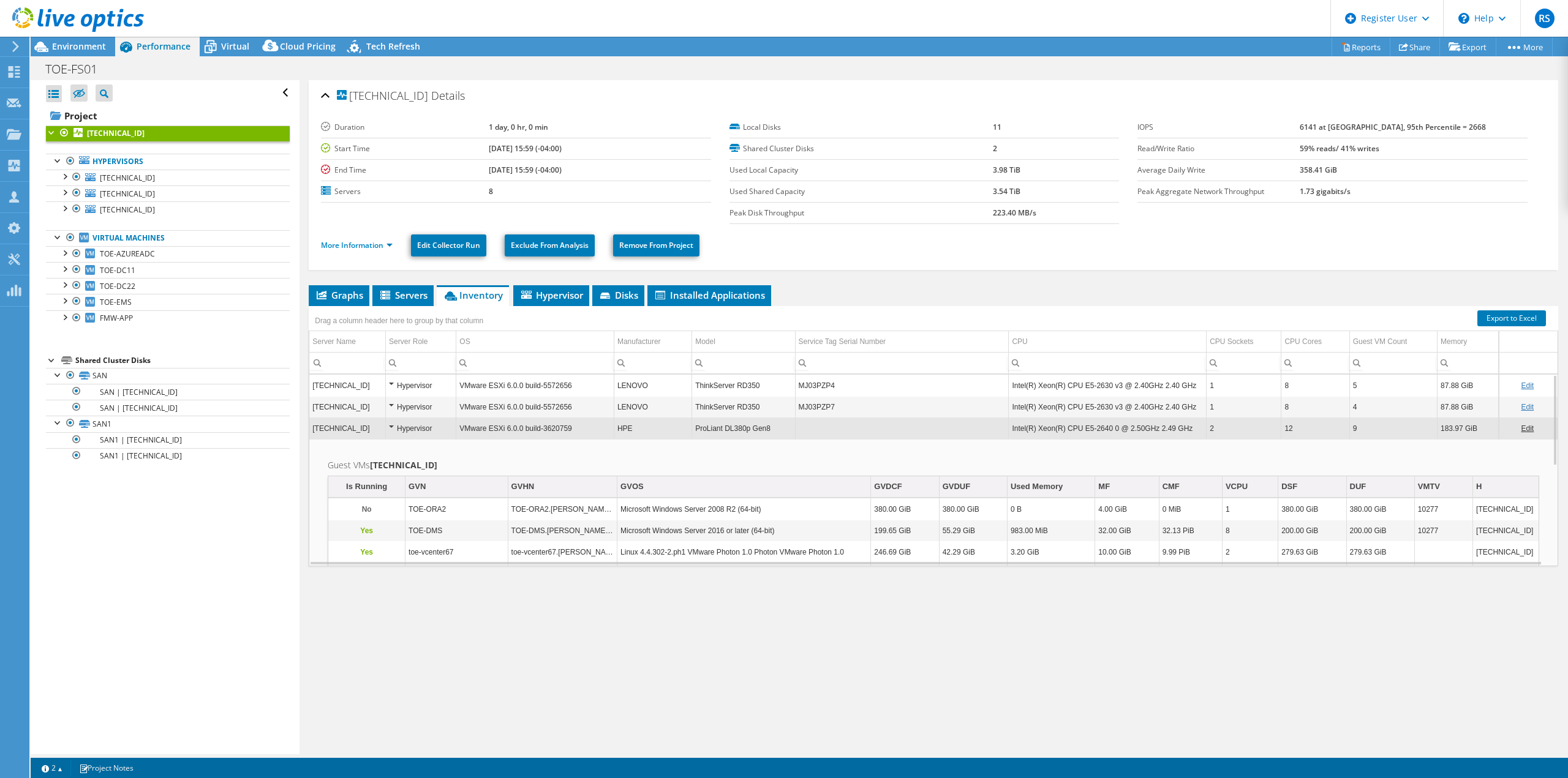
click at [544, 434] on td "VMware ESXi 6.0.0 build-3620759" at bounding box center [535, 428] width 158 height 21
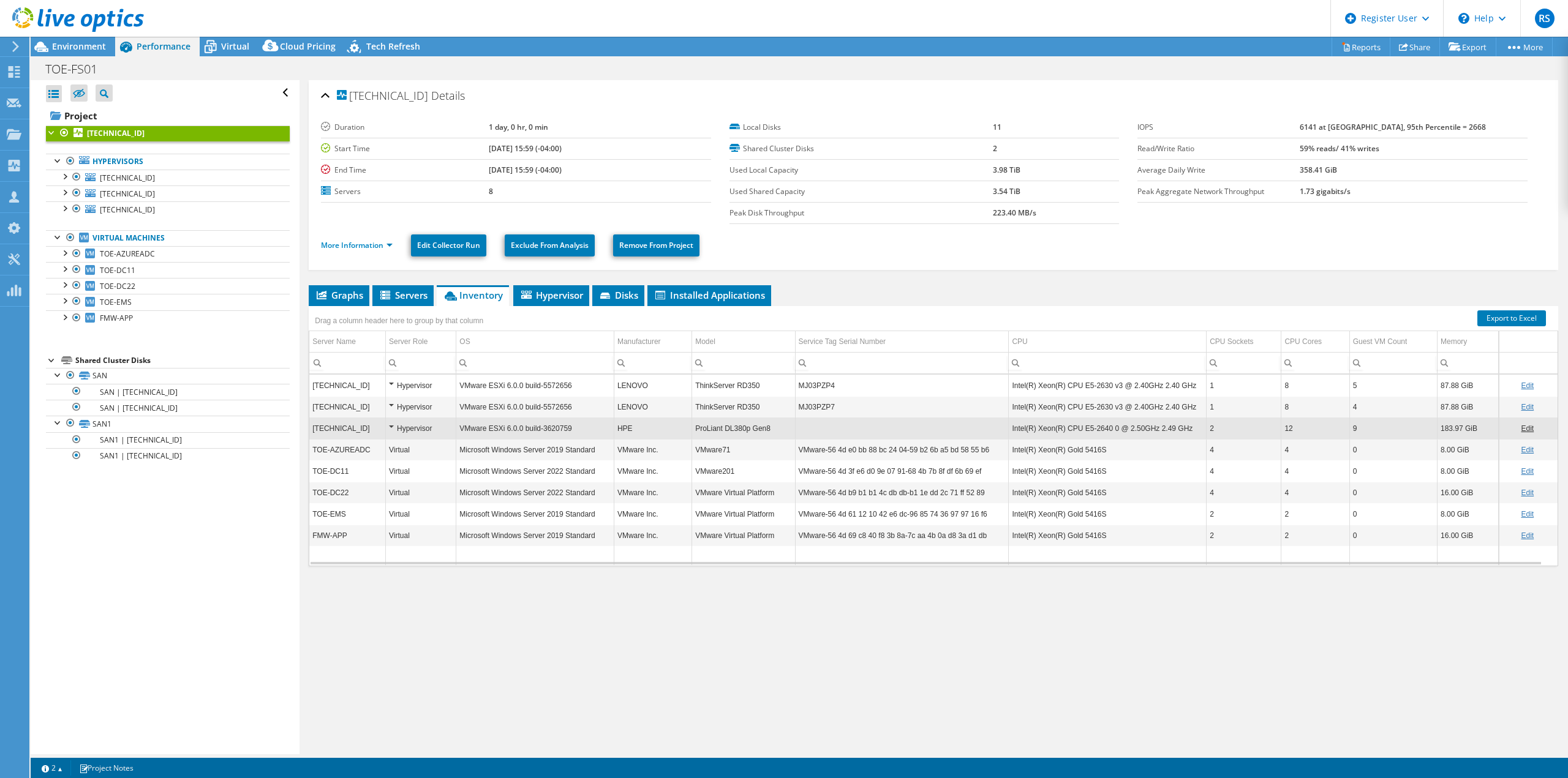
click at [1089, 580] on div "Graphs Servers Inventory Hypervisor Disks Cluster Disks Installed Applications …" at bounding box center [933, 439] width 1249 height 306
click at [83, 46] on span "Environment" at bounding box center [79, 46] width 54 height 11
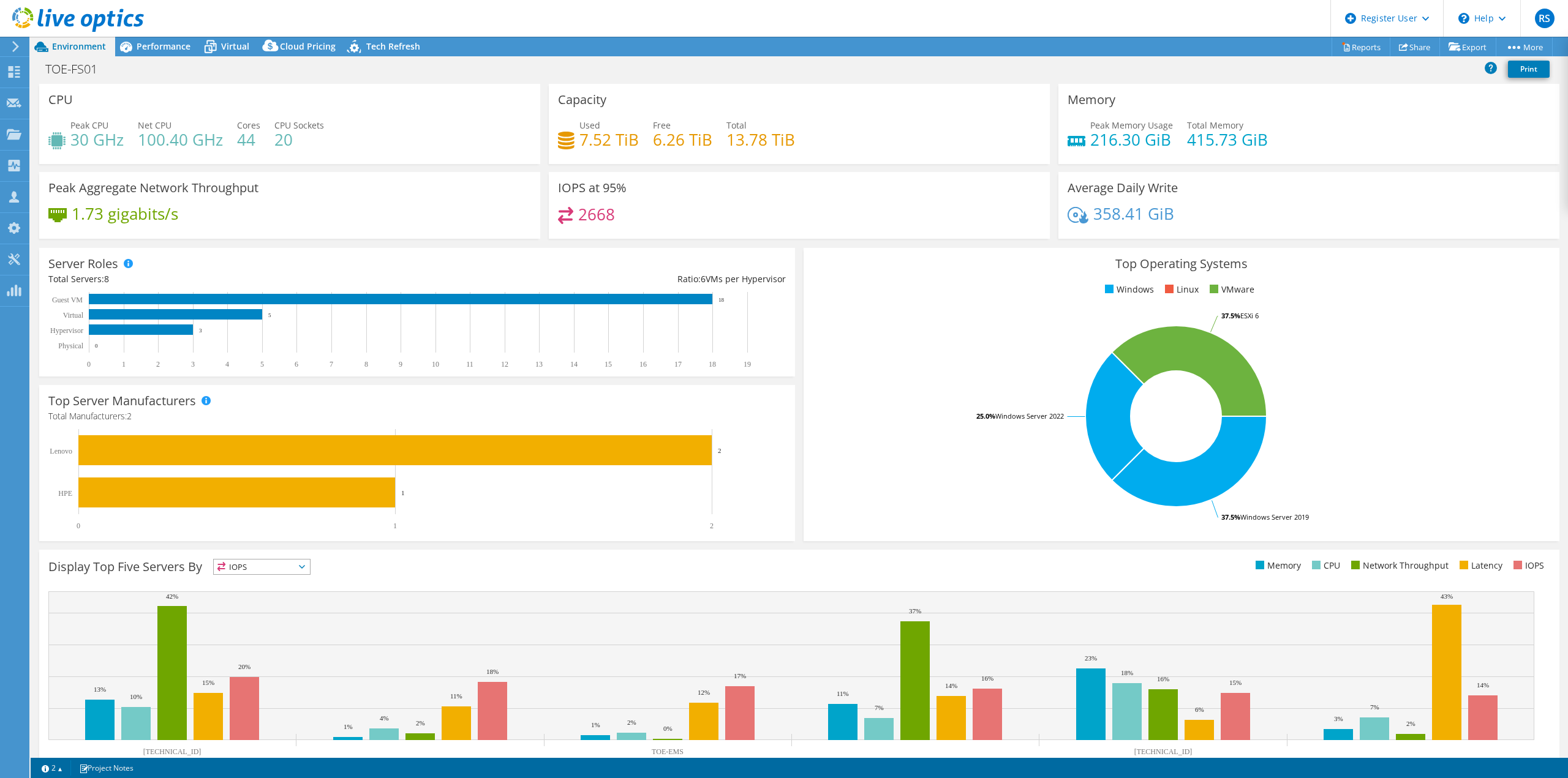
click at [1197, 139] on h4 "415.73 GiB" at bounding box center [1227, 139] width 81 height 13
click at [1343, 140] on div "Peak Memory Usage 216.30 GiB Total Memory 415.73 GiB" at bounding box center [1309, 138] width 483 height 40
click at [153, 51] on span "Performance" at bounding box center [163, 46] width 54 height 11
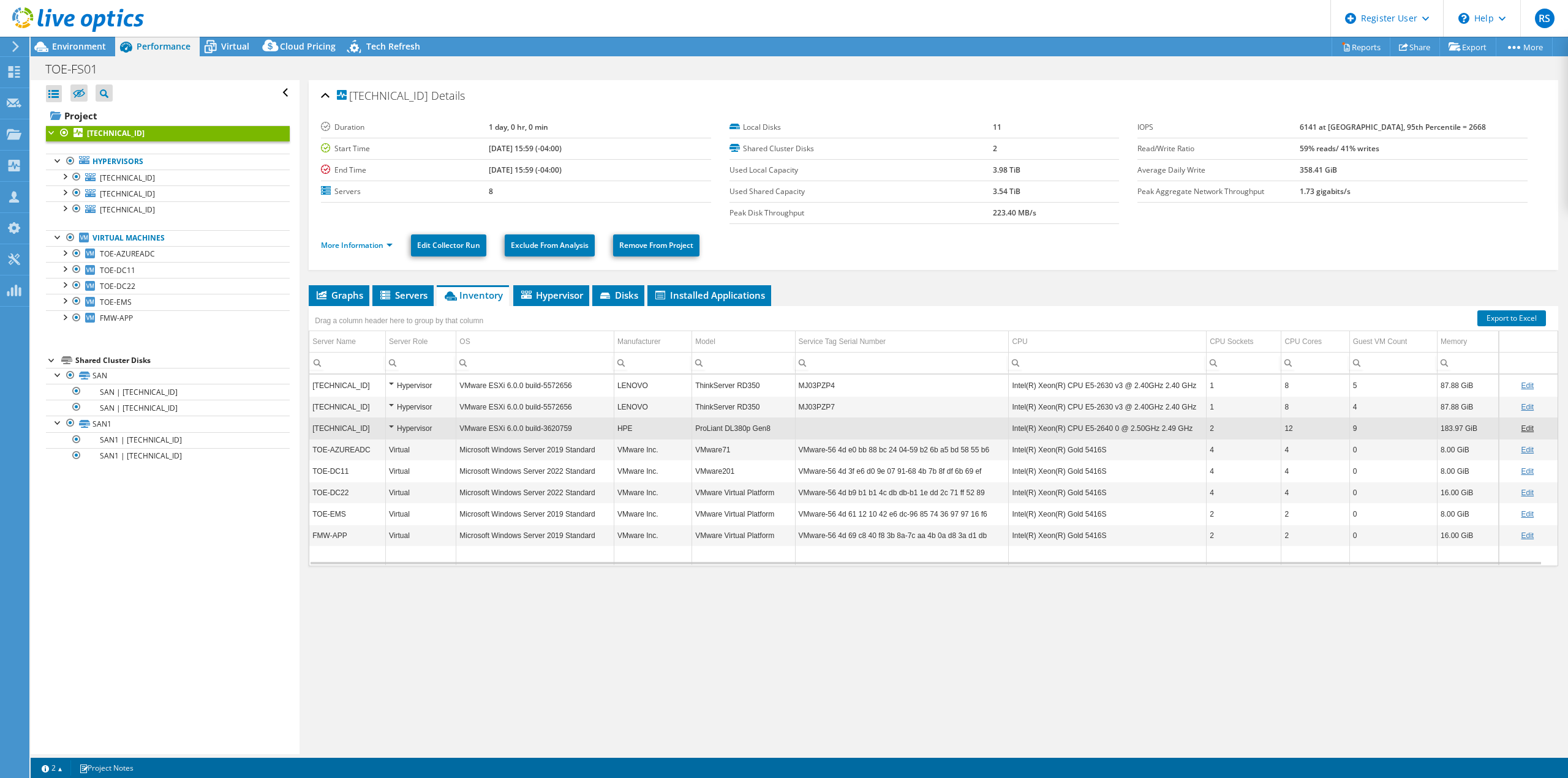
click at [1340, 136] on td "6141 at Peak, 95th Percentile = 2668" at bounding box center [1413, 127] width 227 height 21
click at [1190, 264] on div "More Information Edit Collector Run Exclude From Analysis Remove From Project" at bounding box center [933, 245] width 1225 height 43
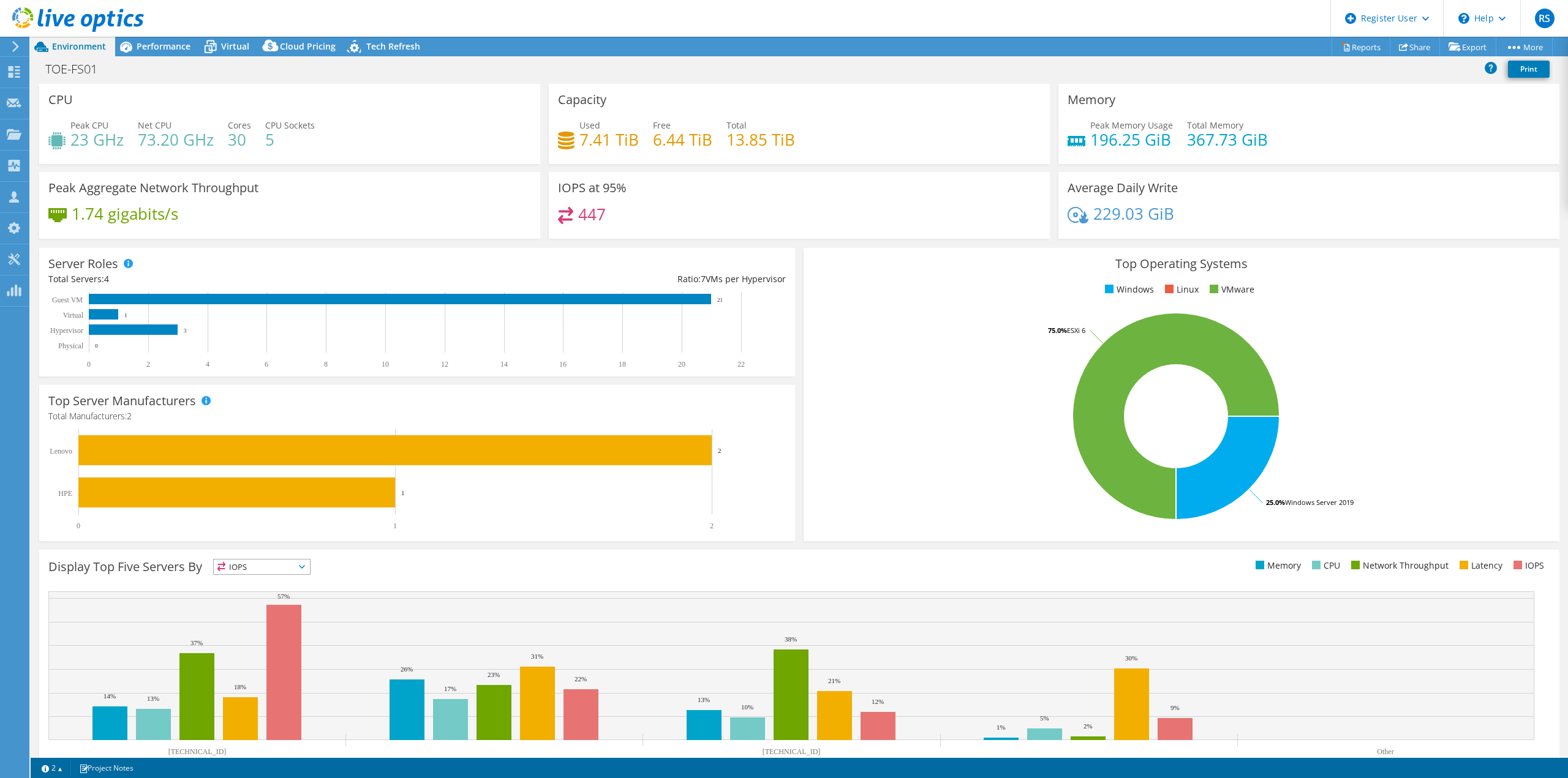
select select "USD"
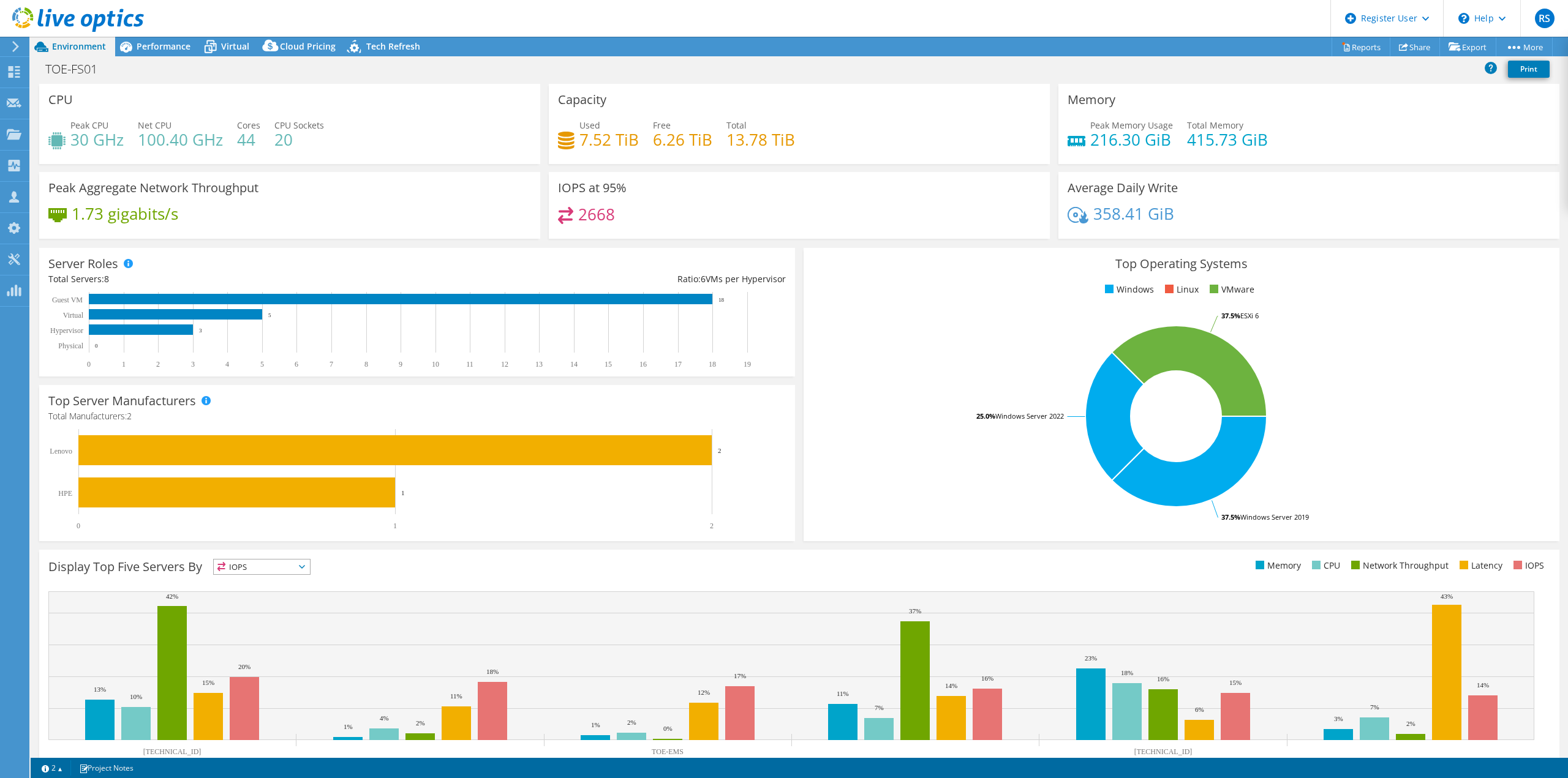
select select "USD"
